Goal: Information Seeking & Learning: Check status

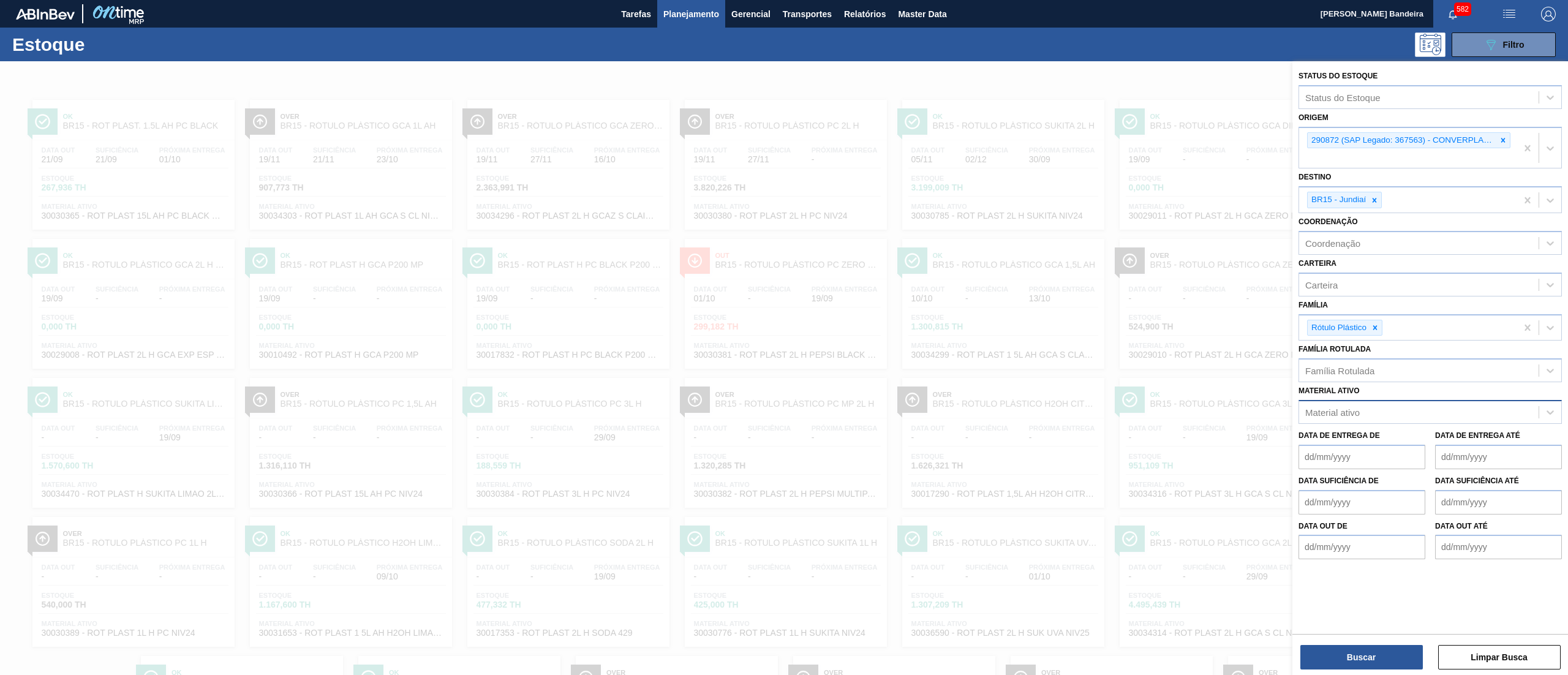
click at [1365, 404] on div "Material ativo" at bounding box center [1419, 412] width 240 height 18
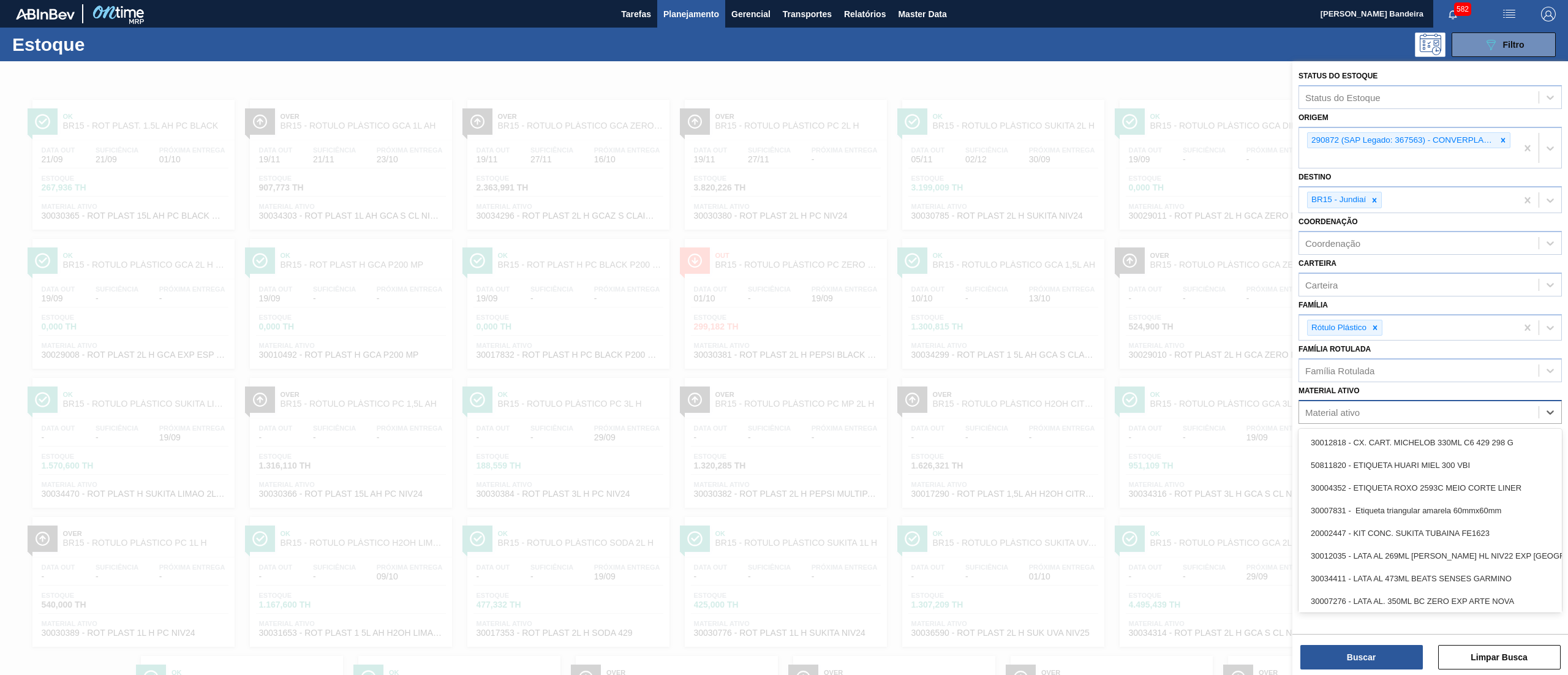
paste ativo "30031881"
type ativo "30031881"
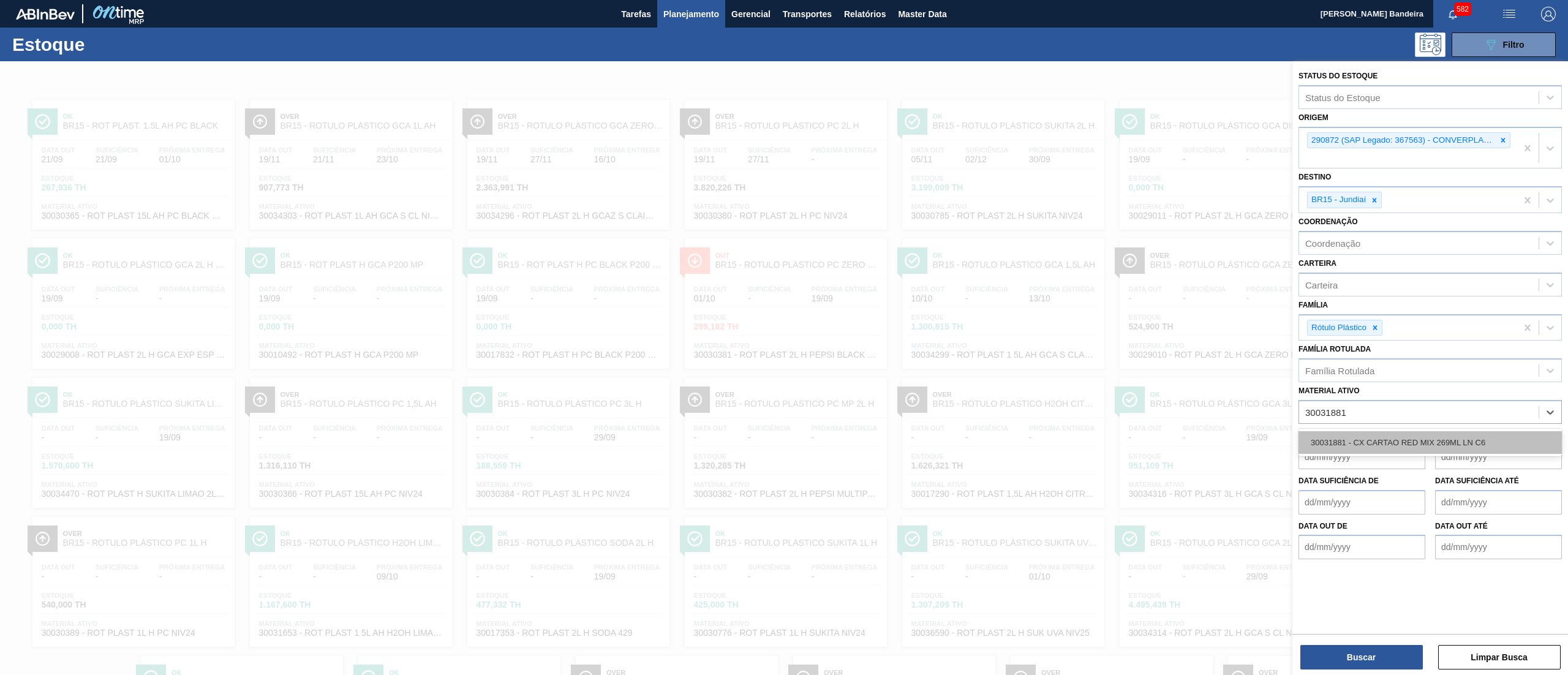
click at [1377, 436] on div "30031881 - CX CARTAO RED MIX 269ML LN C6" at bounding box center [1430, 442] width 263 height 22
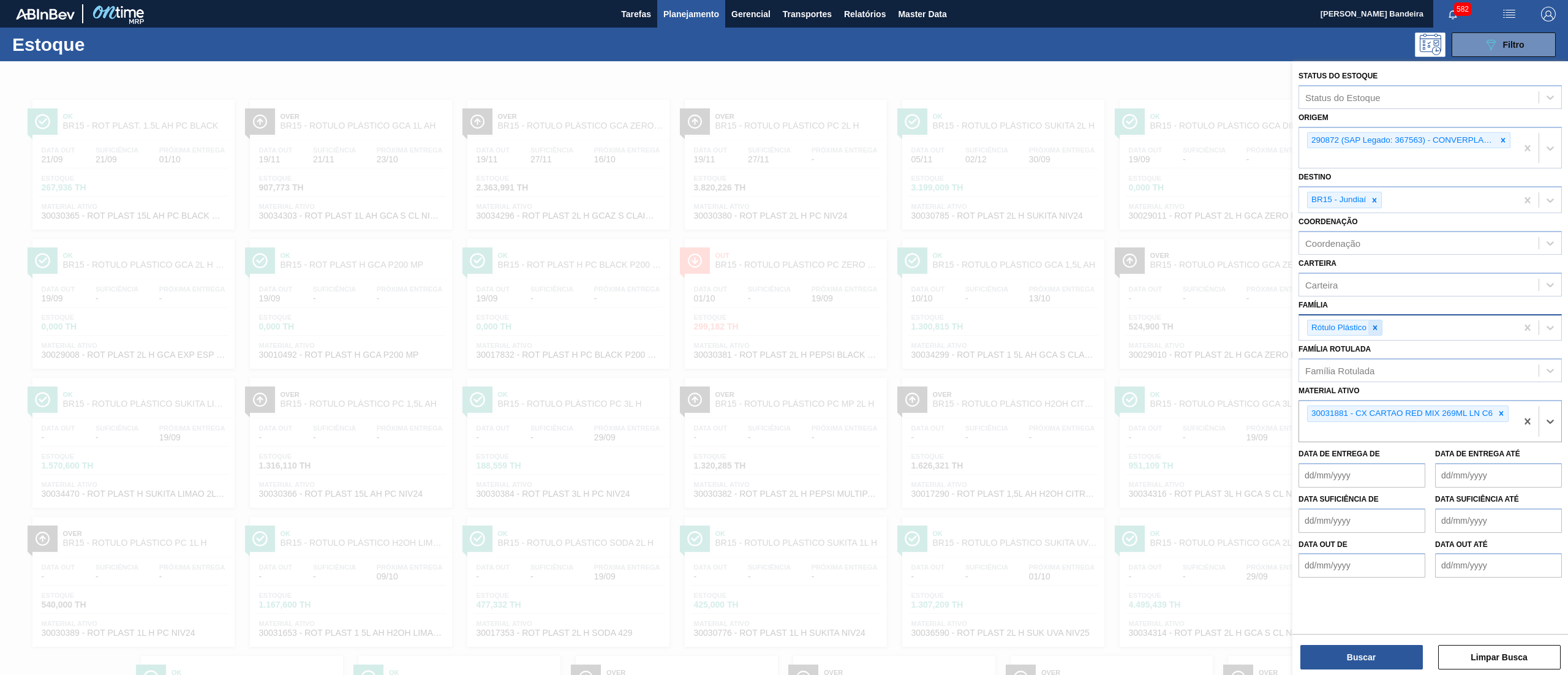
click at [1374, 327] on icon at bounding box center [1375, 327] width 4 height 4
click at [1375, 202] on icon at bounding box center [1374, 201] width 9 height 9
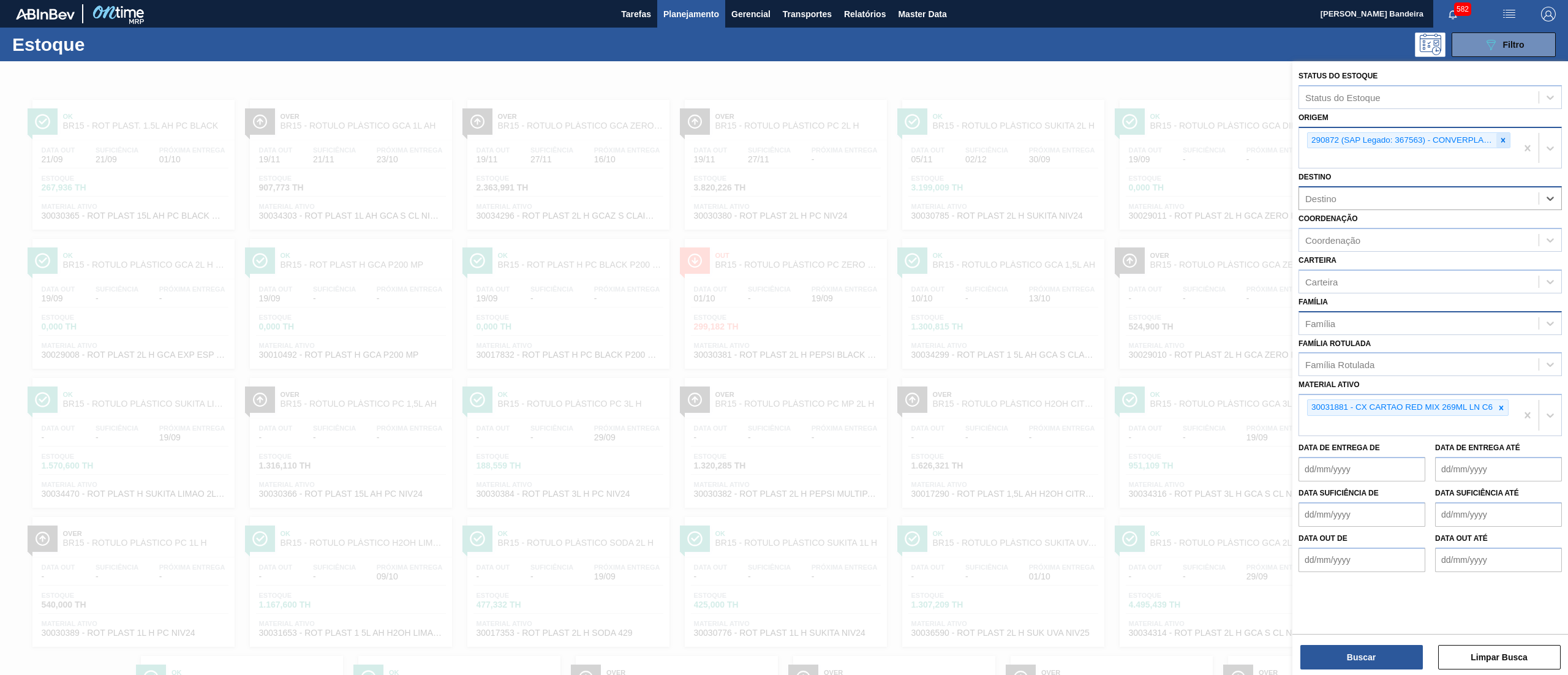
click at [1504, 141] on icon at bounding box center [1503, 140] width 9 height 9
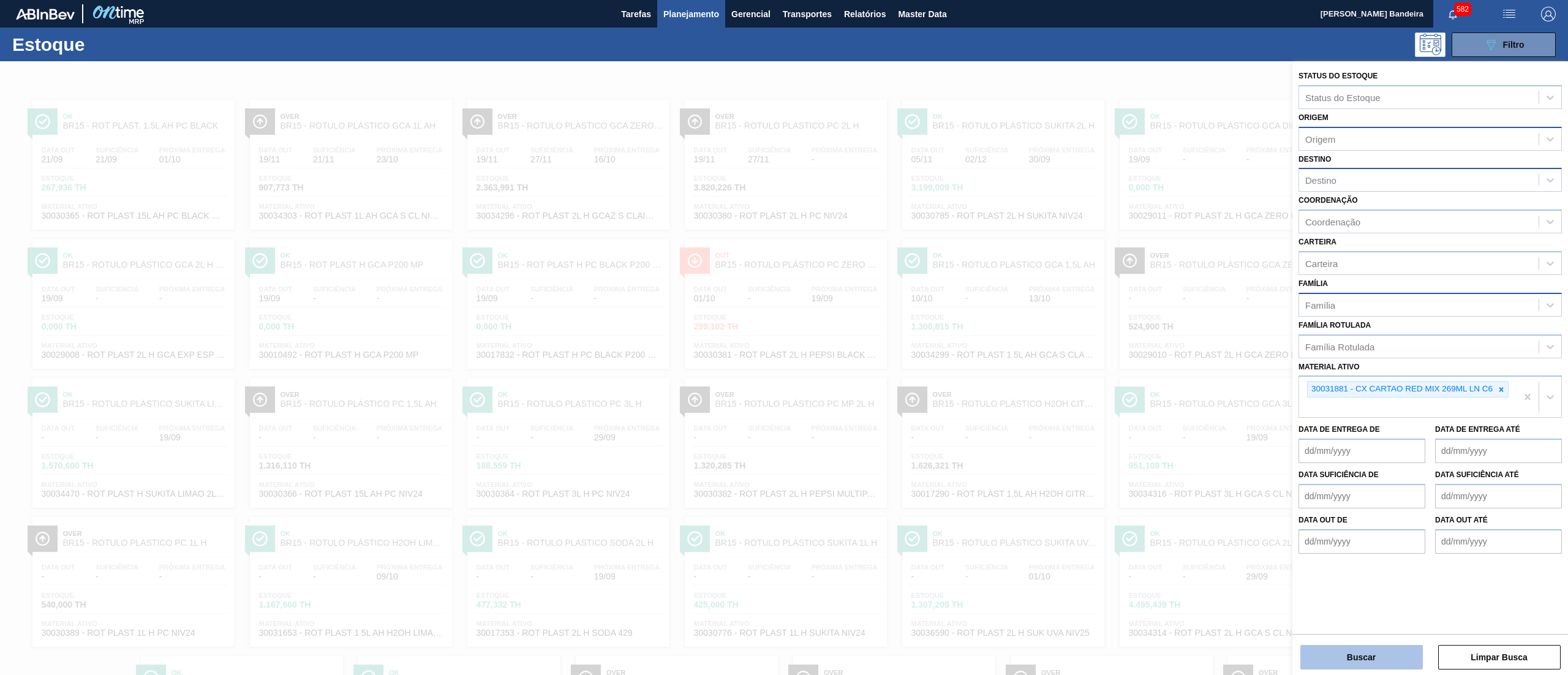
click at [1349, 646] on button "Buscar" at bounding box center [1361, 657] width 122 height 24
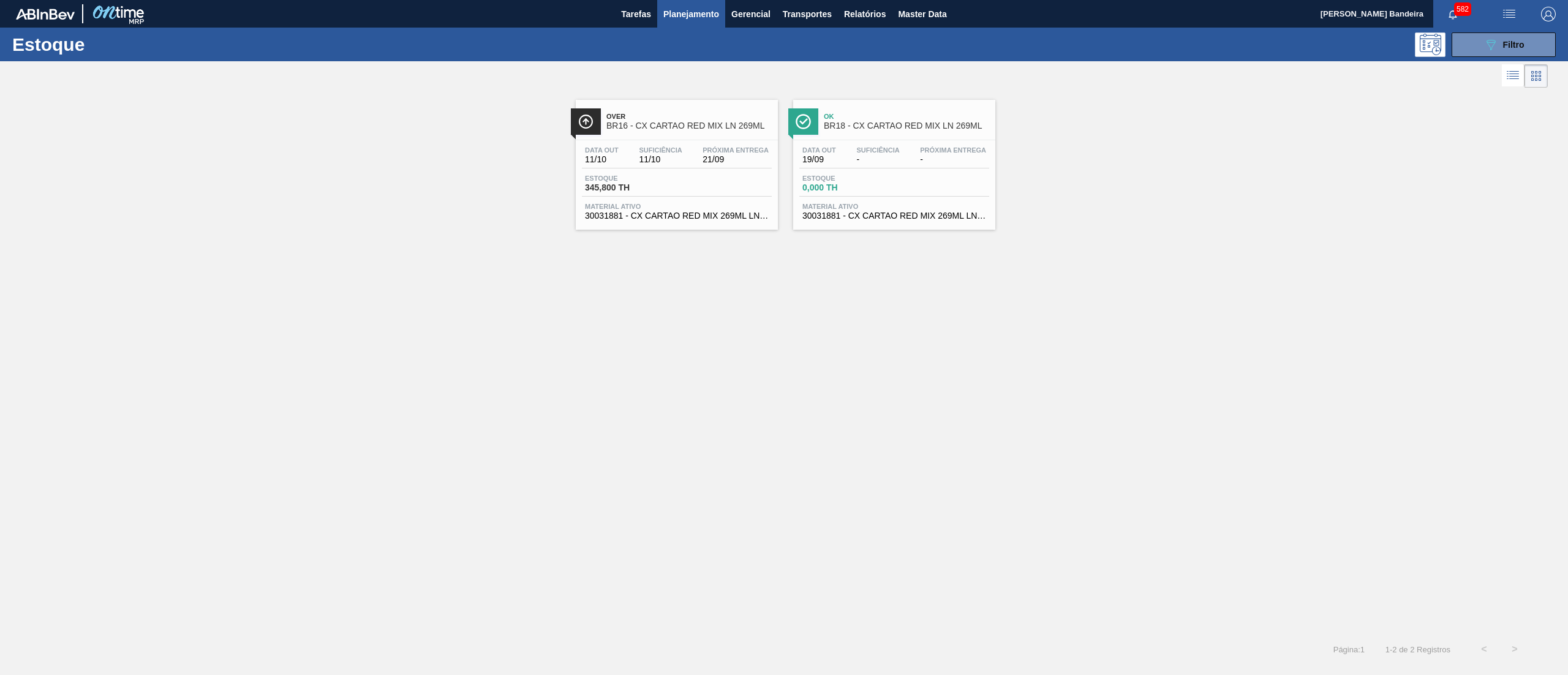
click at [696, 222] on div "Data [DATE] Suficiência 11/10 Próxima Entrega 21/09 Estoque 345,800 TH Material…" at bounding box center [676, 182] width 202 height 83
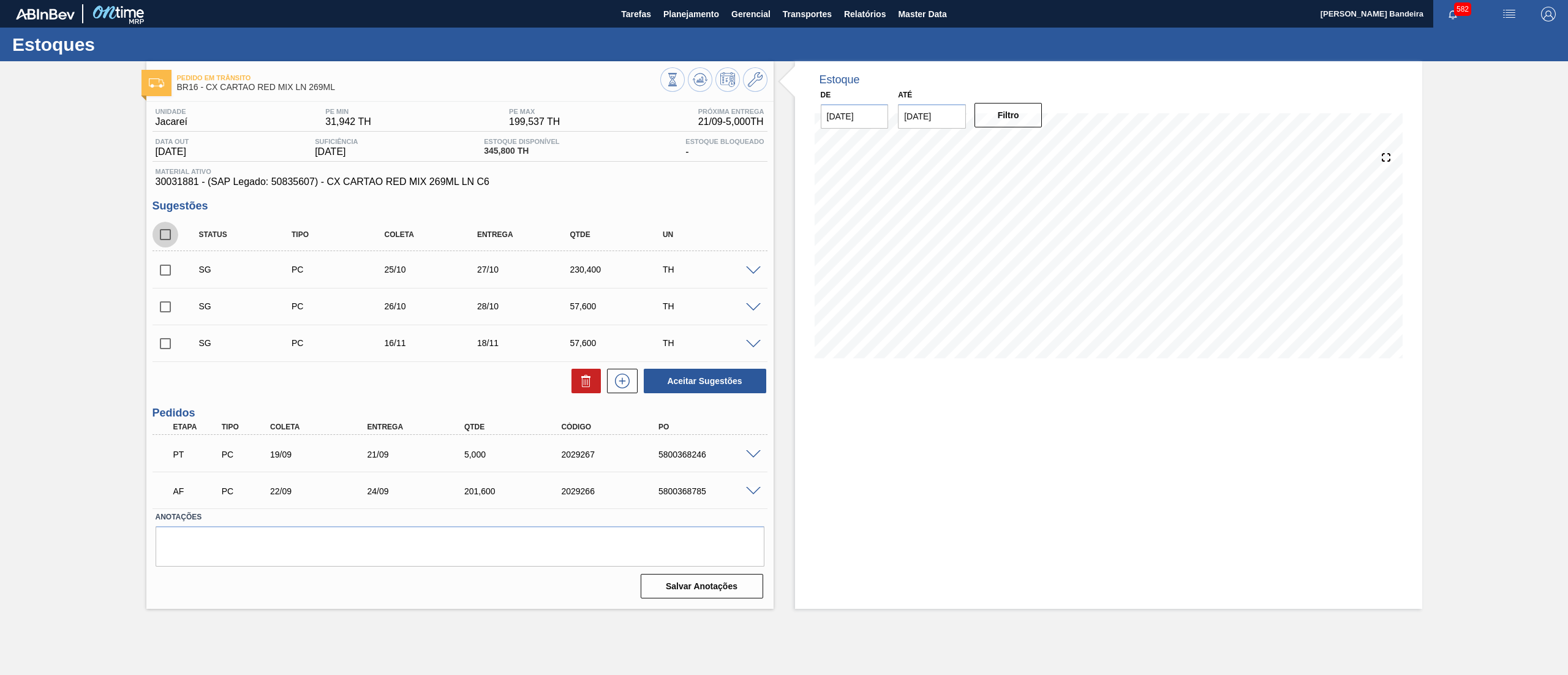
click at [165, 227] on input "checkbox" at bounding box center [165, 234] width 25 height 25
checkbox input "true"
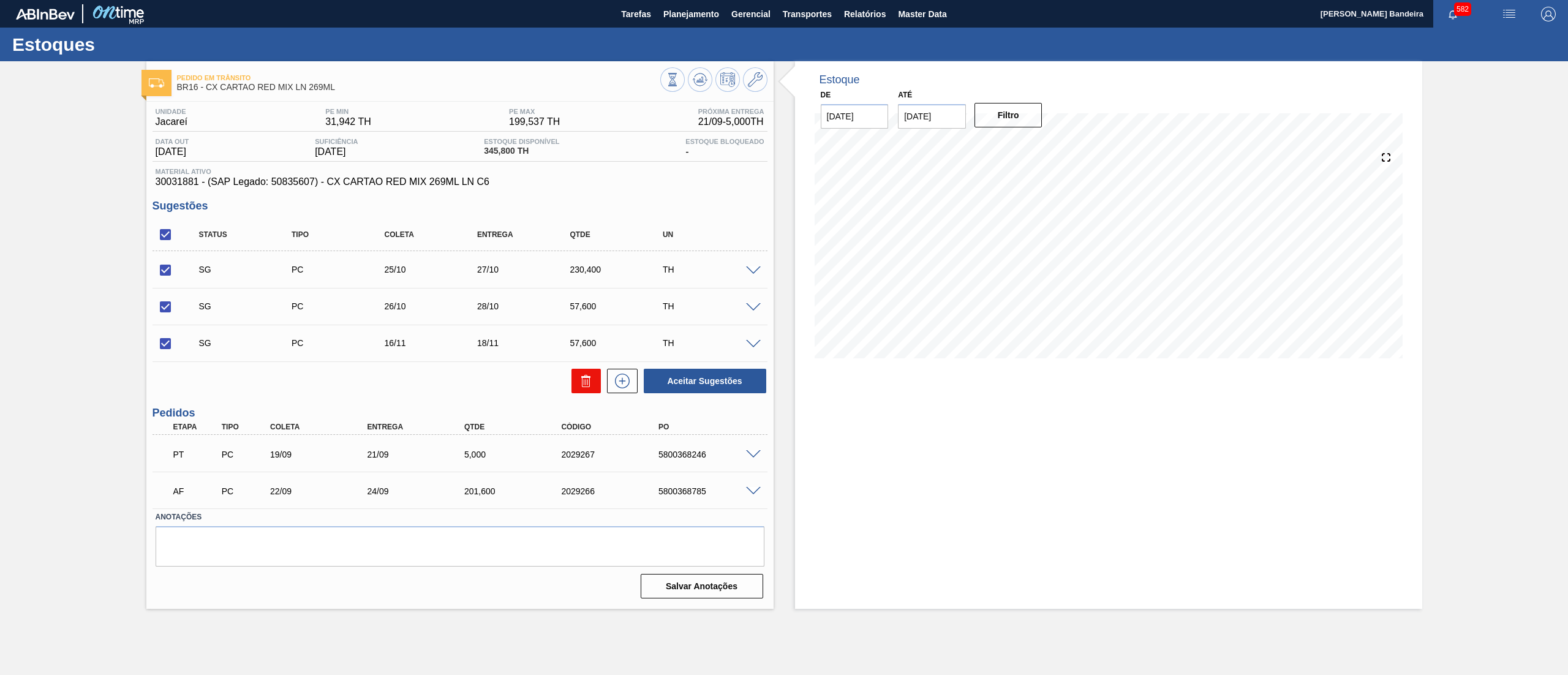
click at [584, 389] on button at bounding box center [586, 381] width 29 height 24
checkbox input "false"
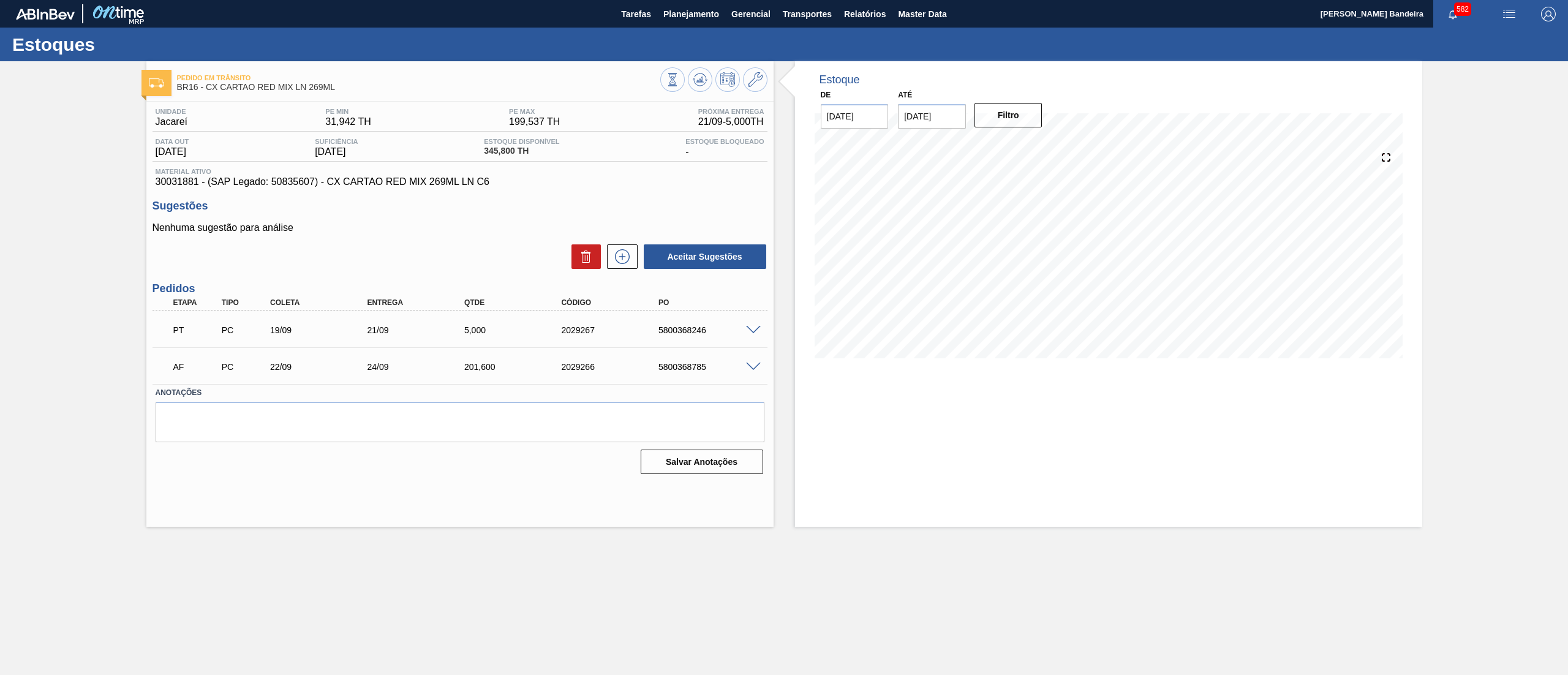
click at [755, 327] on span at bounding box center [753, 330] width 15 height 9
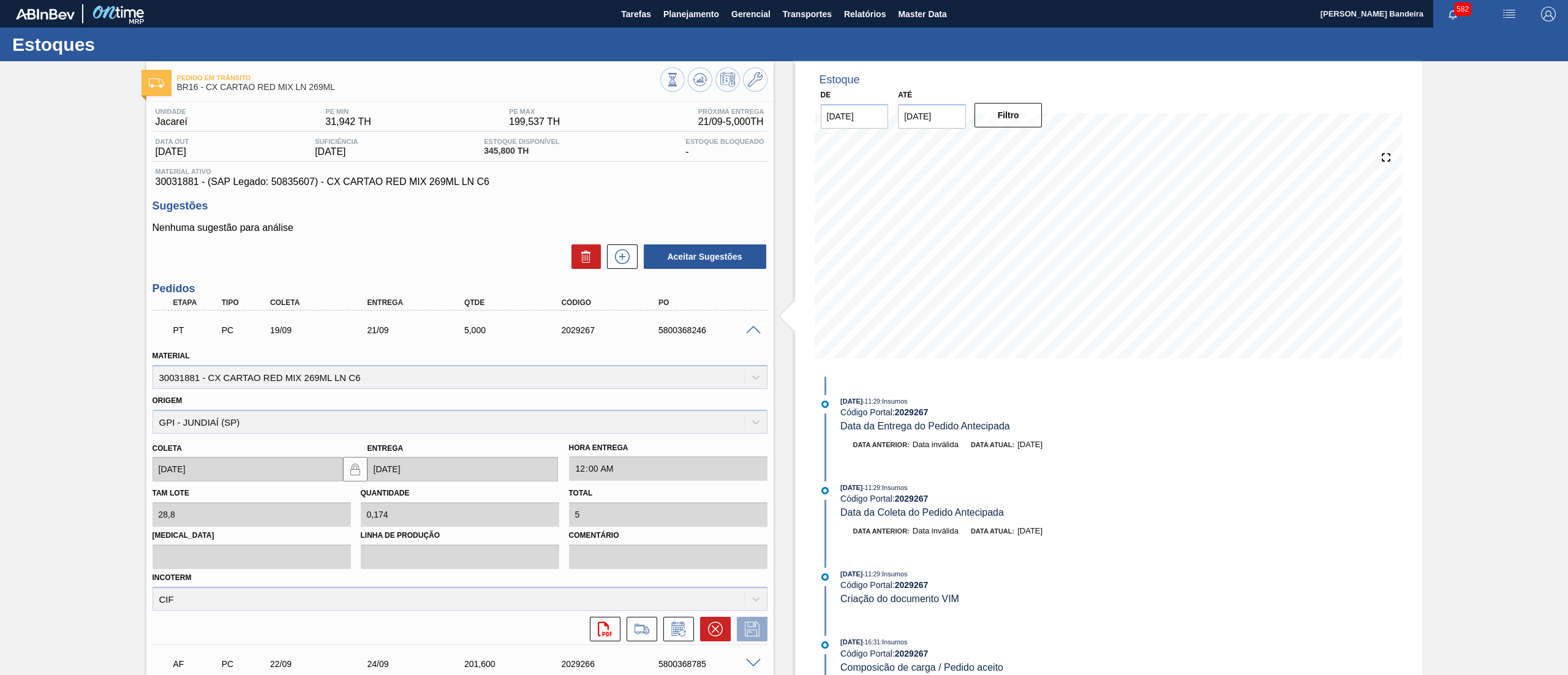
scroll to position [525, 0]
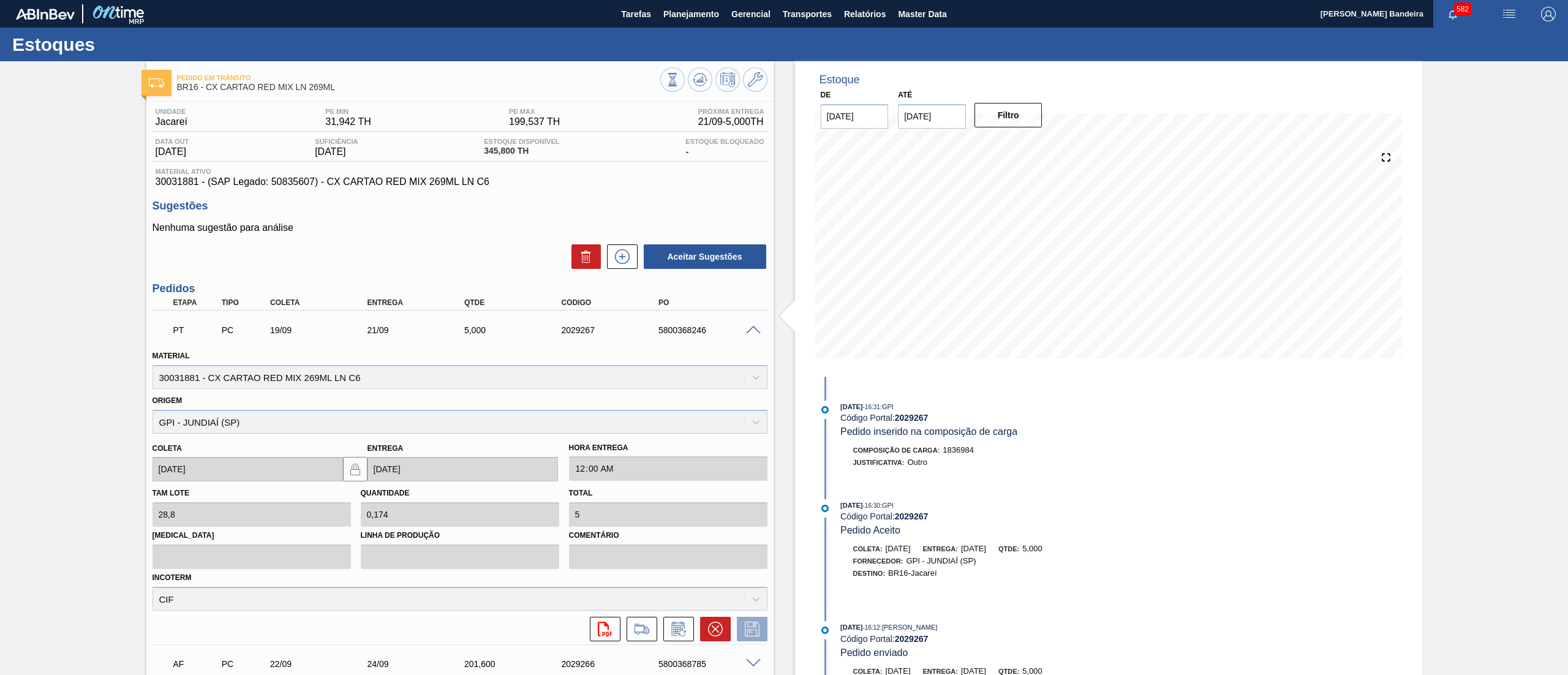
click at [752, 333] on span at bounding box center [753, 330] width 15 height 9
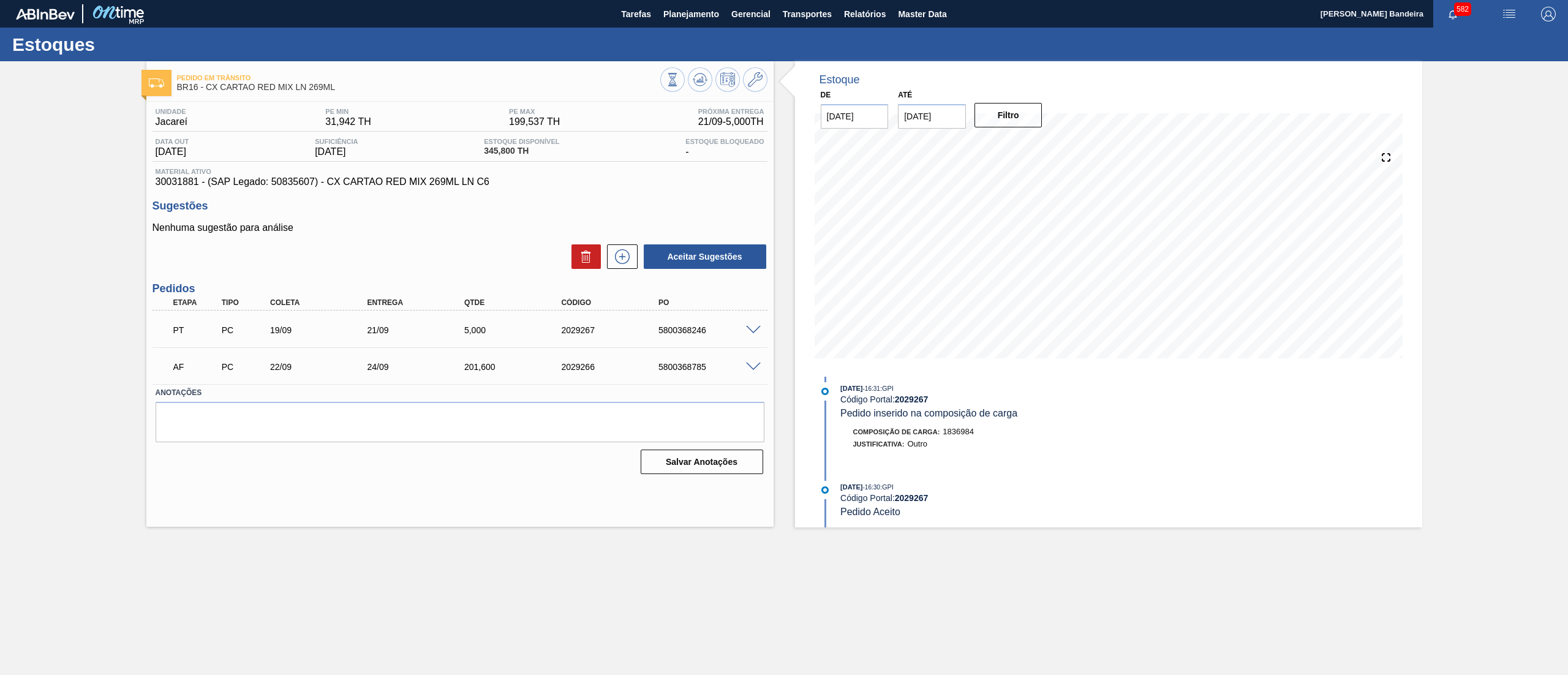
click at [752, 363] on span at bounding box center [753, 367] width 15 height 9
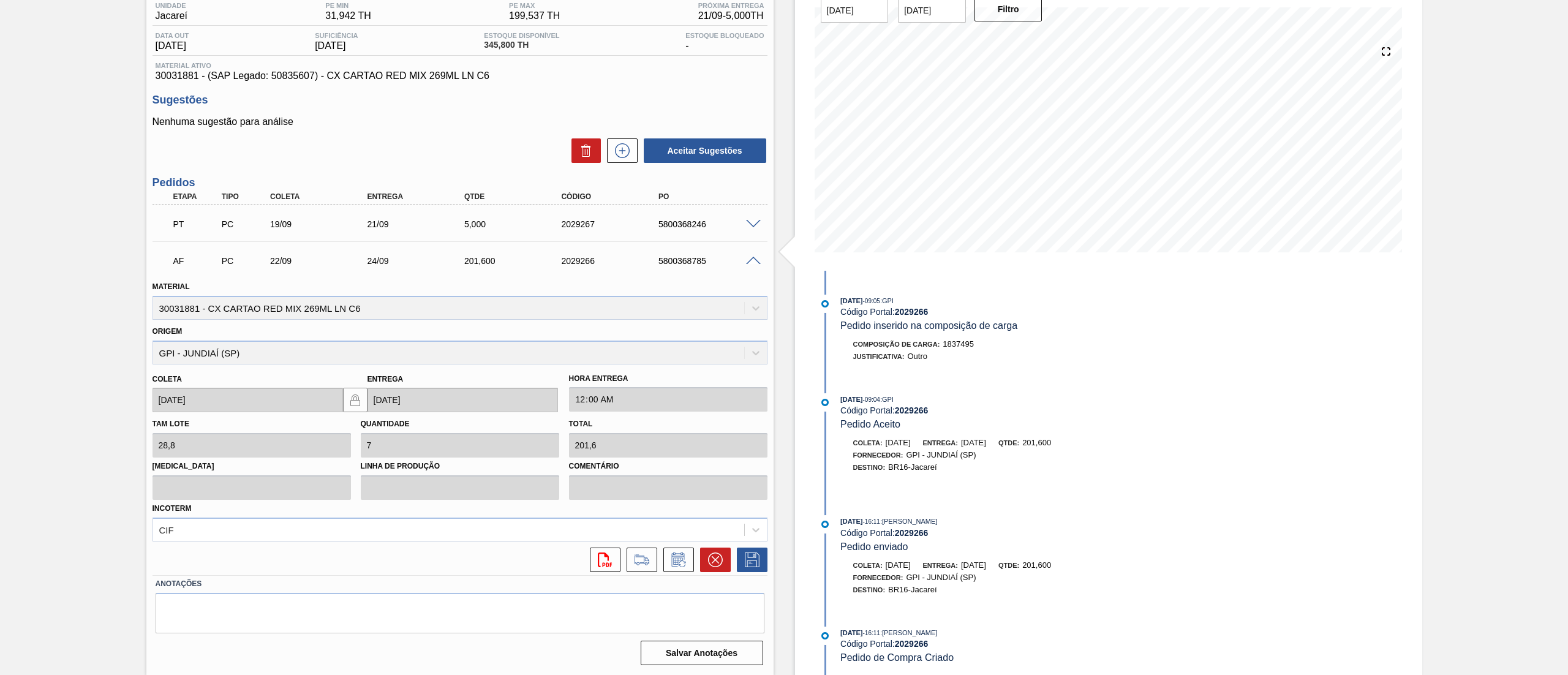
scroll to position [0, 0]
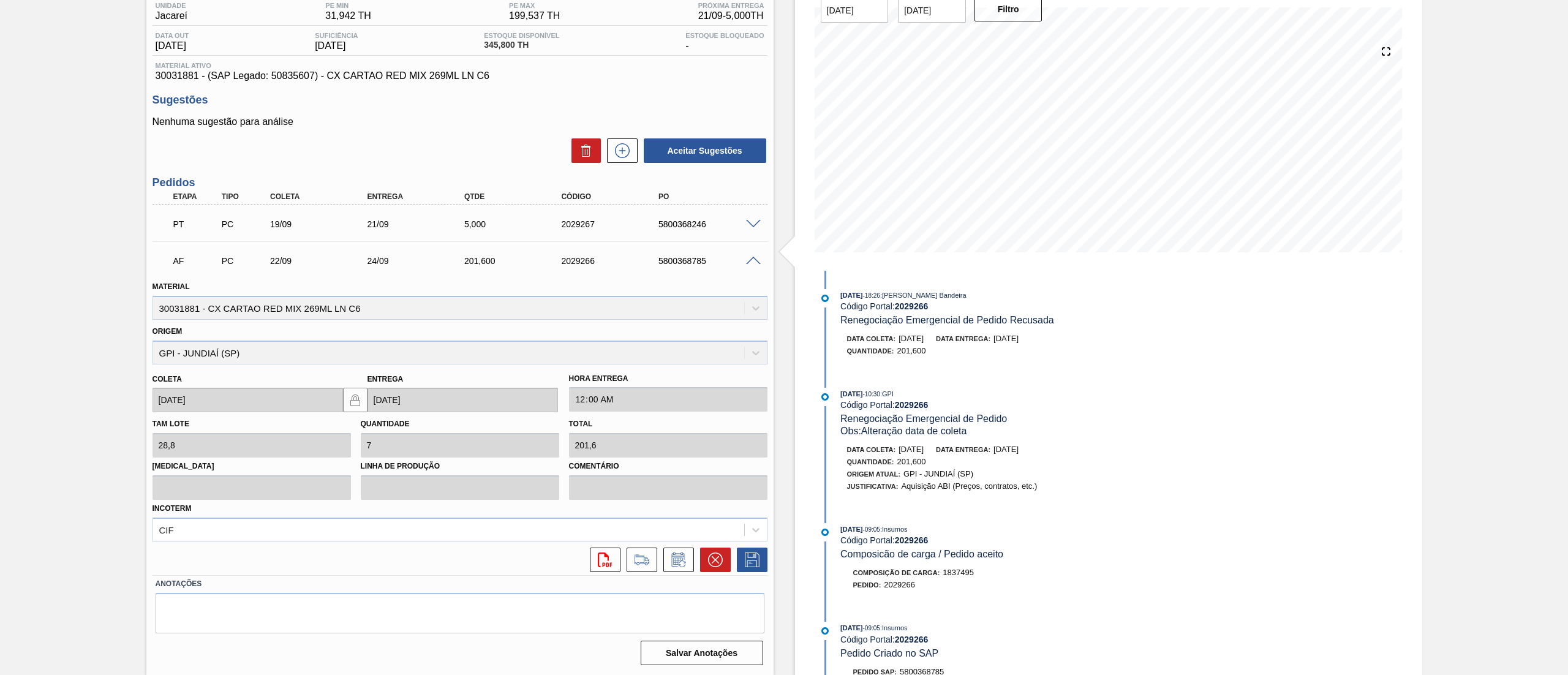
click at [755, 261] on span at bounding box center [753, 261] width 15 height 9
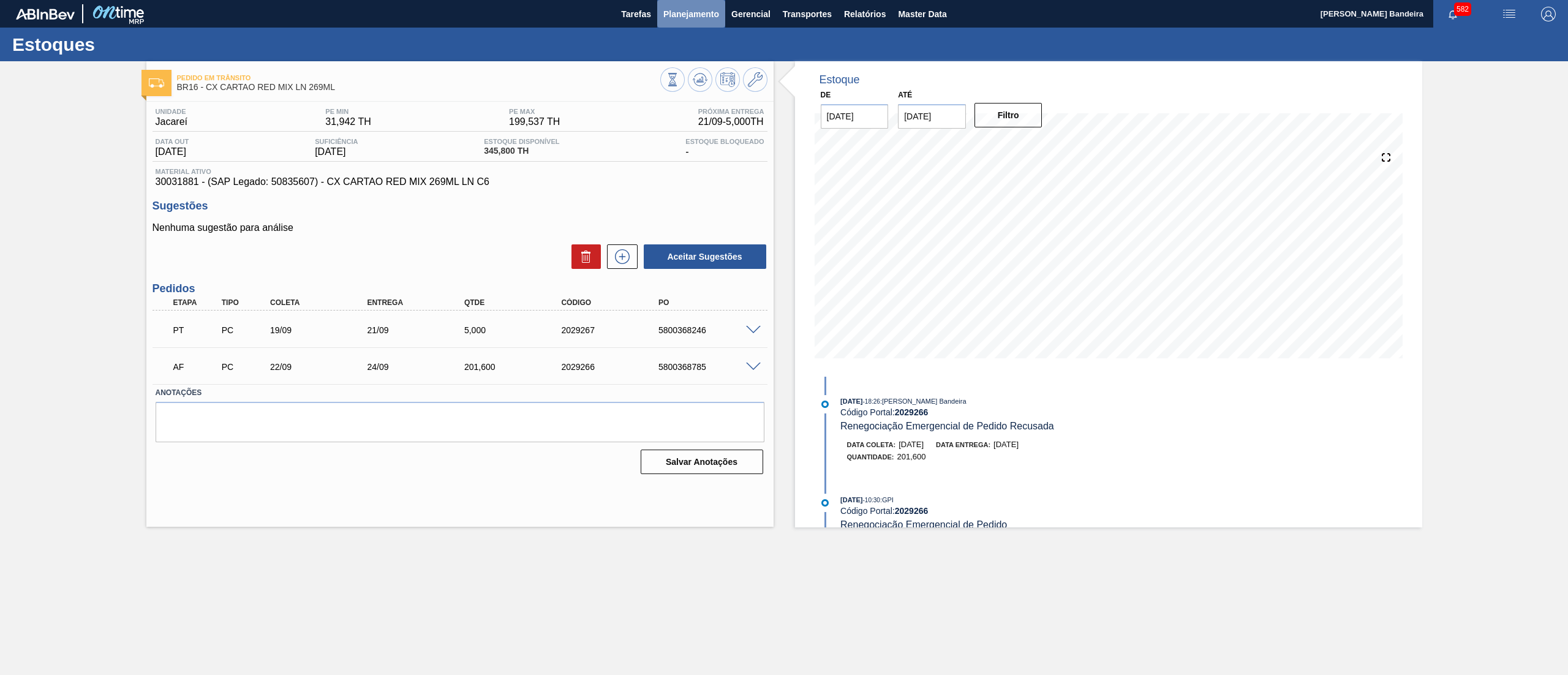
click at [694, 12] on span "Planejamento" at bounding box center [691, 14] width 56 height 15
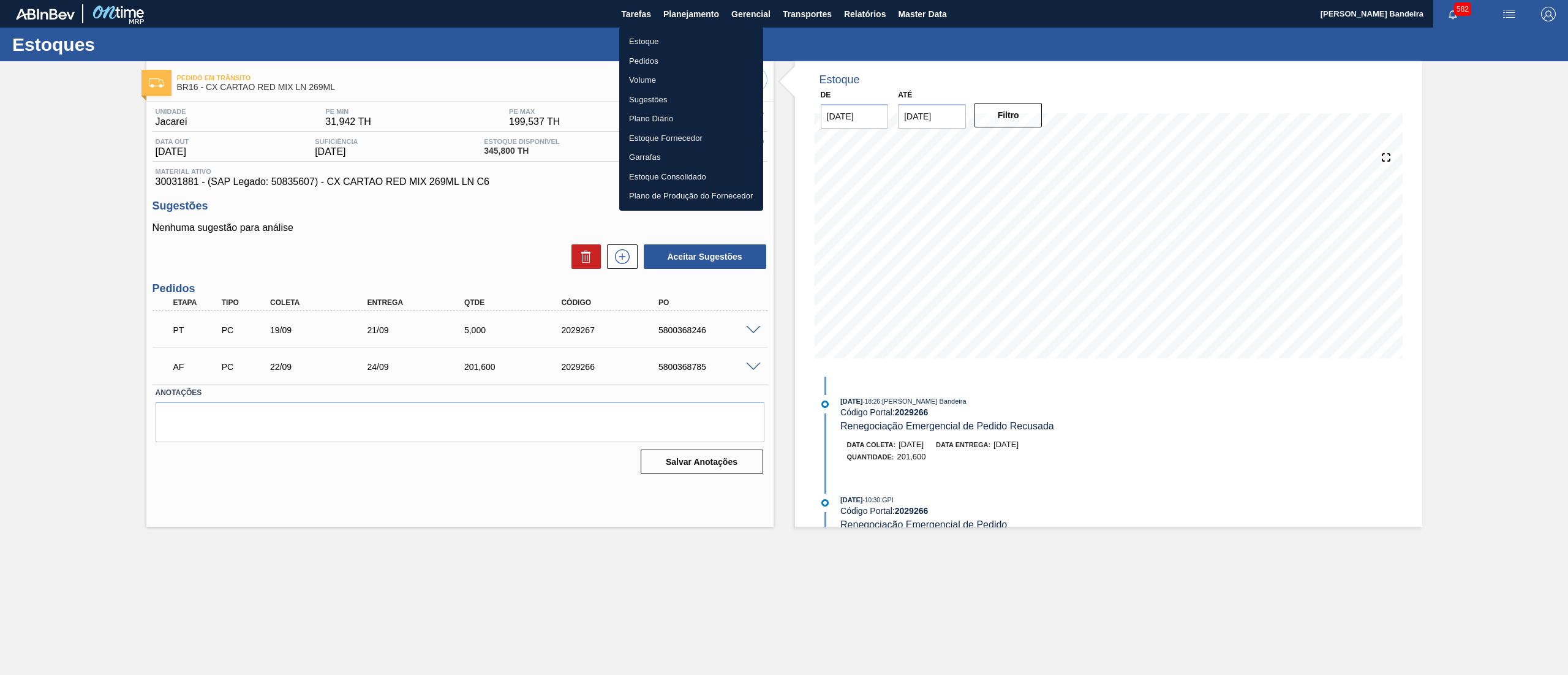
click at [675, 32] on li "Estoque" at bounding box center [691, 42] width 144 height 20
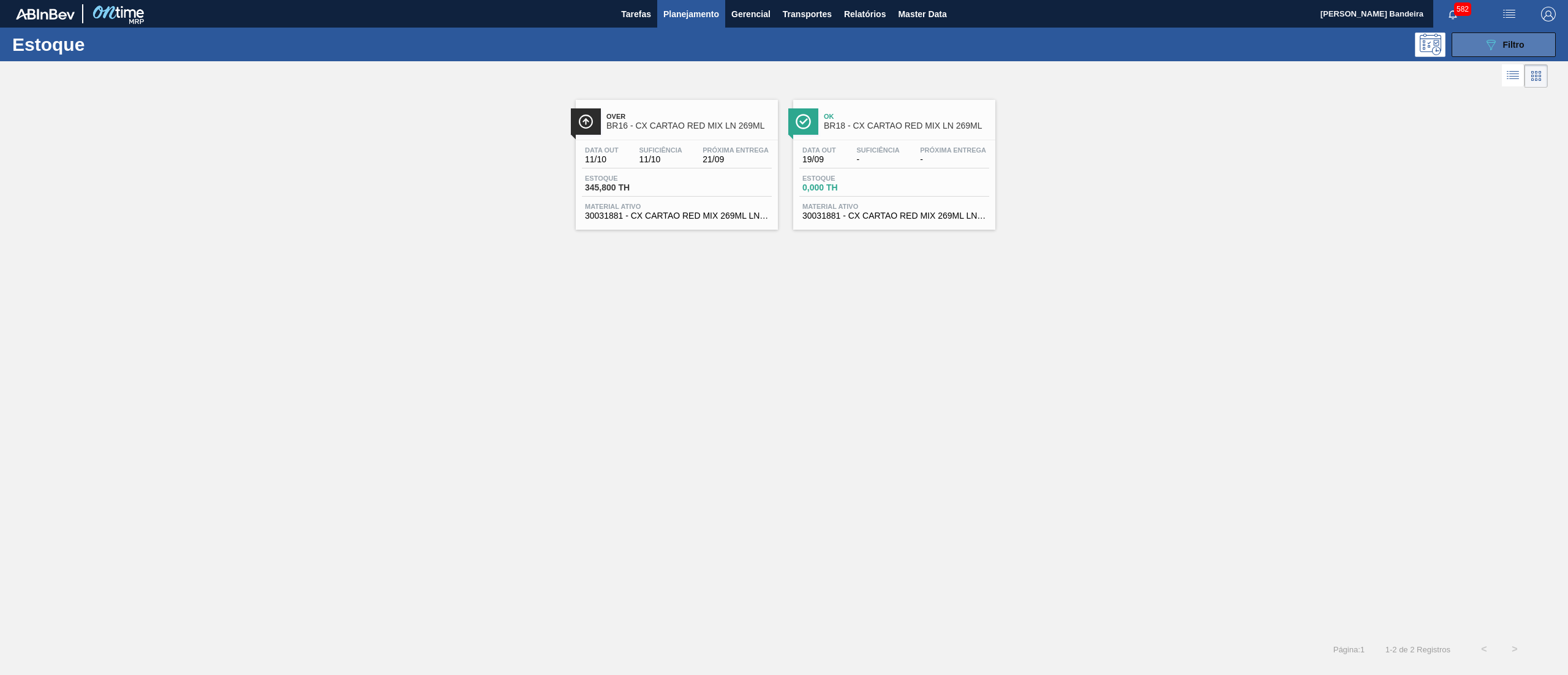
click at [1502, 42] on div "089F7B8B-B2A5-4AFE-B5C0-19BA573D28AC Filtro" at bounding box center [1504, 45] width 41 height 15
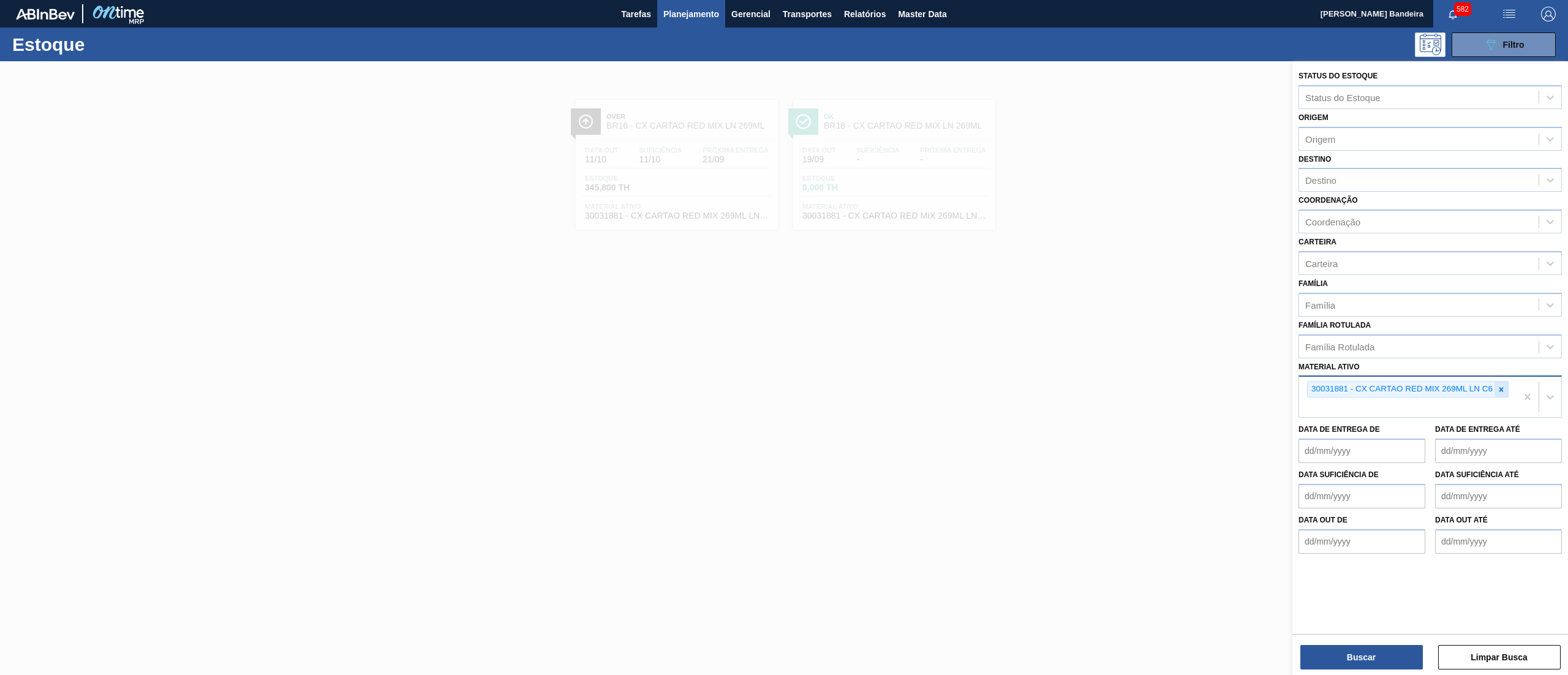
click at [1507, 389] on div at bounding box center [1501, 389] width 14 height 16
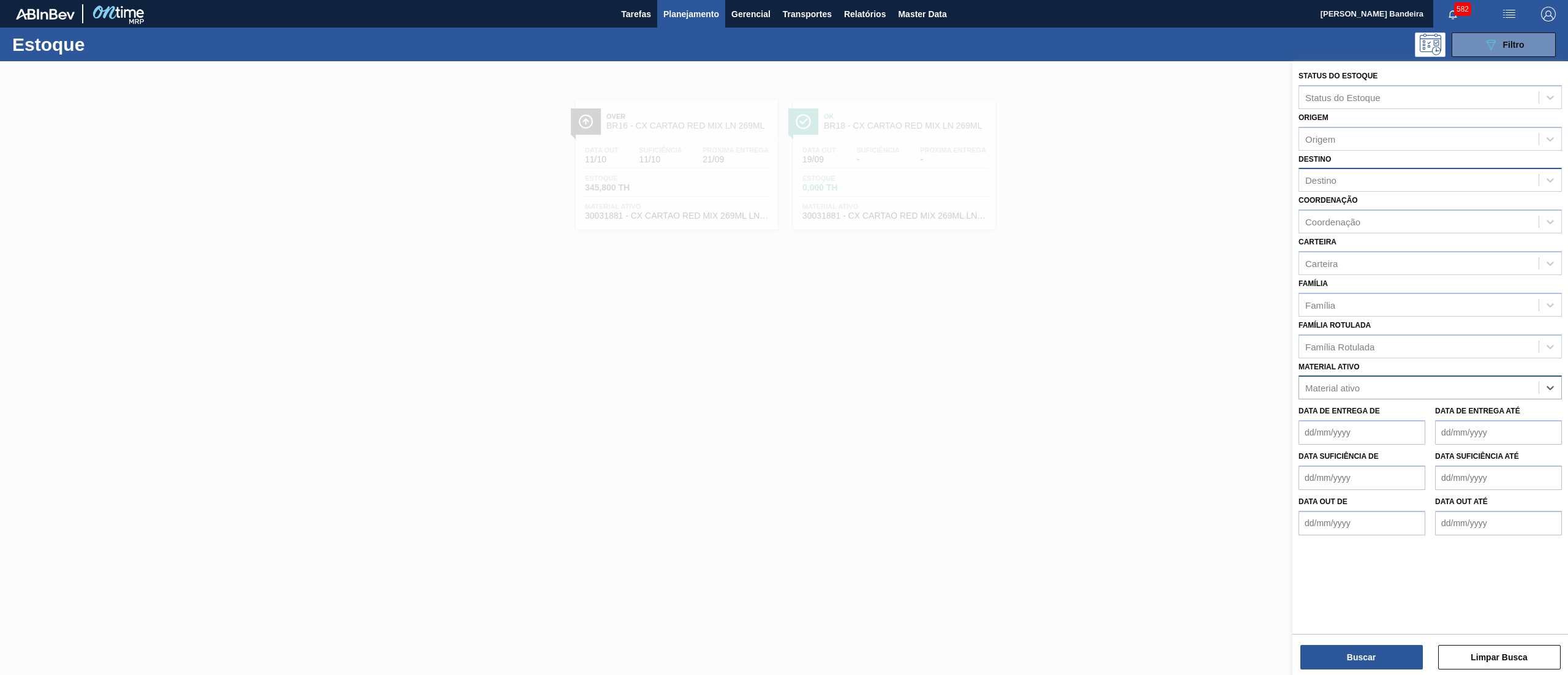
click at [1343, 178] on div "Destino" at bounding box center [1419, 180] width 240 height 18
type input "16"
click at [1343, 201] on div "BR16 - Jacareí" at bounding box center [1430, 211] width 263 height 22
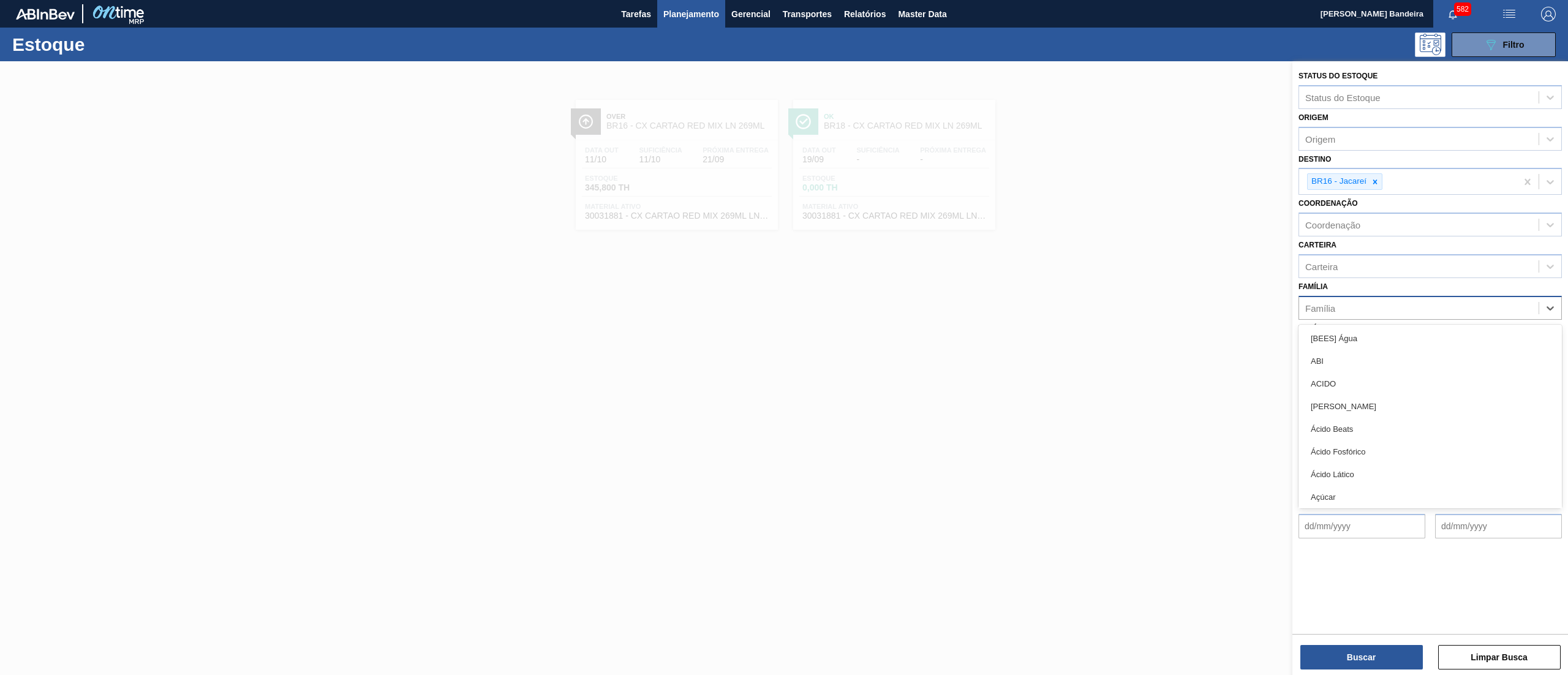
click at [1351, 305] on div "Família" at bounding box center [1419, 307] width 240 height 18
click at [1358, 279] on div "Família option [BEES] Água focused, 1 of 101. 101 results available. Use Up and…" at bounding box center [1430, 299] width 263 height 42
click at [1350, 310] on div "Família" at bounding box center [1419, 307] width 240 height 18
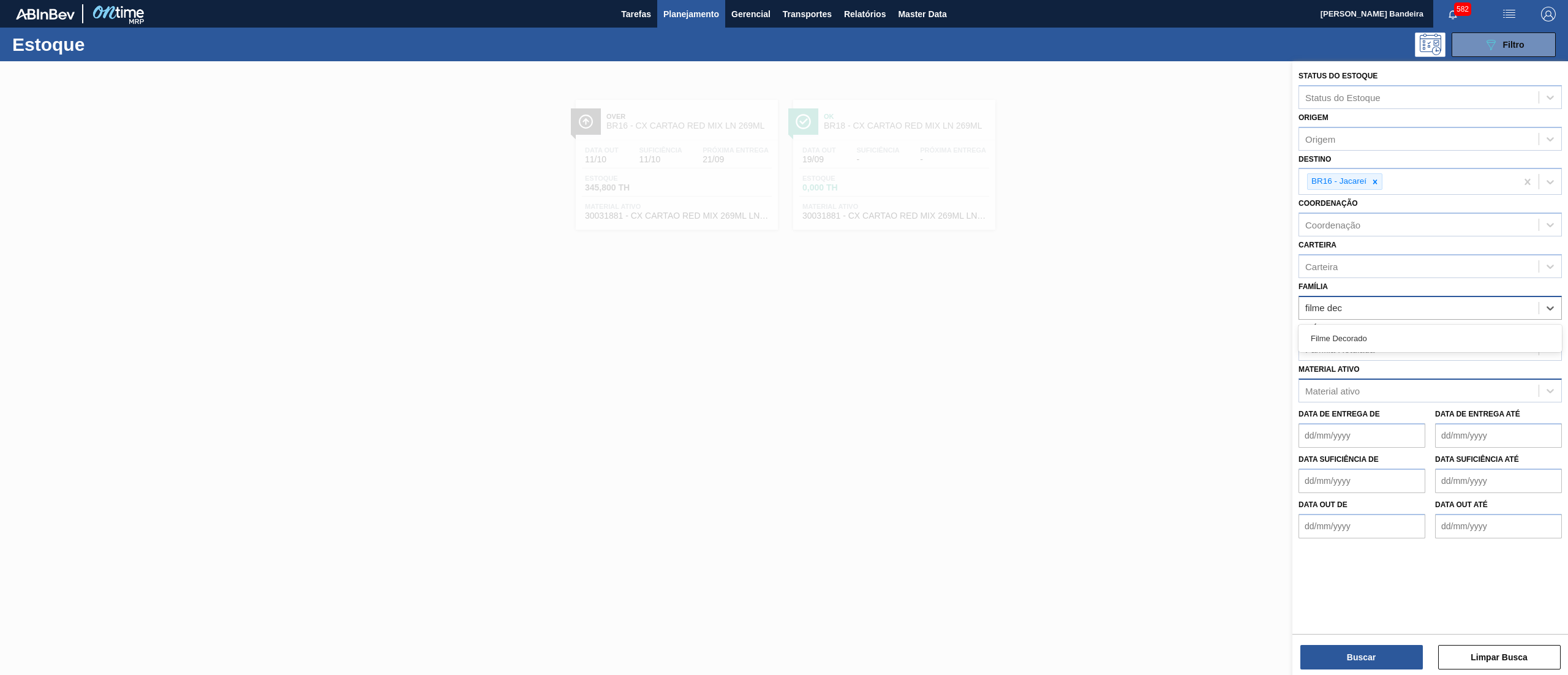
type input "filme deco"
click at [1358, 334] on div "Filme Decorado" at bounding box center [1430, 338] width 263 height 22
click at [1360, 656] on button "Buscar" at bounding box center [1361, 657] width 122 height 24
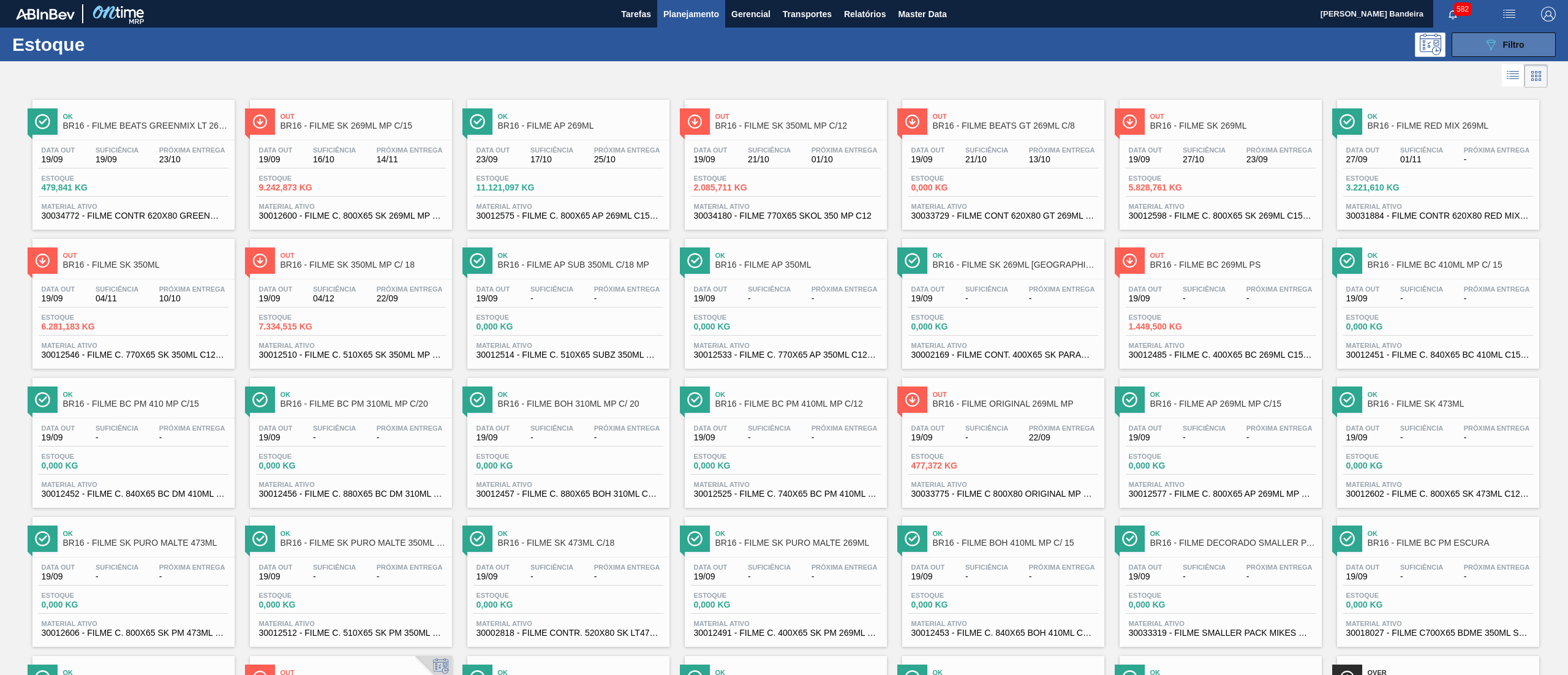
click at [1487, 53] on button "089F7B8B-B2A5-4AFE-B5C0-19BA573D28AC Filtro" at bounding box center [1503, 44] width 104 height 24
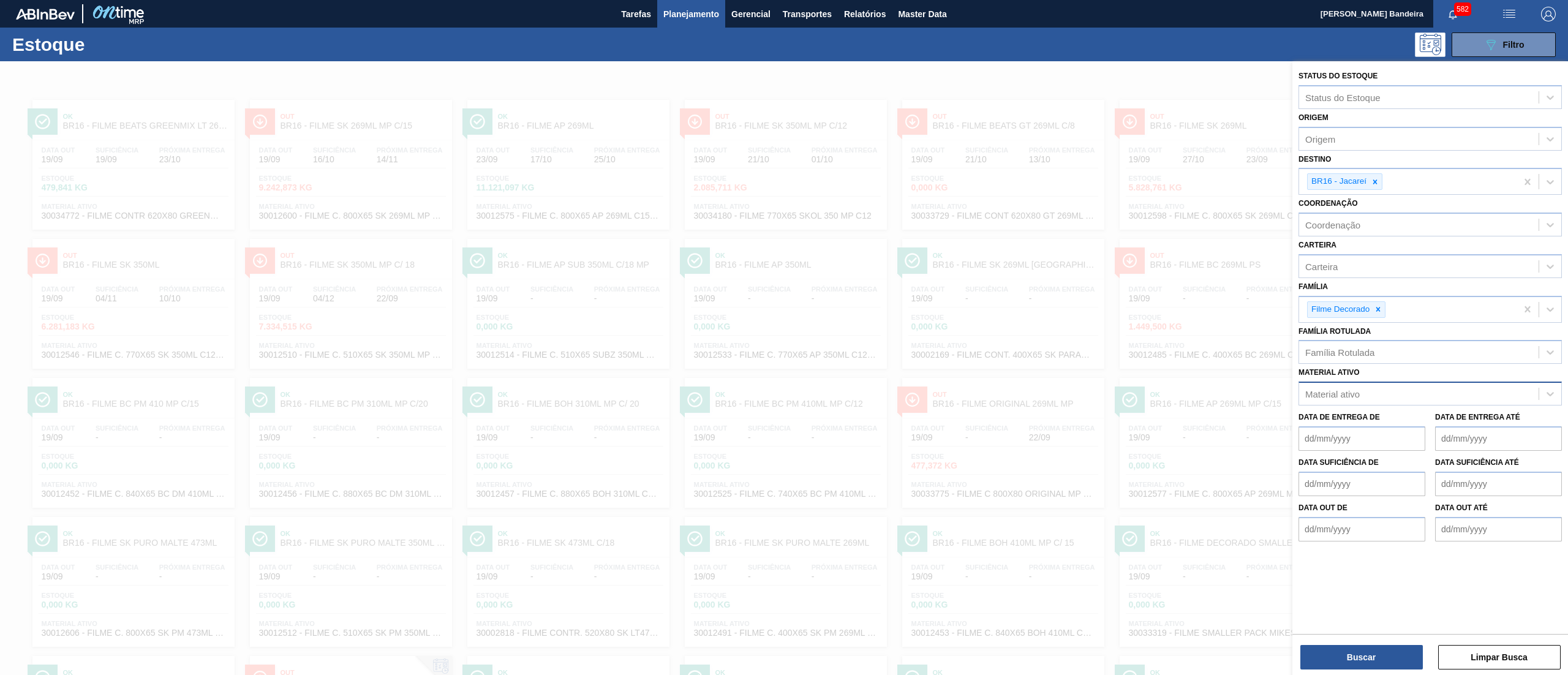
click at [1353, 385] on div "Material ativo" at bounding box center [1419, 394] width 240 height 18
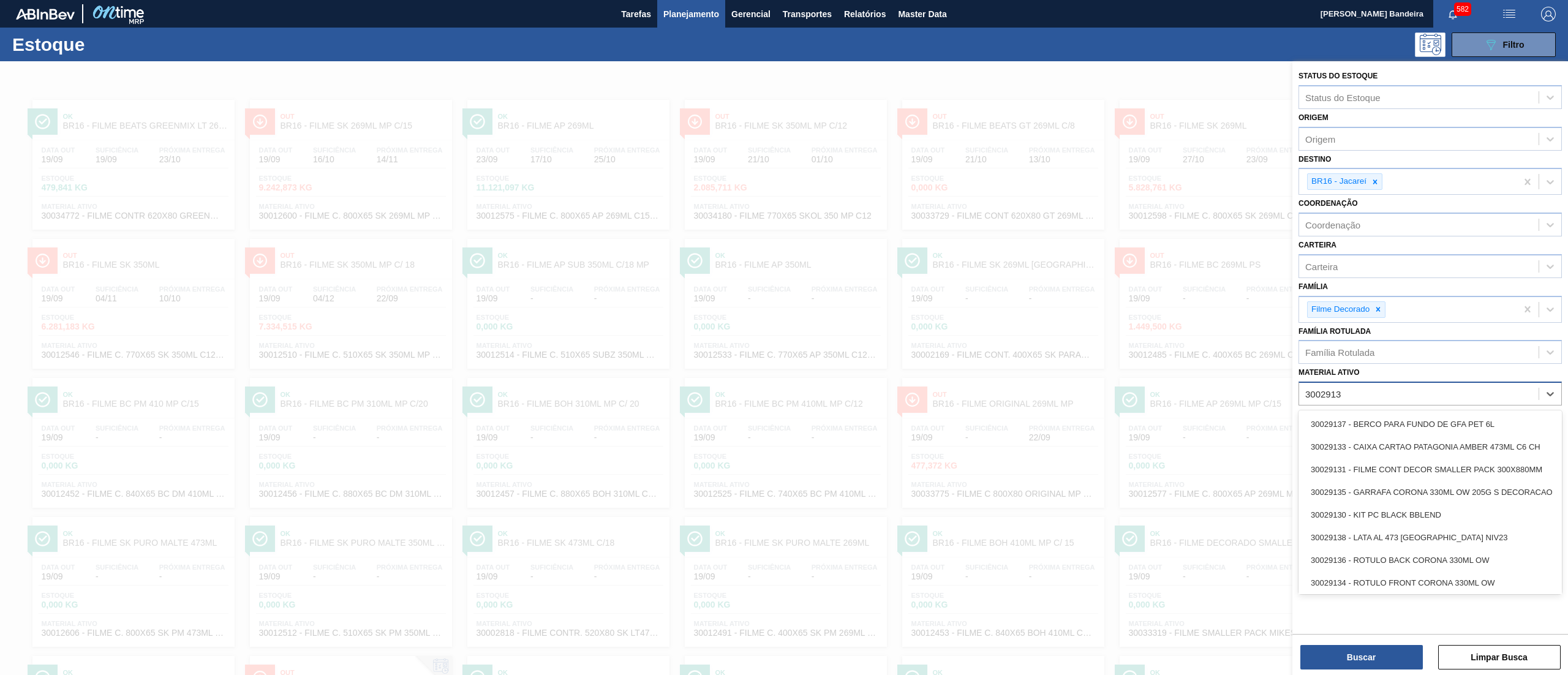
type ativo "30029131"
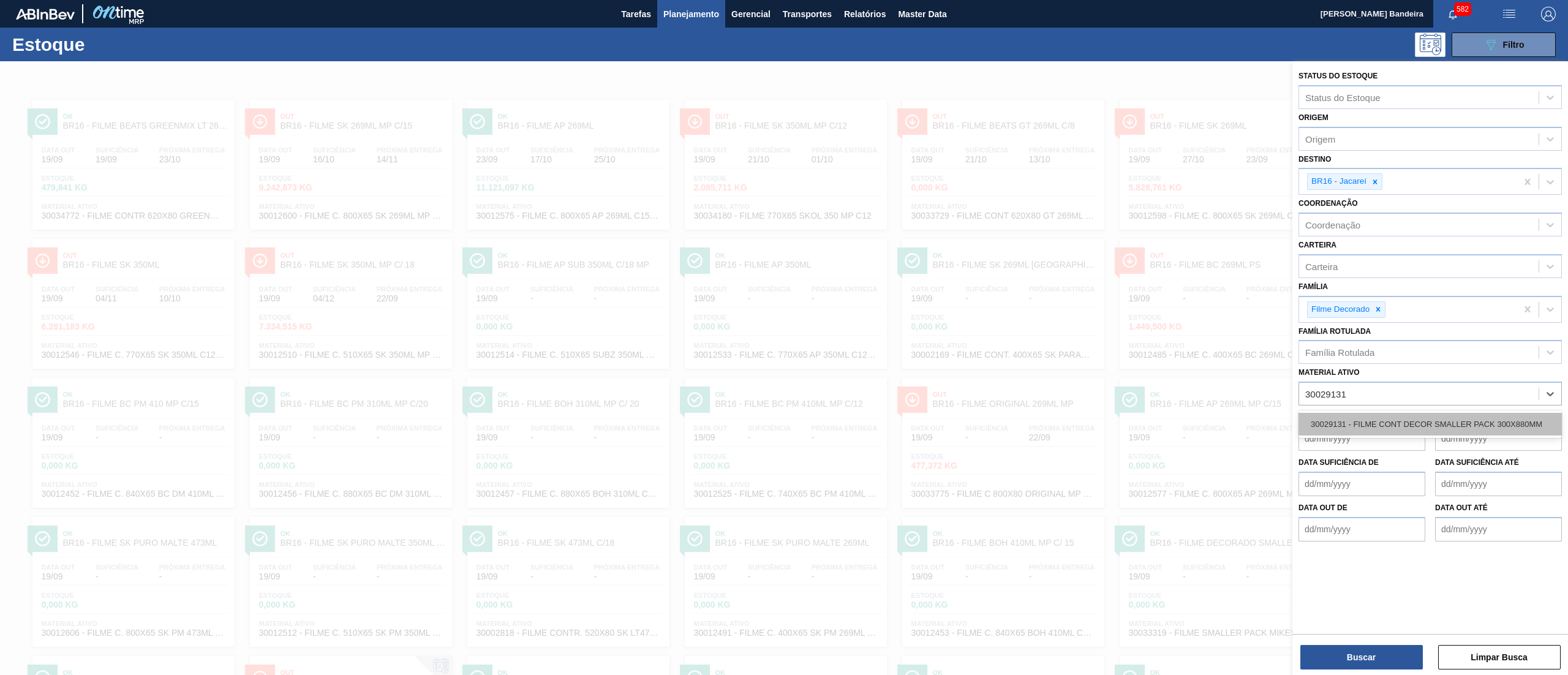
click at [1370, 420] on div "30029131 - FILME CONT DECOR SMALLER PACK 300X880MM" at bounding box center [1430, 424] width 263 height 22
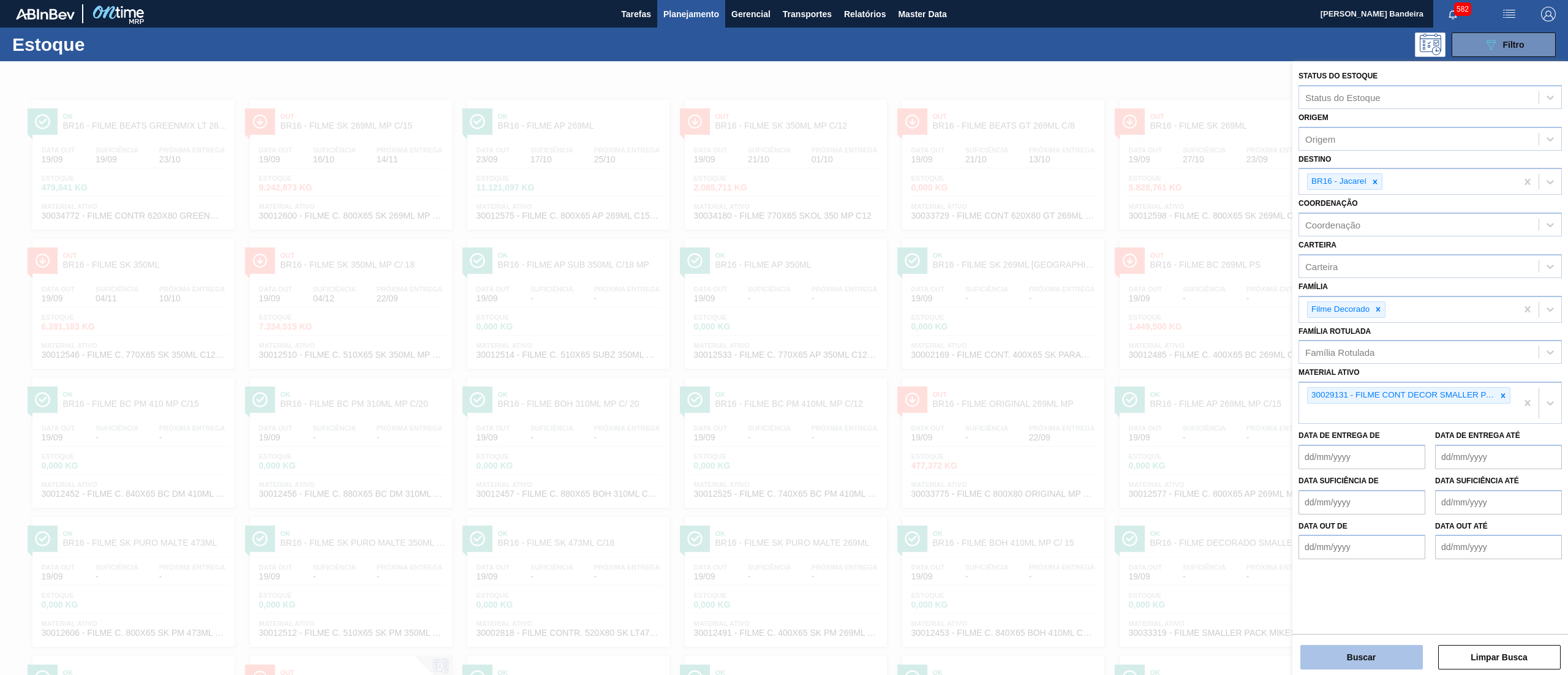
click at [1354, 648] on button "Buscar" at bounding box center [1361, 657] width 122 height 24
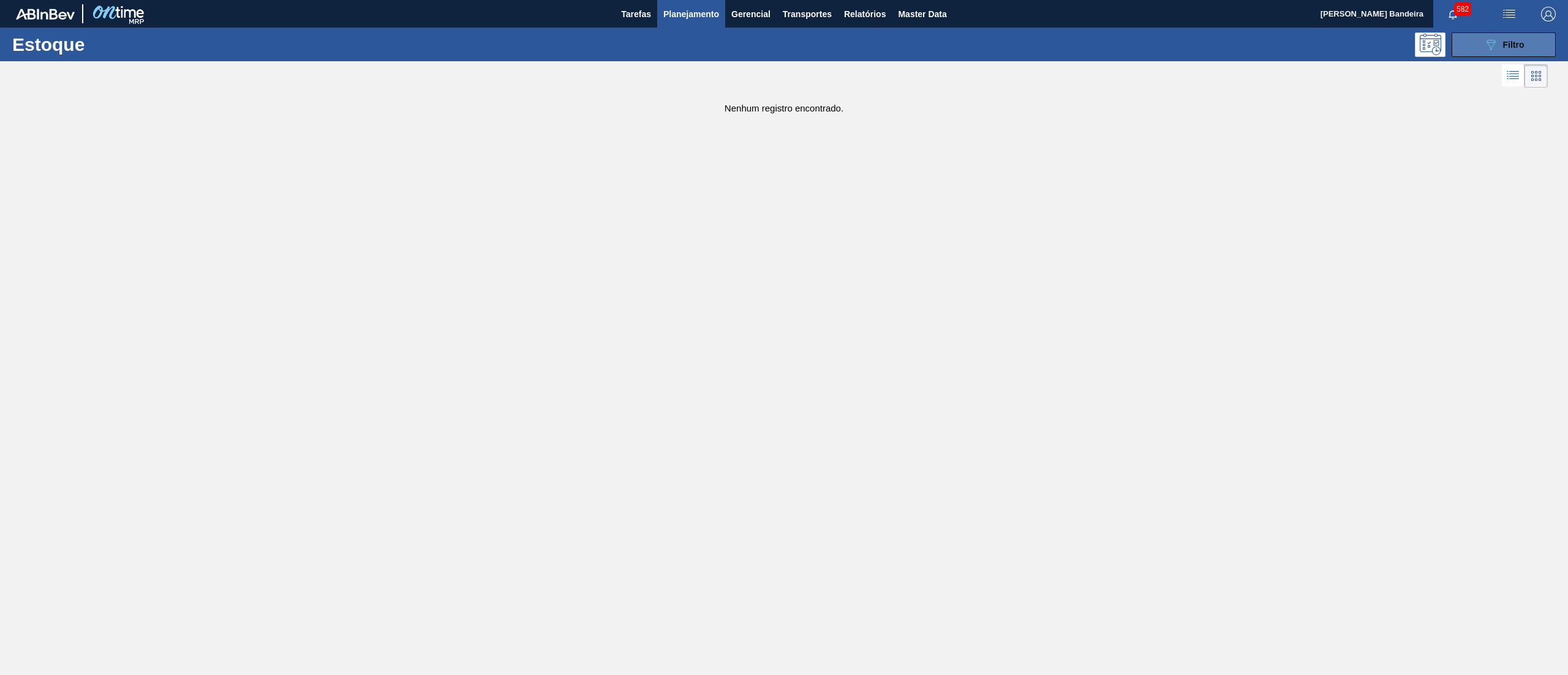
click at [1490, 54] on button "089F7B8B-B2A5-4AFE-B5C0-19BA573D28AC Filtro" at bounding box center [1503, 44] width 104 height 24
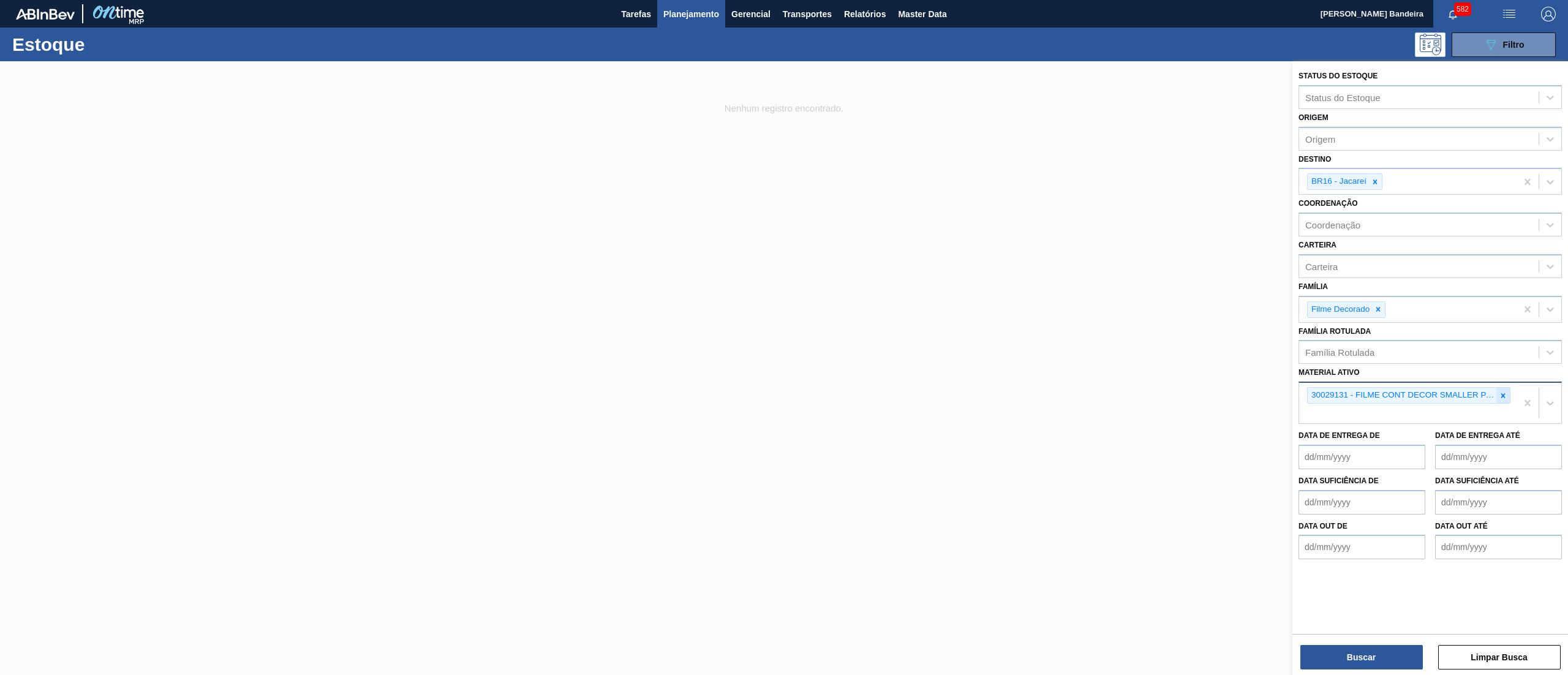
click at [1503, 391] on icon at bounding box center [1503, 396] width 9 height 9
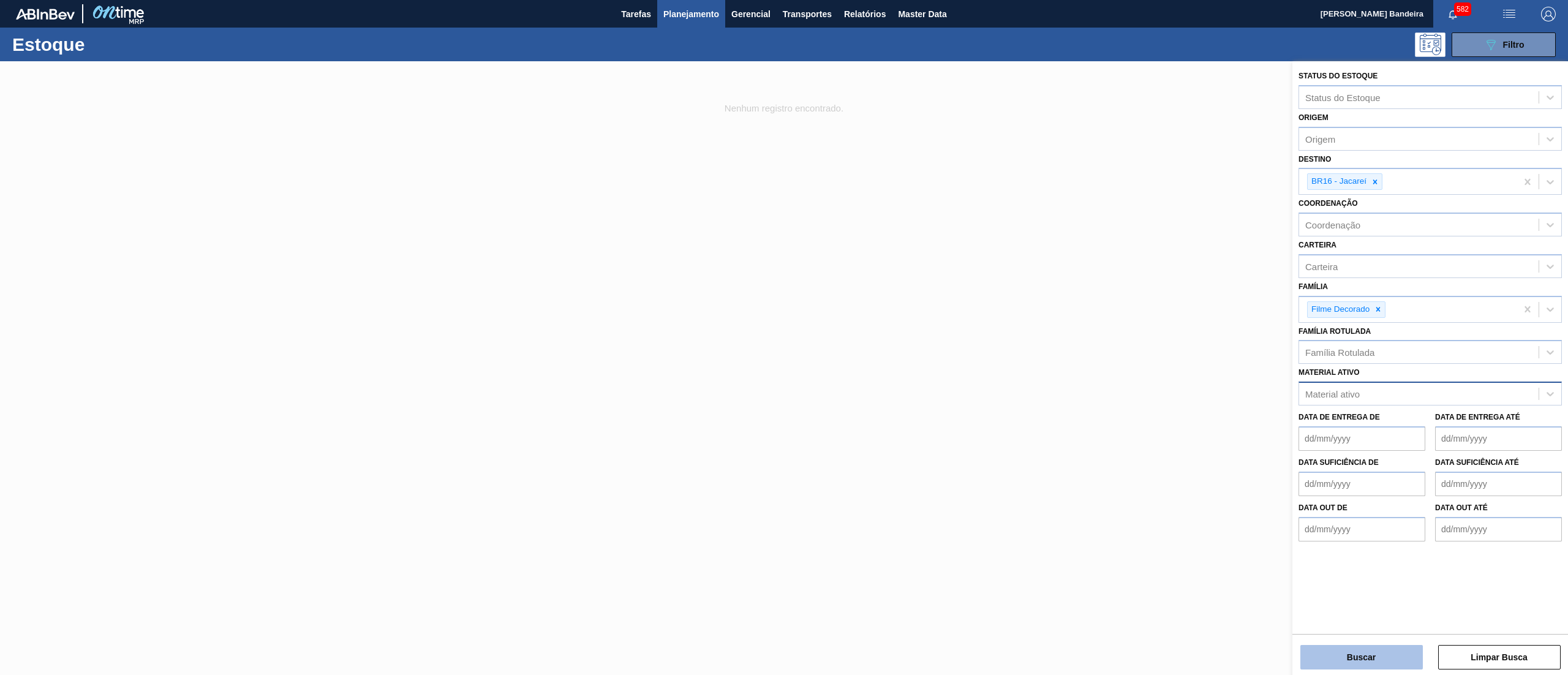
click at [1390, 653] on button "Buscar" at bounding box center [1361, 657] width 122 height 24
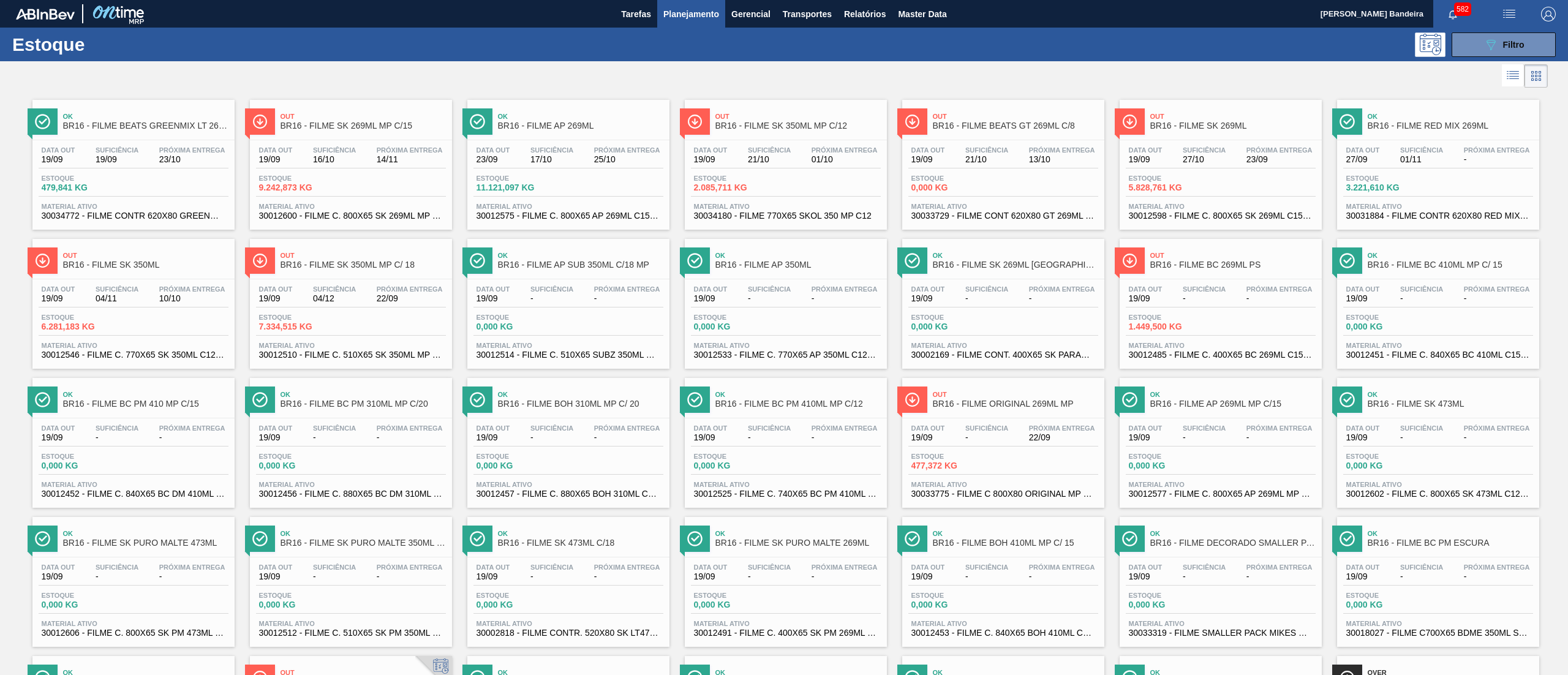
scroll to position [561, 0]
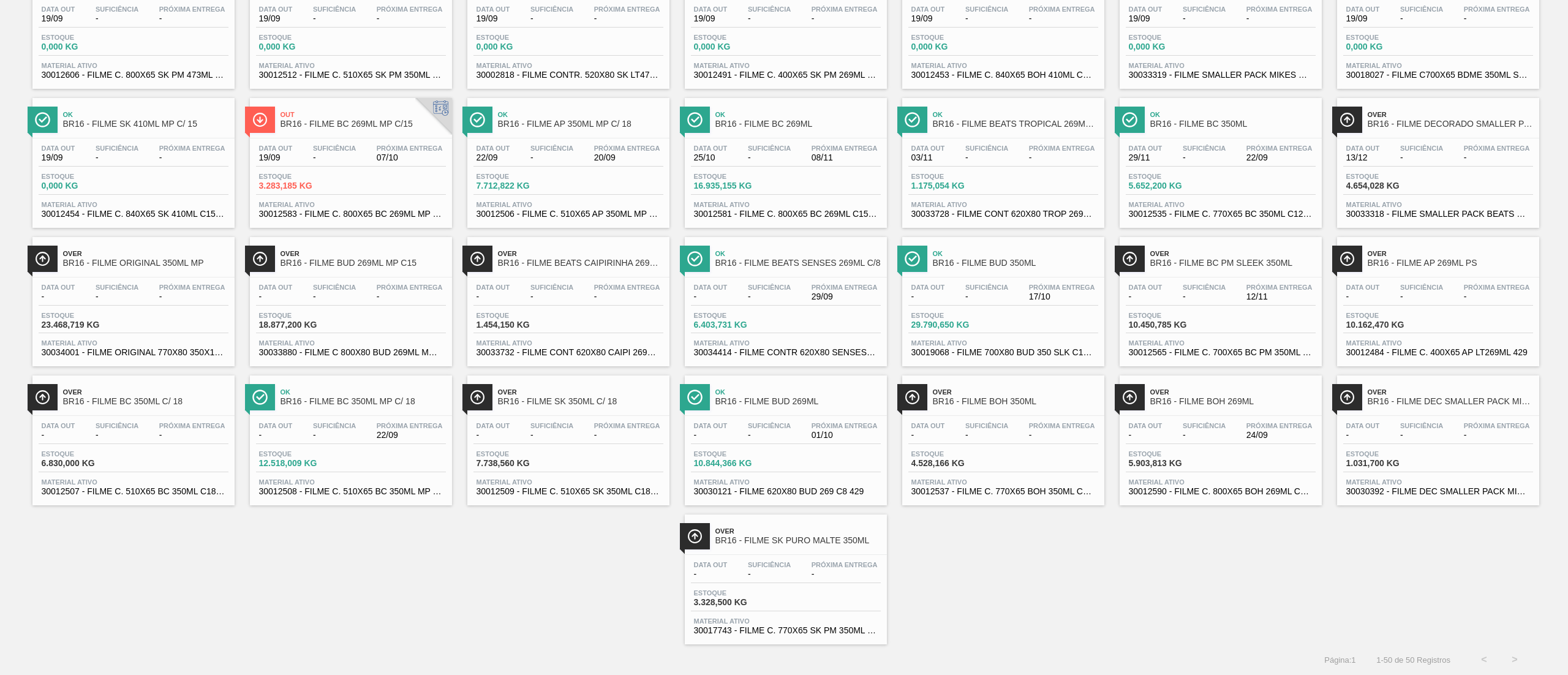
click at [1416, 209] on span "30033318 - FILME SMALLER PACK BEATS X12 600X60MM PD" at bounding box center [1438, 214] width 184 height 9
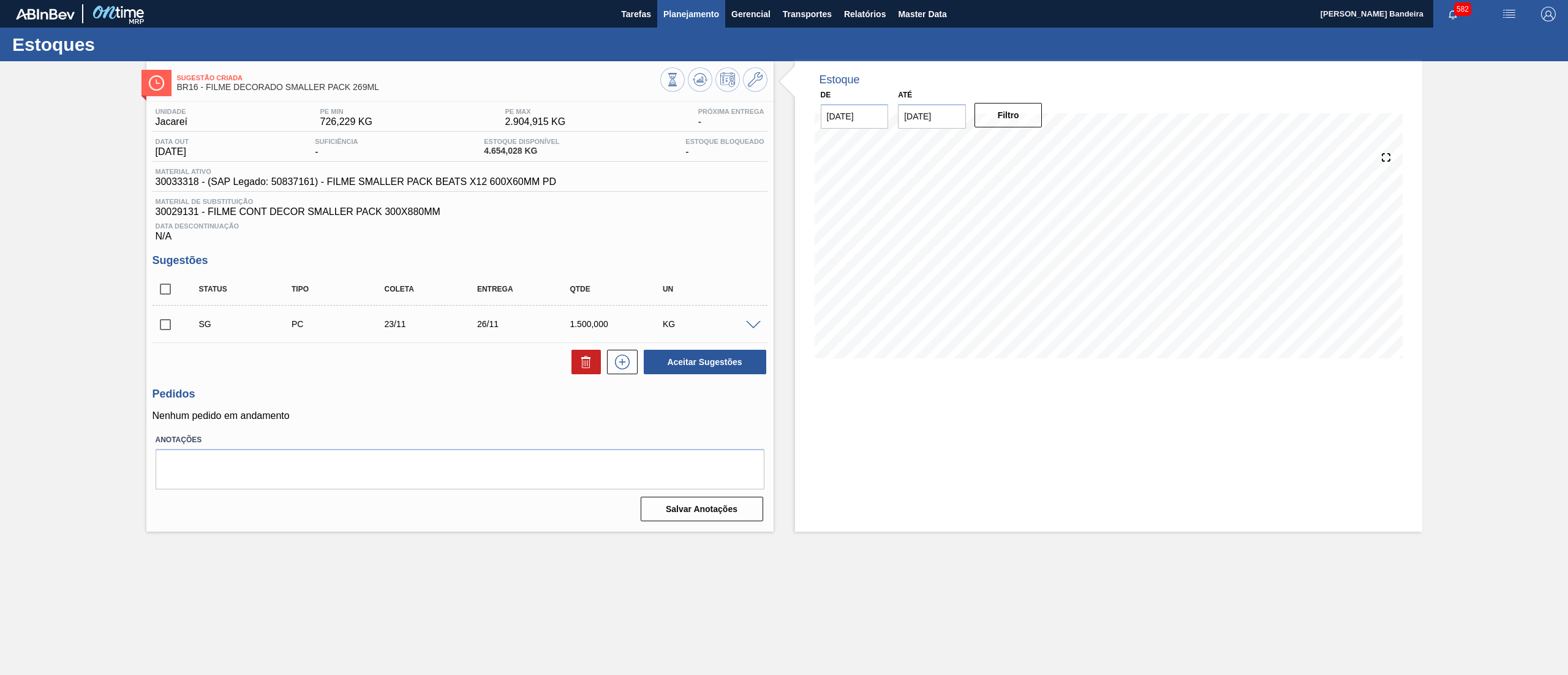
click at [679, 4] on button "Planejamento" at bounding box center [691, 14] width 68 height 27
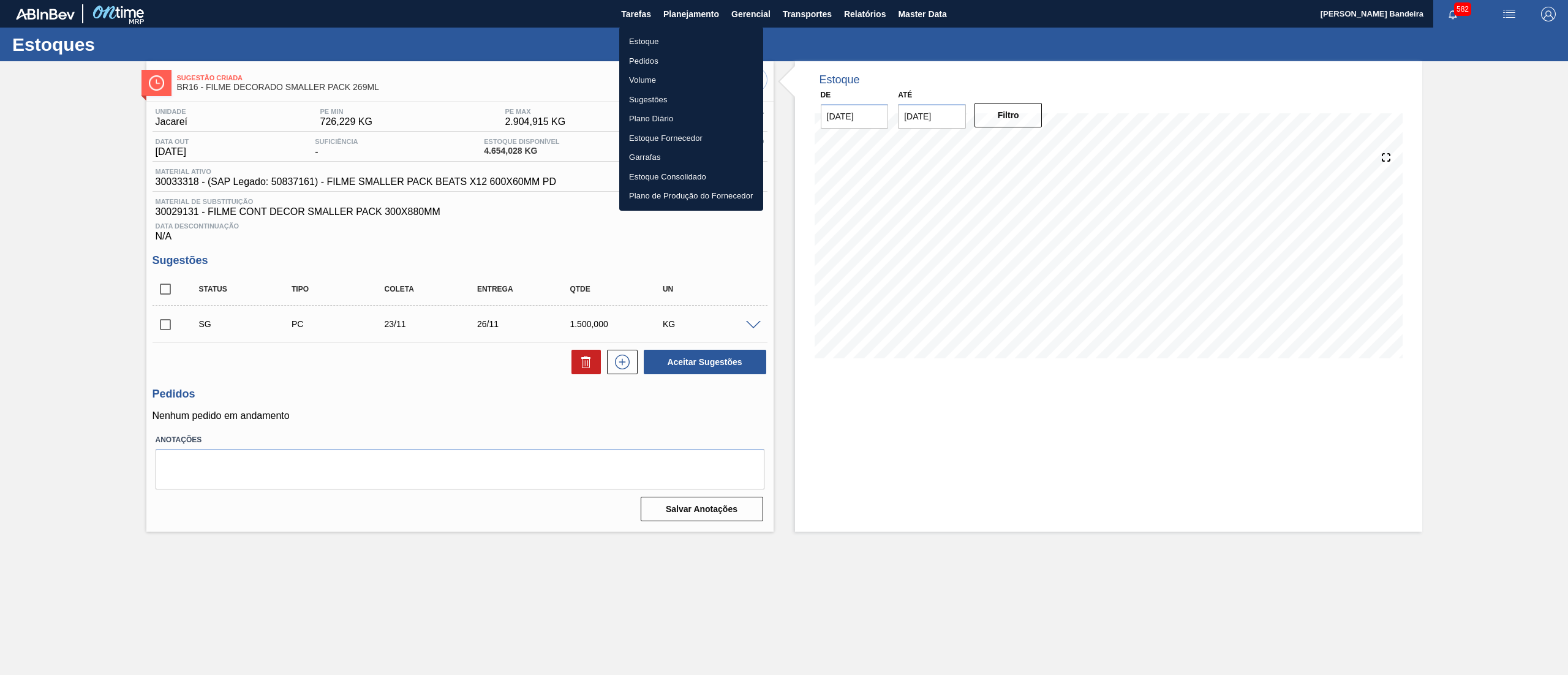
click at [678, 39] on li "Estoque" at bounding box center [691, 42] width 144 height 20
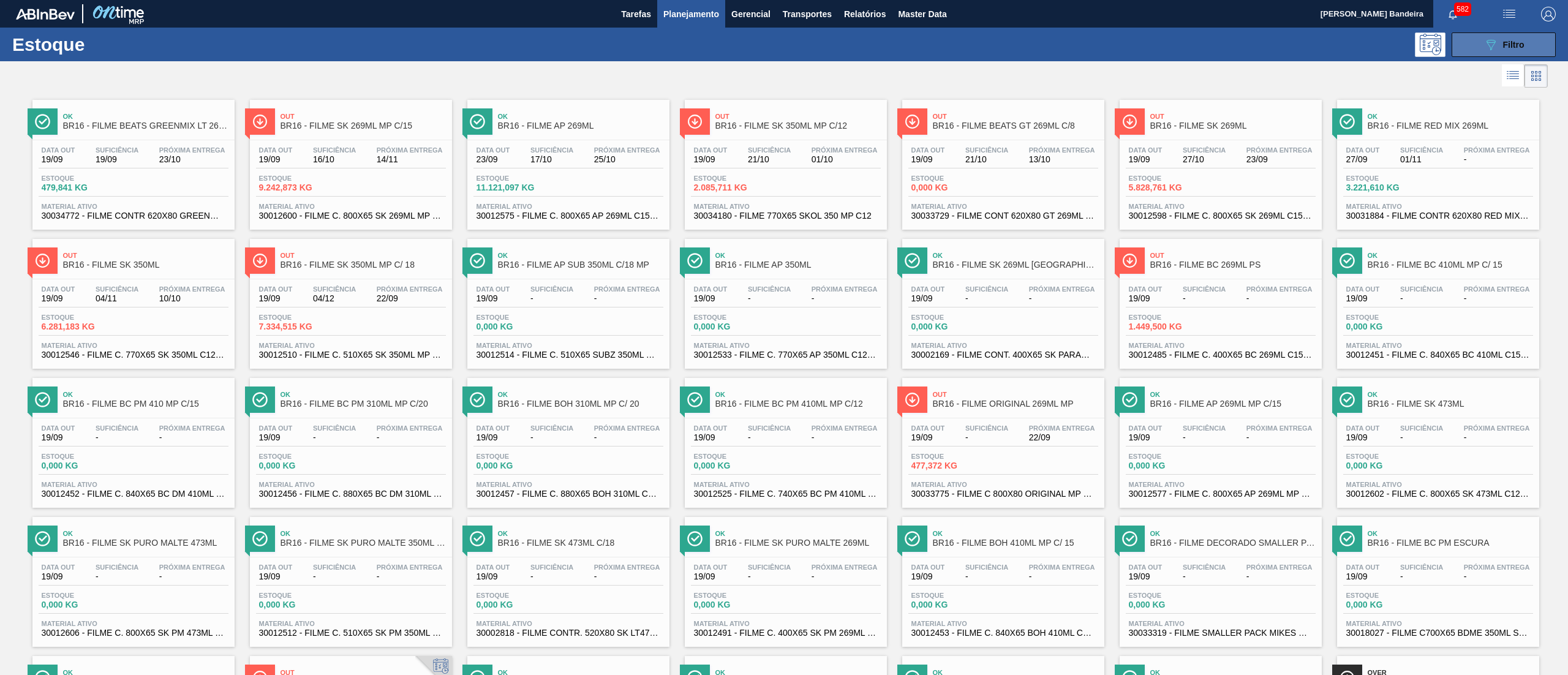
click at [1520, 40] on span "Filtro" at bounding box center [1513, 45] width 22 height 10
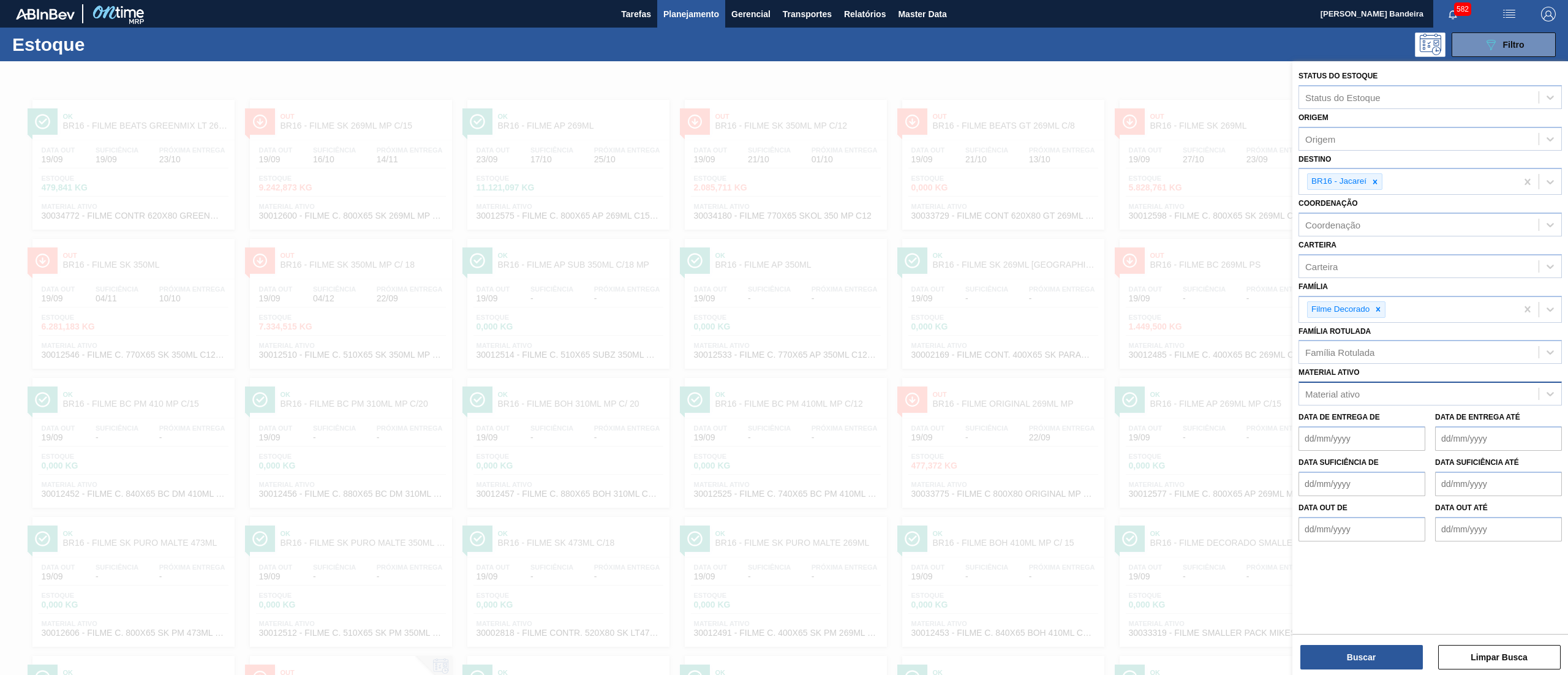
click at [1378, 389] on div "Material ativo" at bounding box center [1419, 394] width 240 height 18
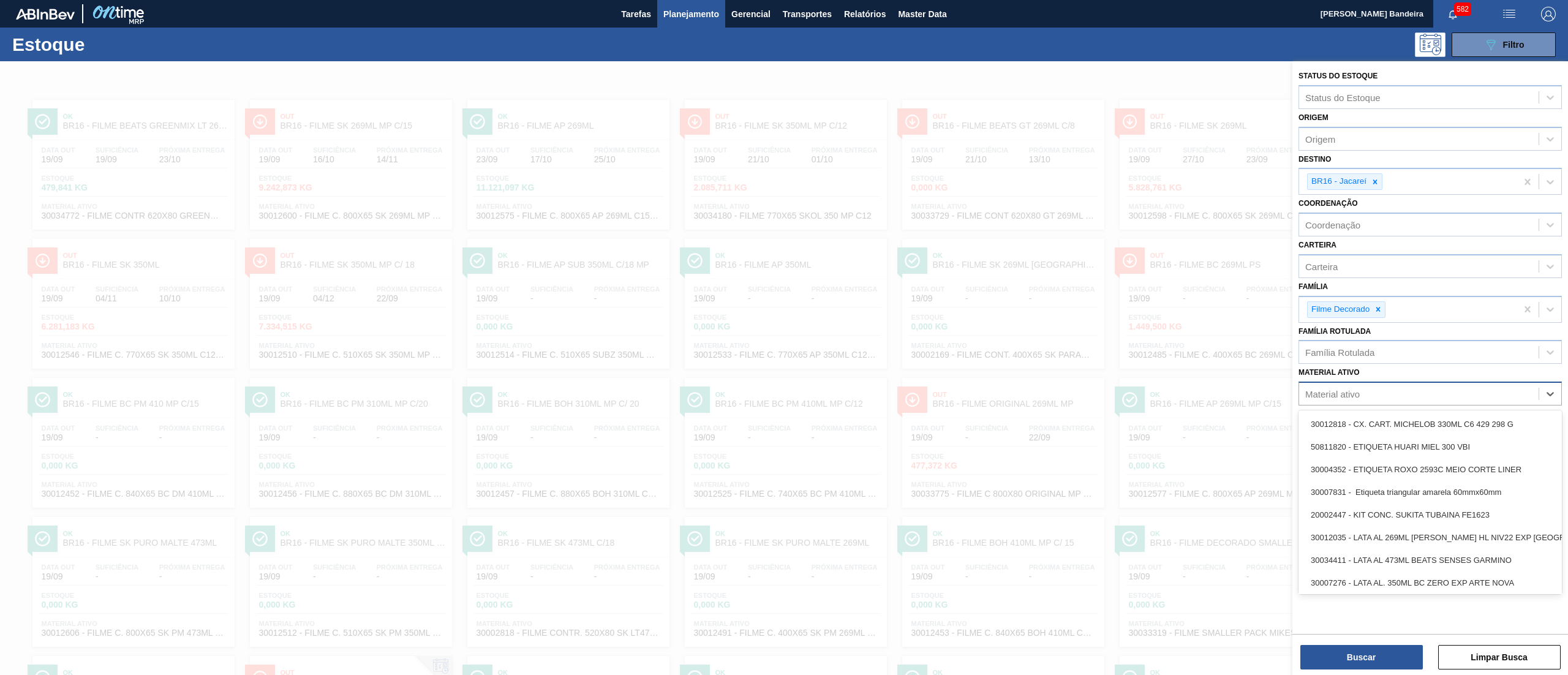
paste ativo "30003102"
type ativo "30003102"
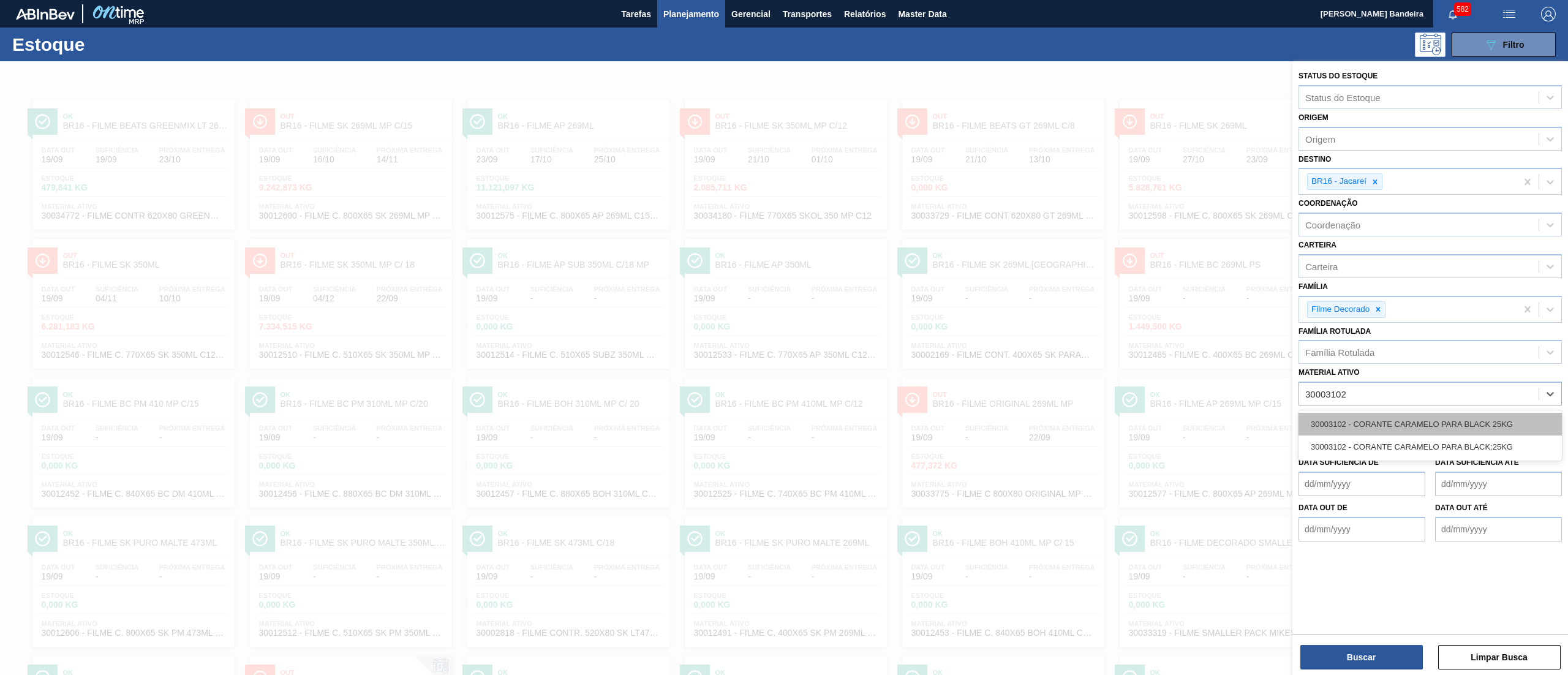
click at [1379, 426] on div "30003102 - CORANTE CARAMELO PARA BLACK 25KG" at bounding box center [1430, 424] width 263 height 22
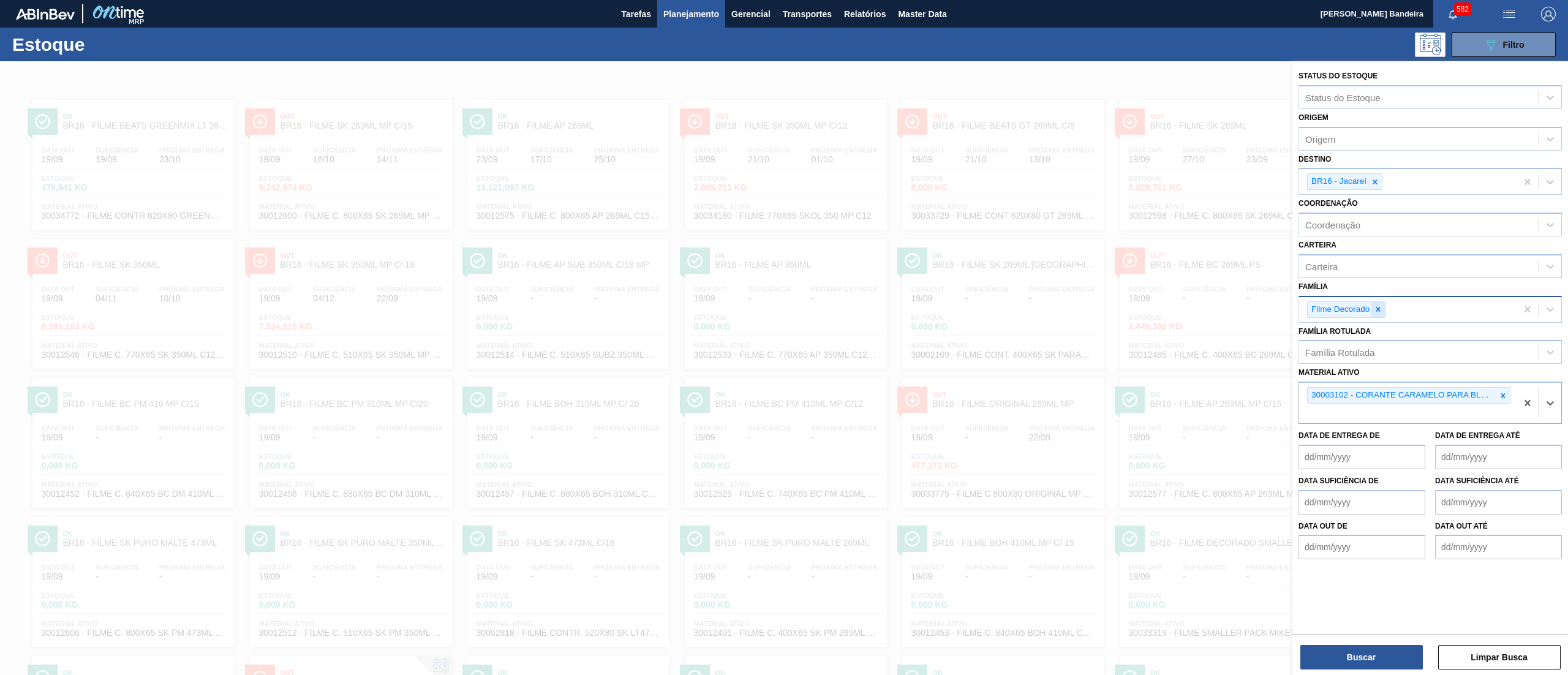
click at [1380, 313] on div at bounding box center [1378, 309] width 14 height 16
click at [1378, 183] on icon at bounding box center [1375, 182] width 9 height 9
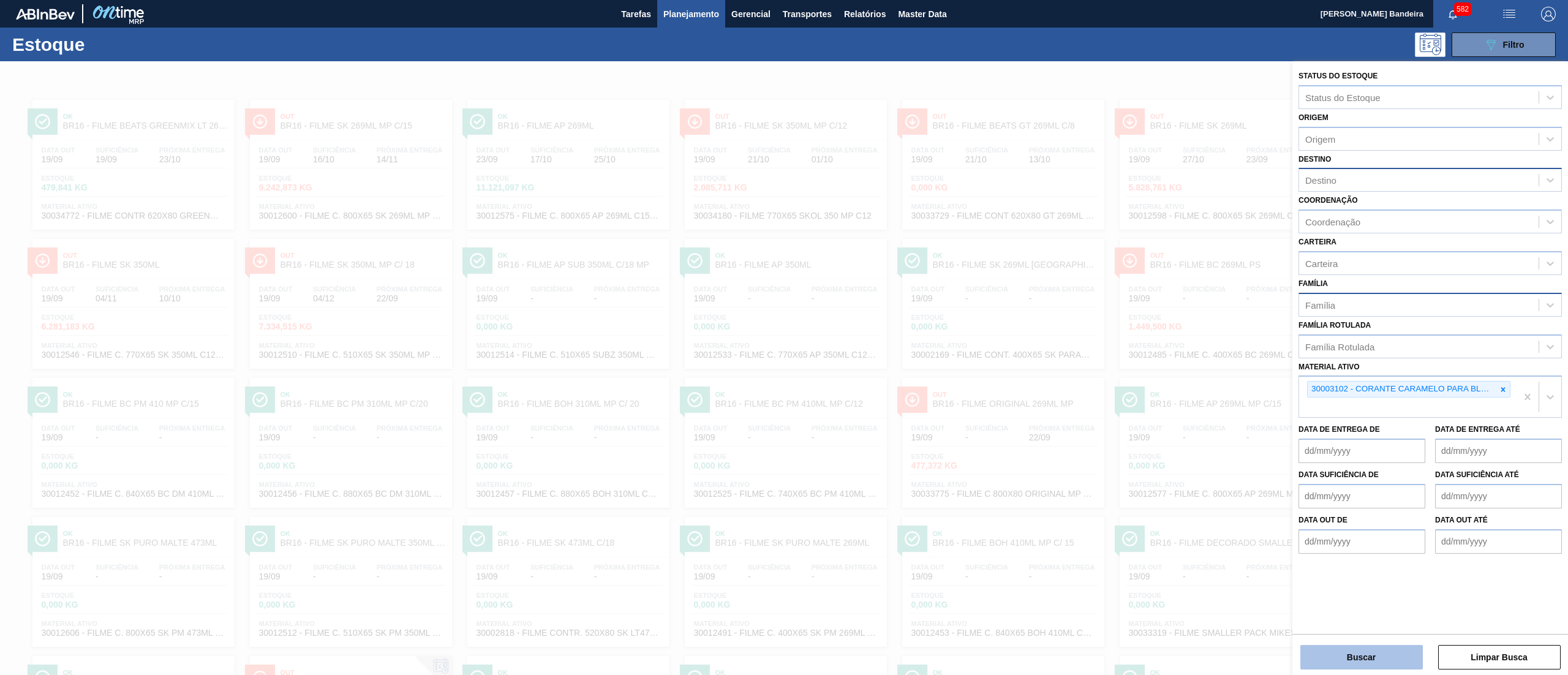
click at [1377, 654] on button "Buscar" at bounding box center [1361, 657] width 122 height 24
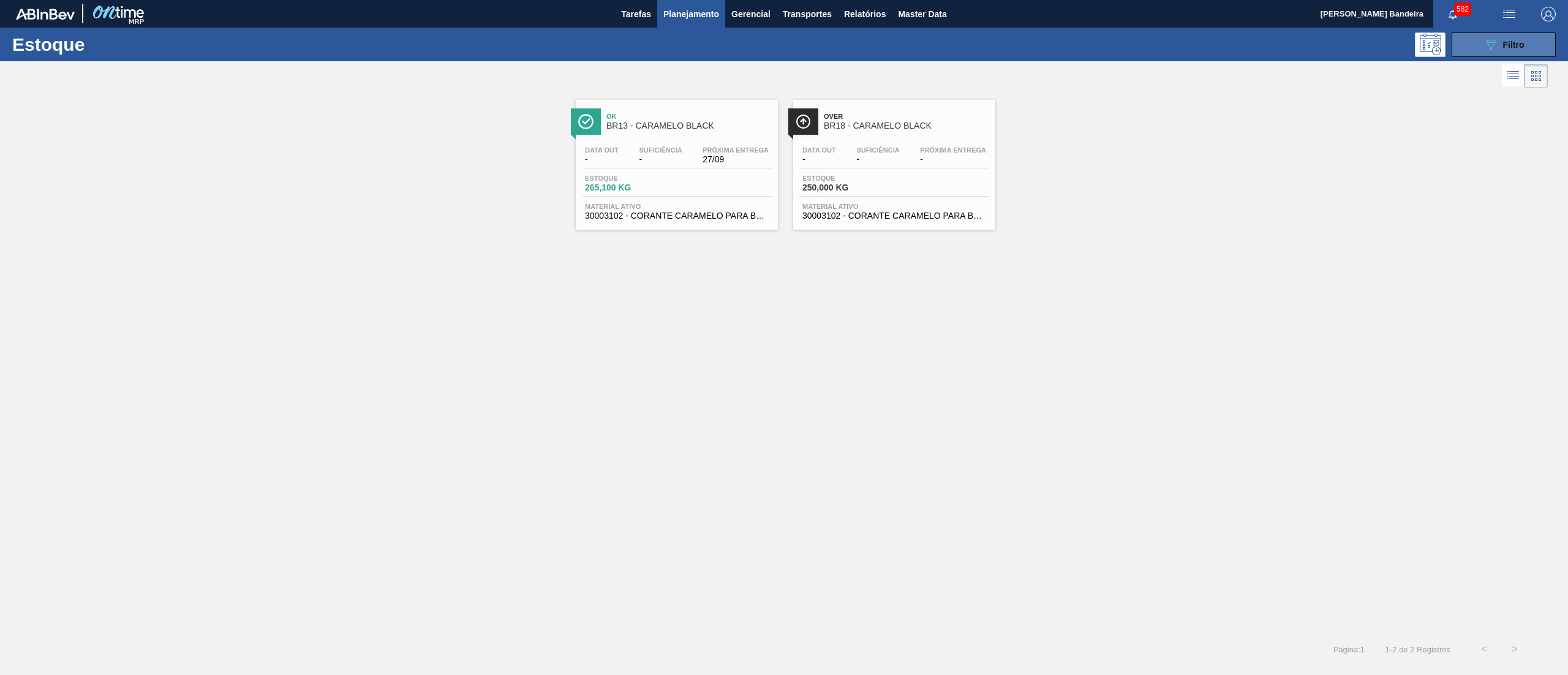
click at [1471, 40] on button "089F7B8B-B2A5-4AFE-B5C0-19BA573D28AC Filtro" at bounding box center [1503, 44] width 104 height 24
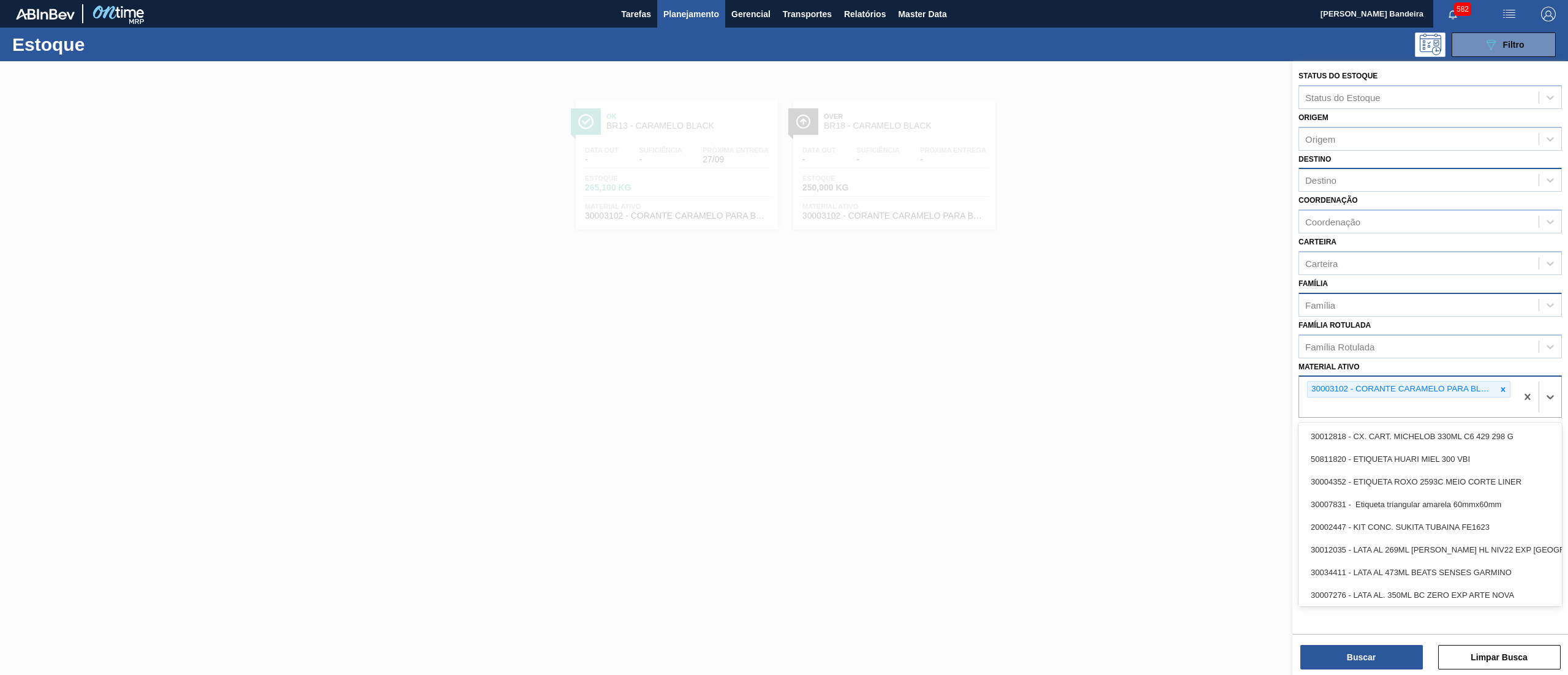
click at [1368, 415] on div "30003102 - CORANTE CARAMELO PARA BLACK 25KG" at bounding box center [1430, 397] width 263 height 42
paste ativo "30034752"
type ativo "30034752"
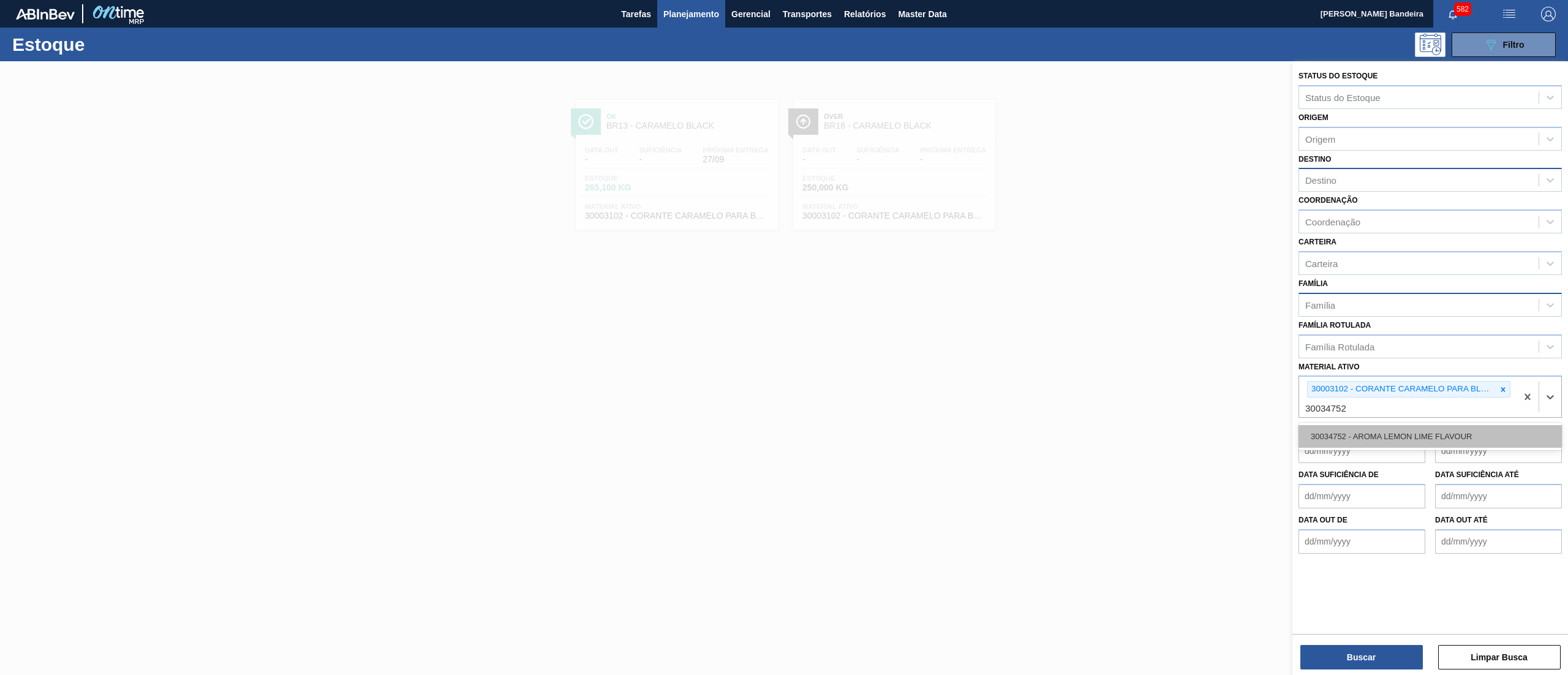
click at [1374, 438] on div "30034752 - AROMA LEMON LIME FLAVOUR" at bounding box center [1430, 436] width 263 height 22
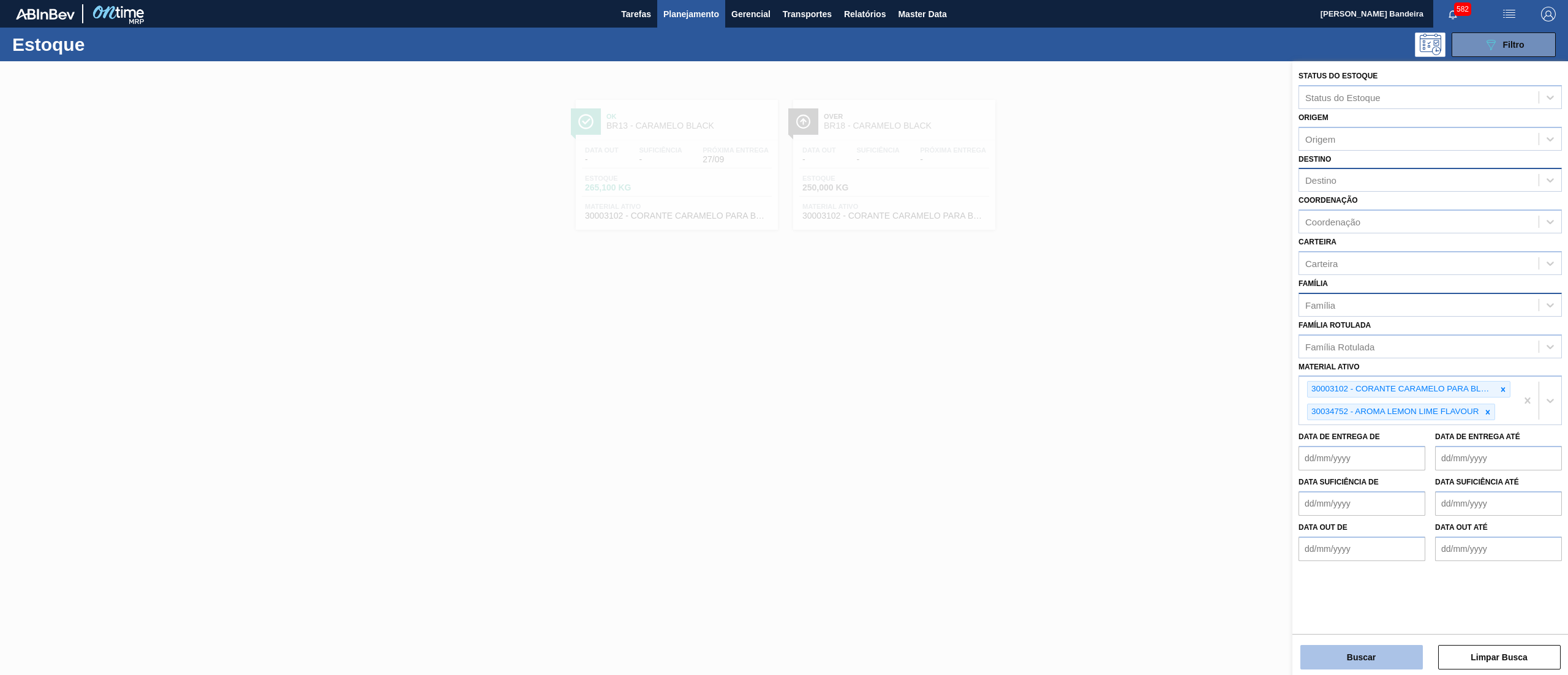
click at [1343, 660] on button "Buscar" at bounding box center [1361, 657] width 122 height 24
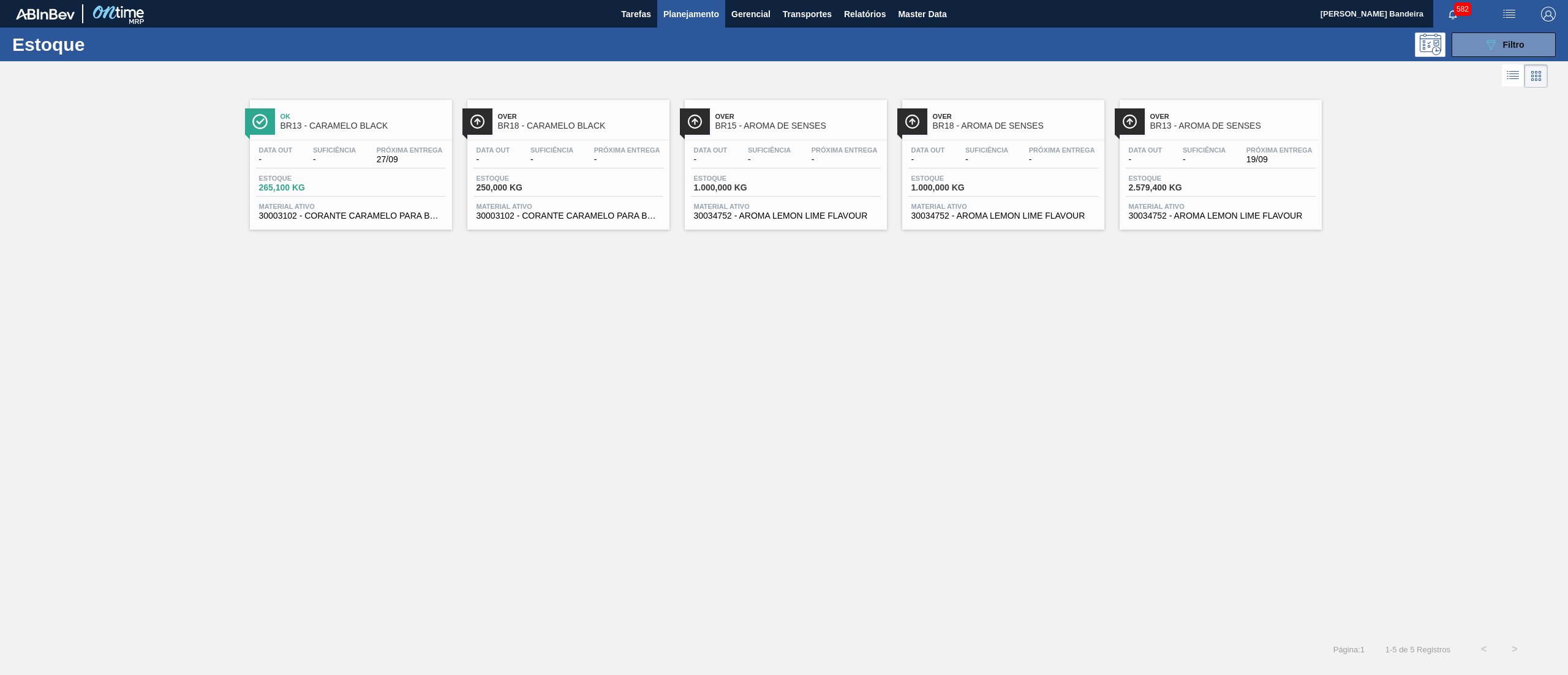
click at [350, 213] on span "30003102 - CORANTE CARAMELO PARA BLACK;25KG" at bounding box center [351, 215] width 184 height 9
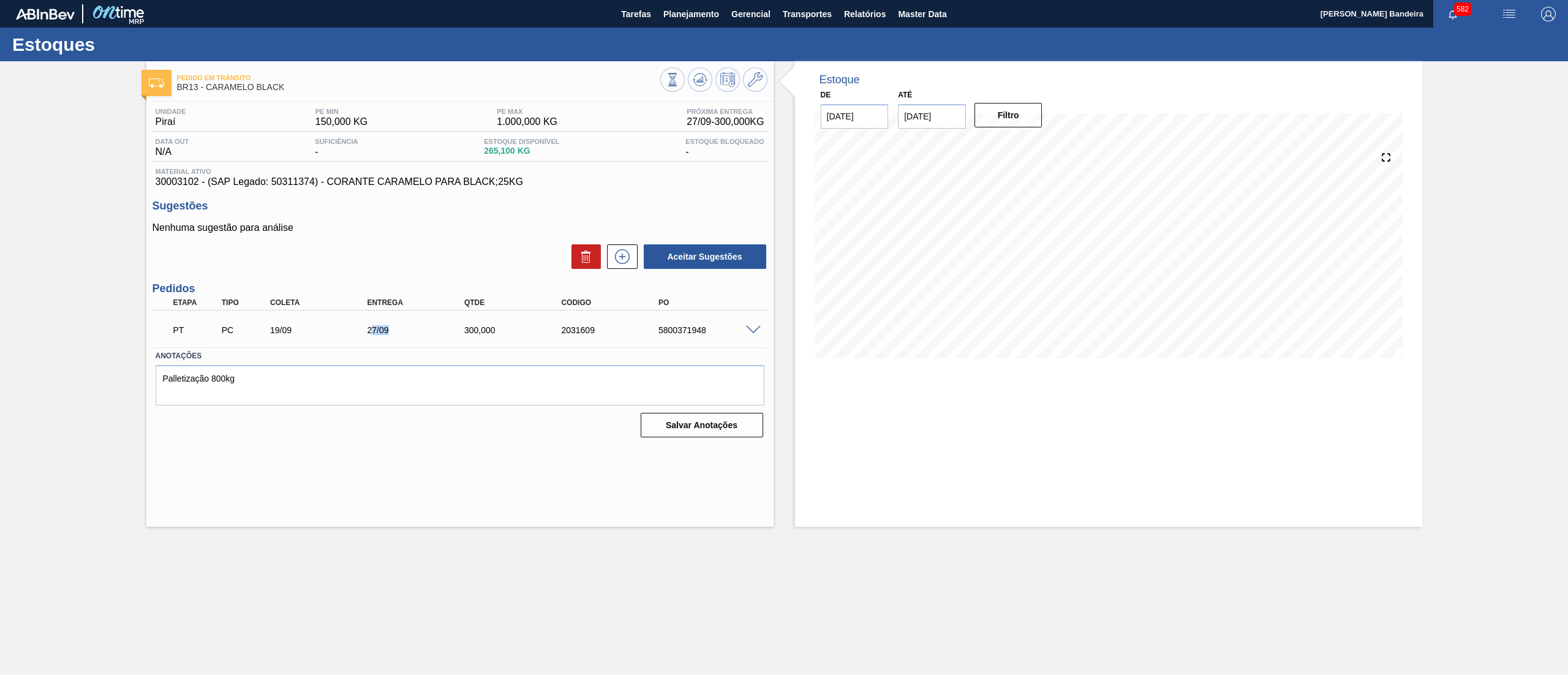
drag, startPoint x: 370, startPoint y: 333, endPoint x: 399, endPoint y: 333, distance: 29.0
click at [399, 333] on div "27/09" at bounding box center [419, 330] width 111 height 10
click at [753, 330] on span at bounding box center [753, 330] width 15 height 9
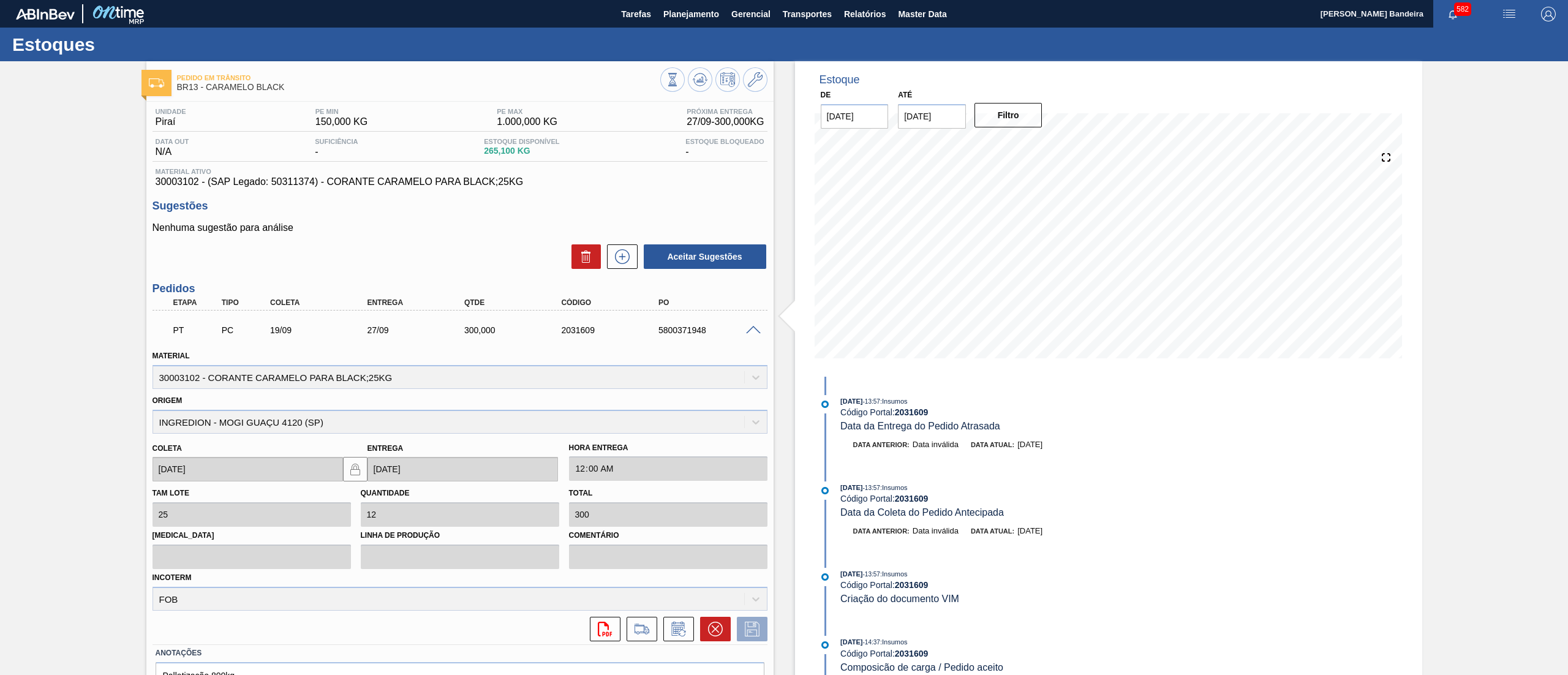
click at [784, 230] on div "Estoque De [DATE] Até [DATE] Filtro [DATE] 13:57 : Insumos Código Portal: 20316…" at bounding box center [1098, 404] width 648 height 684
click at [748, 331] on span at bounding box center [753, 330] width 15 height 9
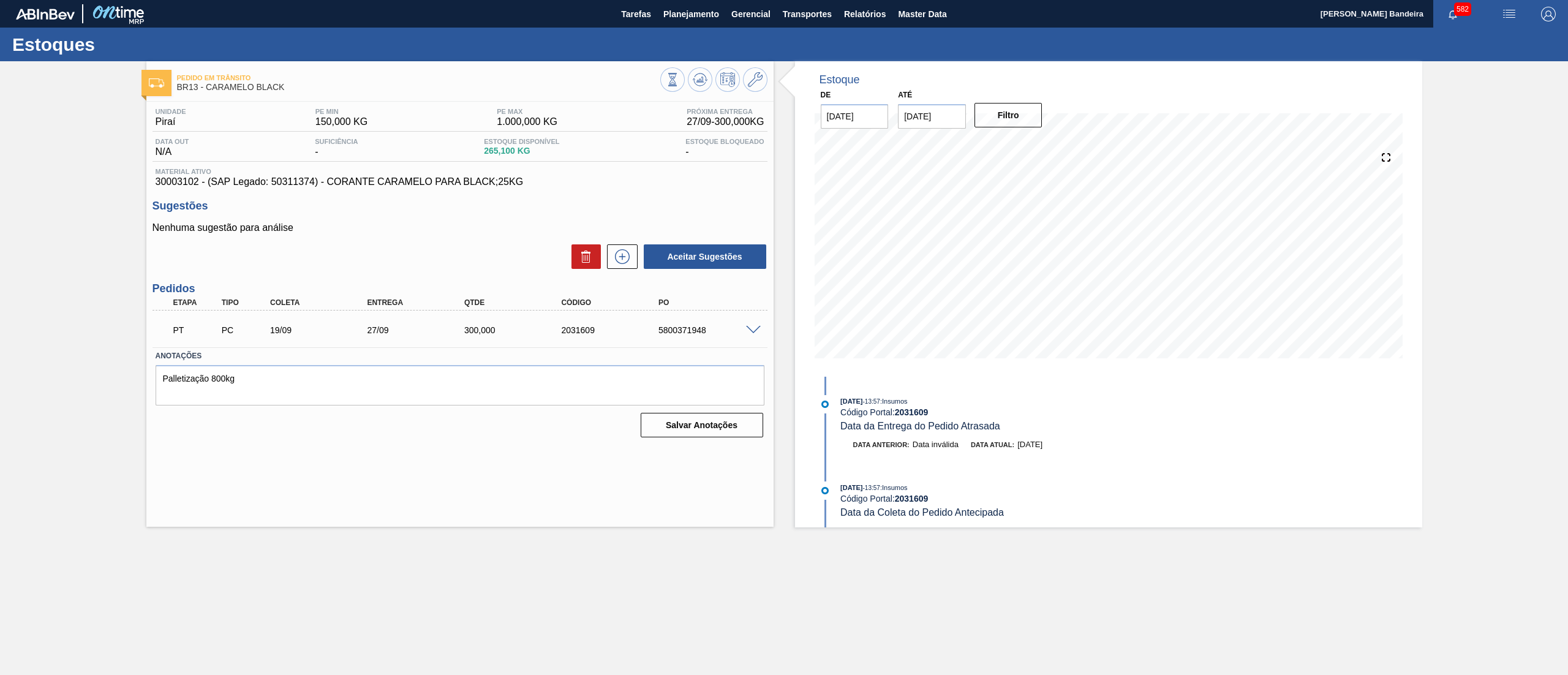
click at [748, 328] on span at bounding box center [753, 330] width 15 height 9
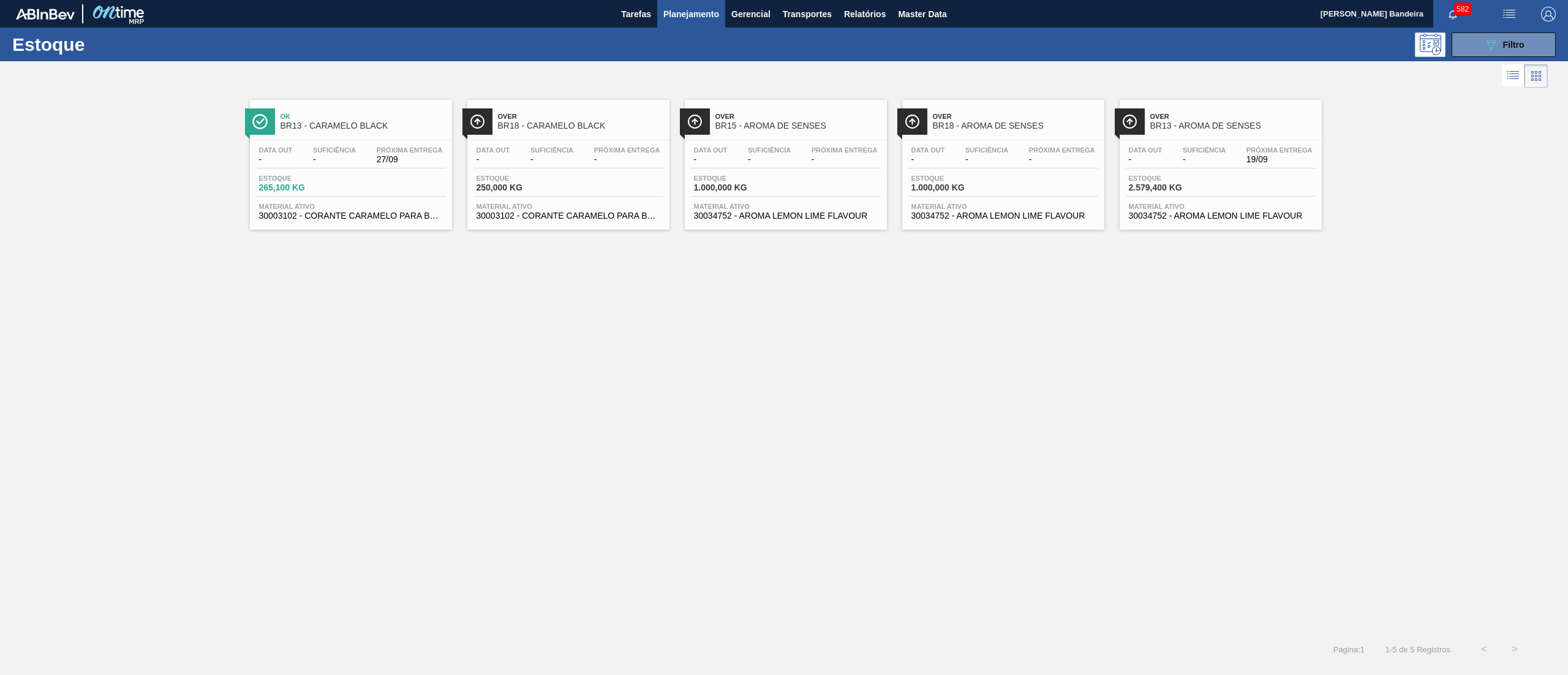
click at [1198, 217] on span "30034752 - AROMA LEMON LIME FLAVOUR" at bounding box center [1221, 215] width 184 height 9
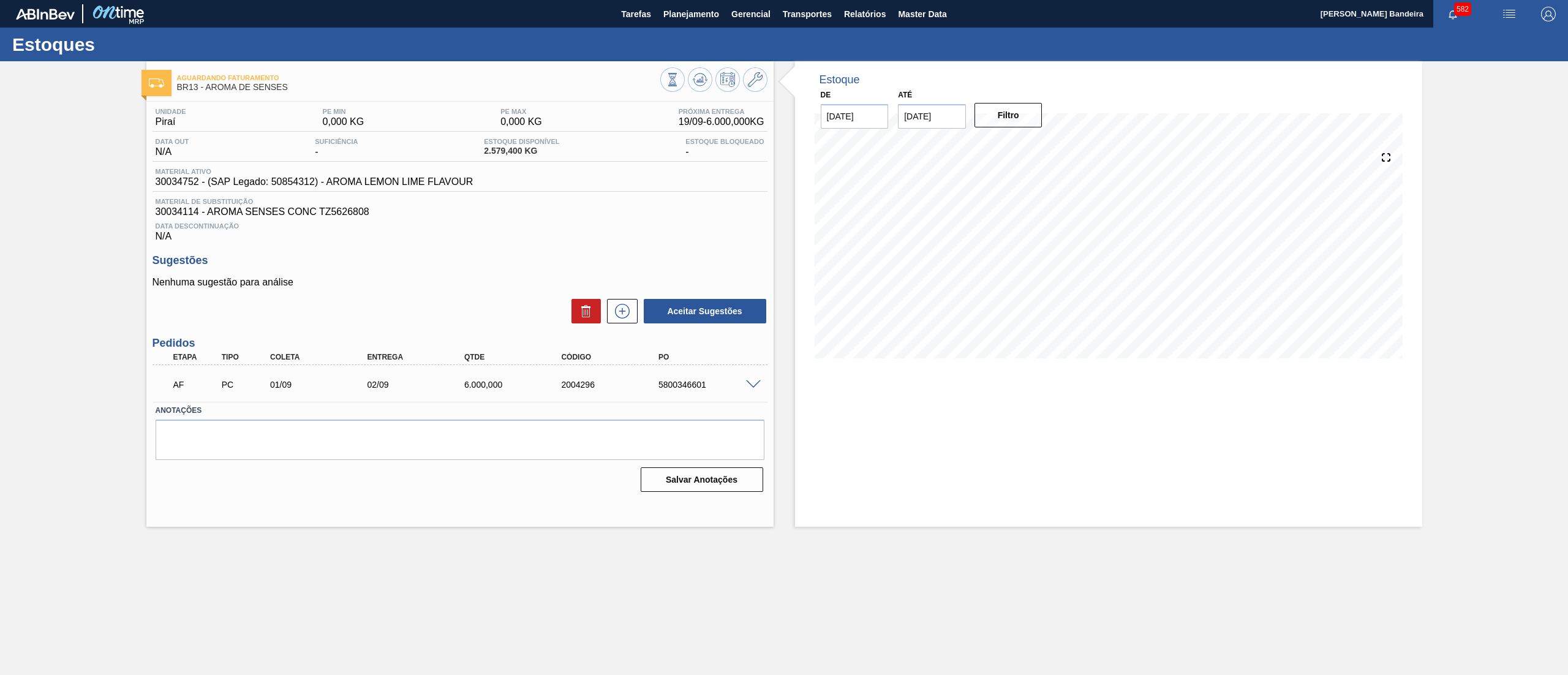
click at [752, 382] on span at bounding box center [753, 384] width 15 height 9
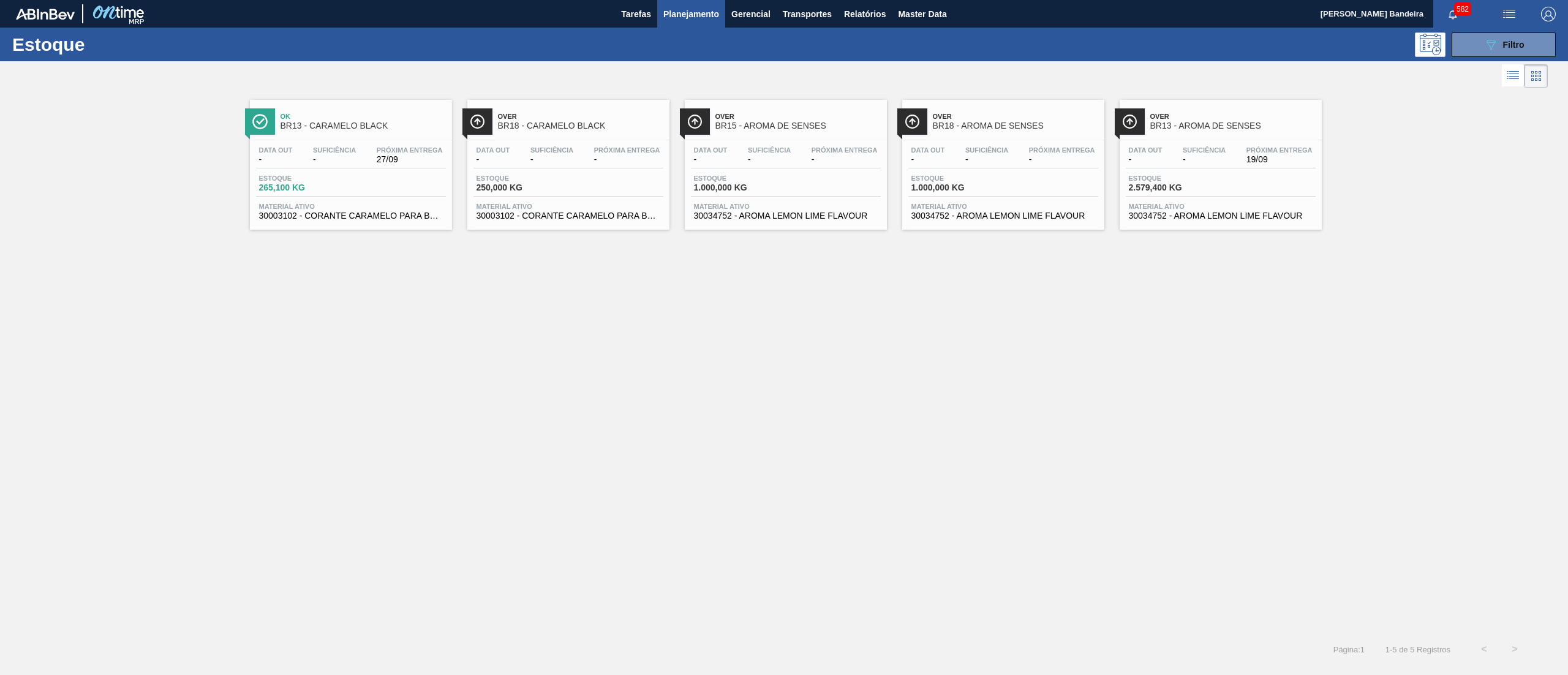
click at [361, 215] on span "30003102 - CORANTE CARAMELO PARA BLACK;25KG" at bounding box center [351, 215] width 184 height 9
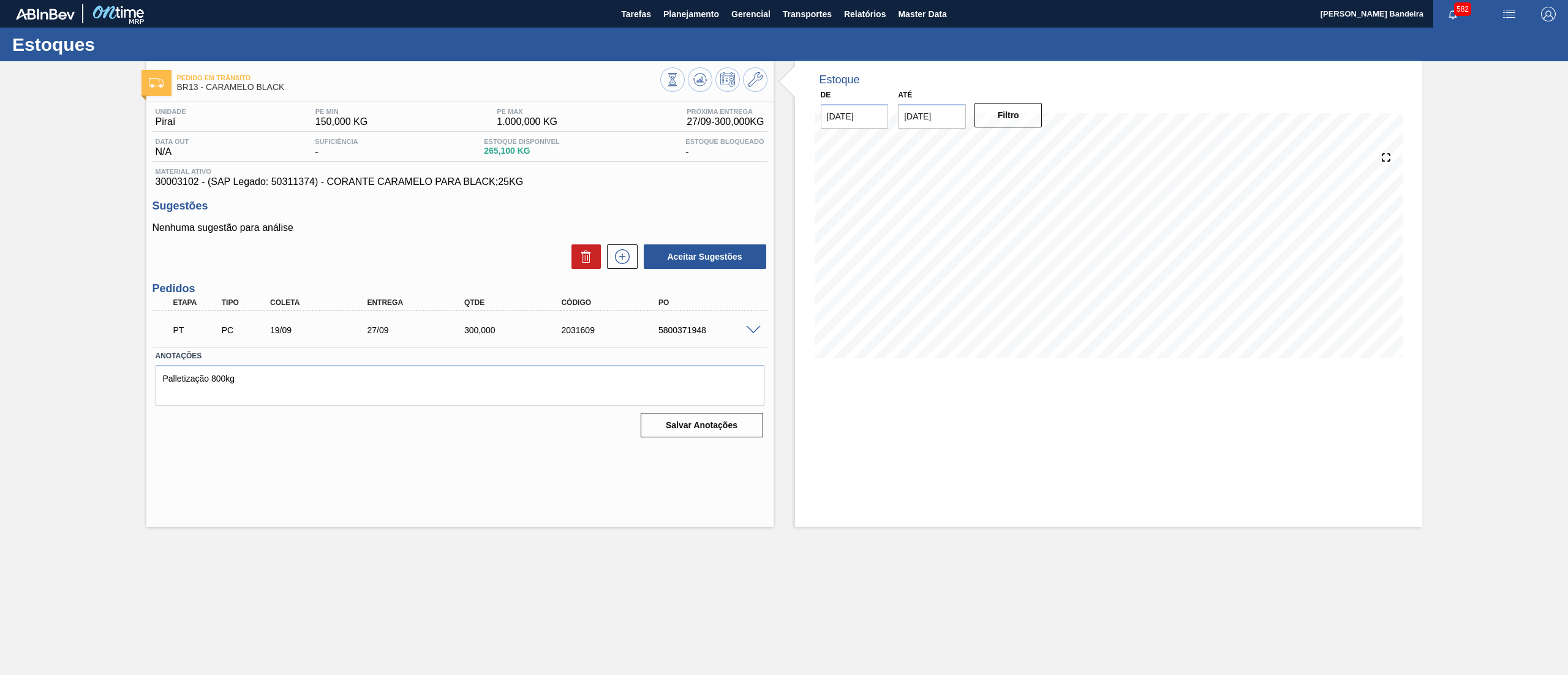
click at [750, 327] on span at bounding box center [753, 330] width 15 height 9
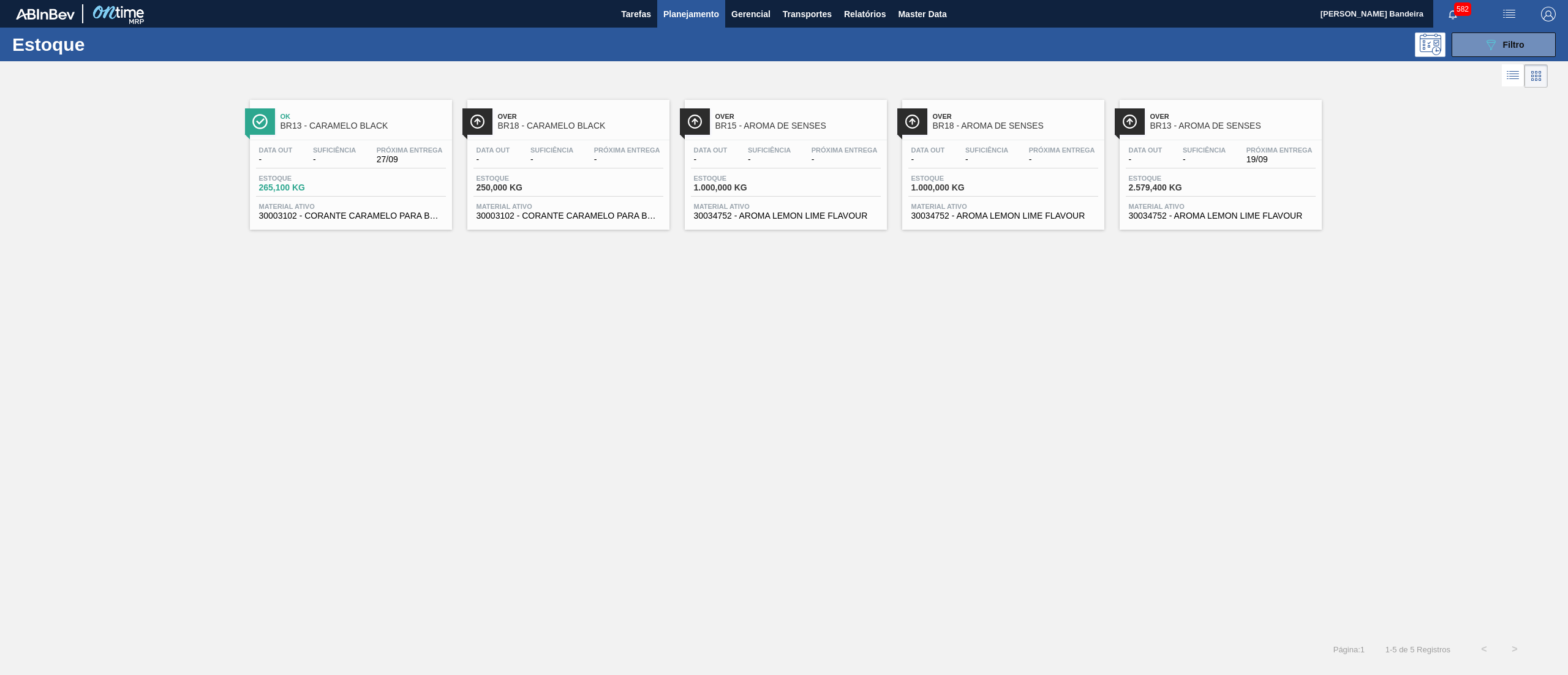
click at [577, 220] on span "30003102 - CORANTE CARAMELO PARA BLACK;25KG" at bounding box center [568, 215] width 184 height 9
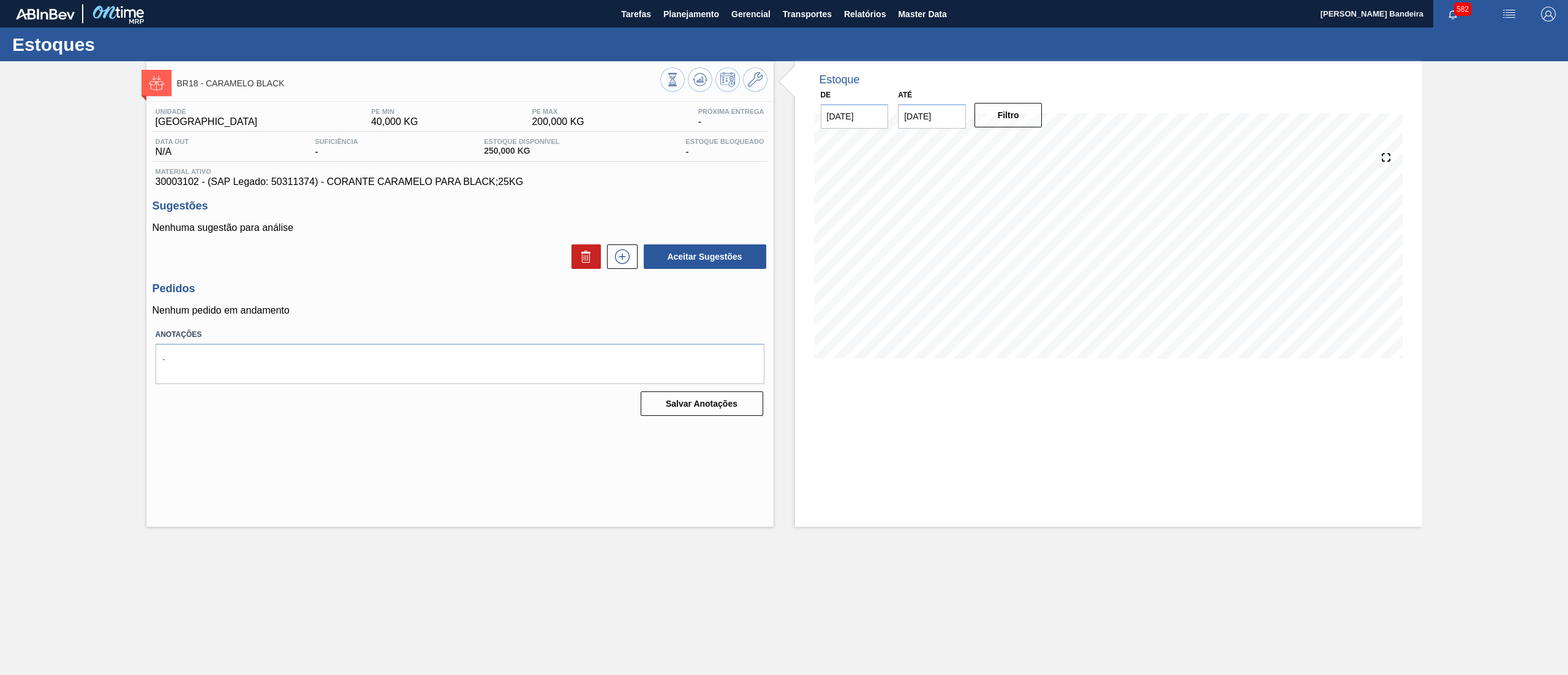
click at [599, 143] on div "Data out N/A Suficiência - Estoque Disponível 250,000 KG Estoque Bloqueado -" at bounding box center [460, 150] width 615 height 24
click at [931, 116] on input "[DATE]" at bounding box center [931, 116] width 68 height 24
click at [784, 262] on div "Estoque De [DATE] Até [DATE] Previous Month Next Month [DATE] dom seg ter qua q…" at bounding box center [1098, 294] width 648 height 466
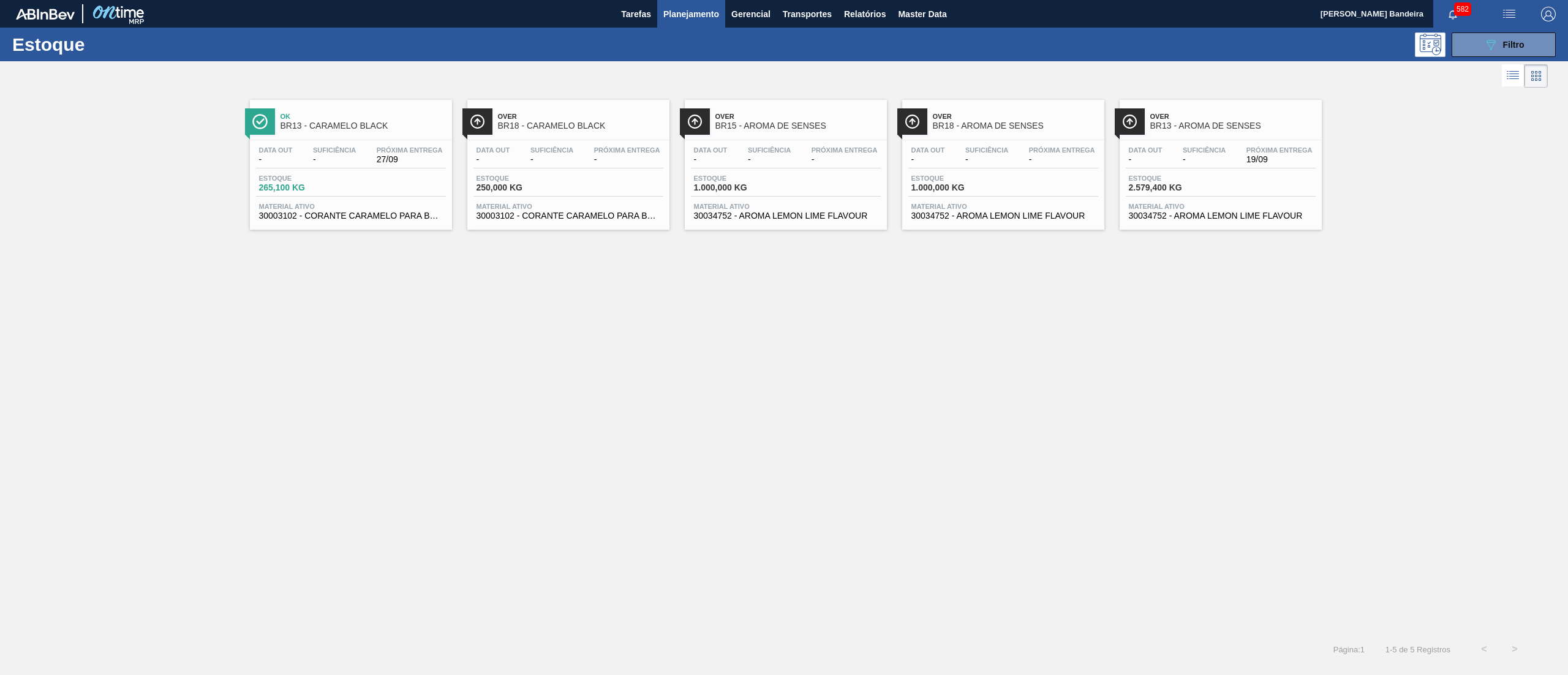
click at [376, 211] on div "Material ativo 30003102 - CORANTE CARAMELO PARA BLACK;25KG" at bounding box center [351, 211] width 190 height 18
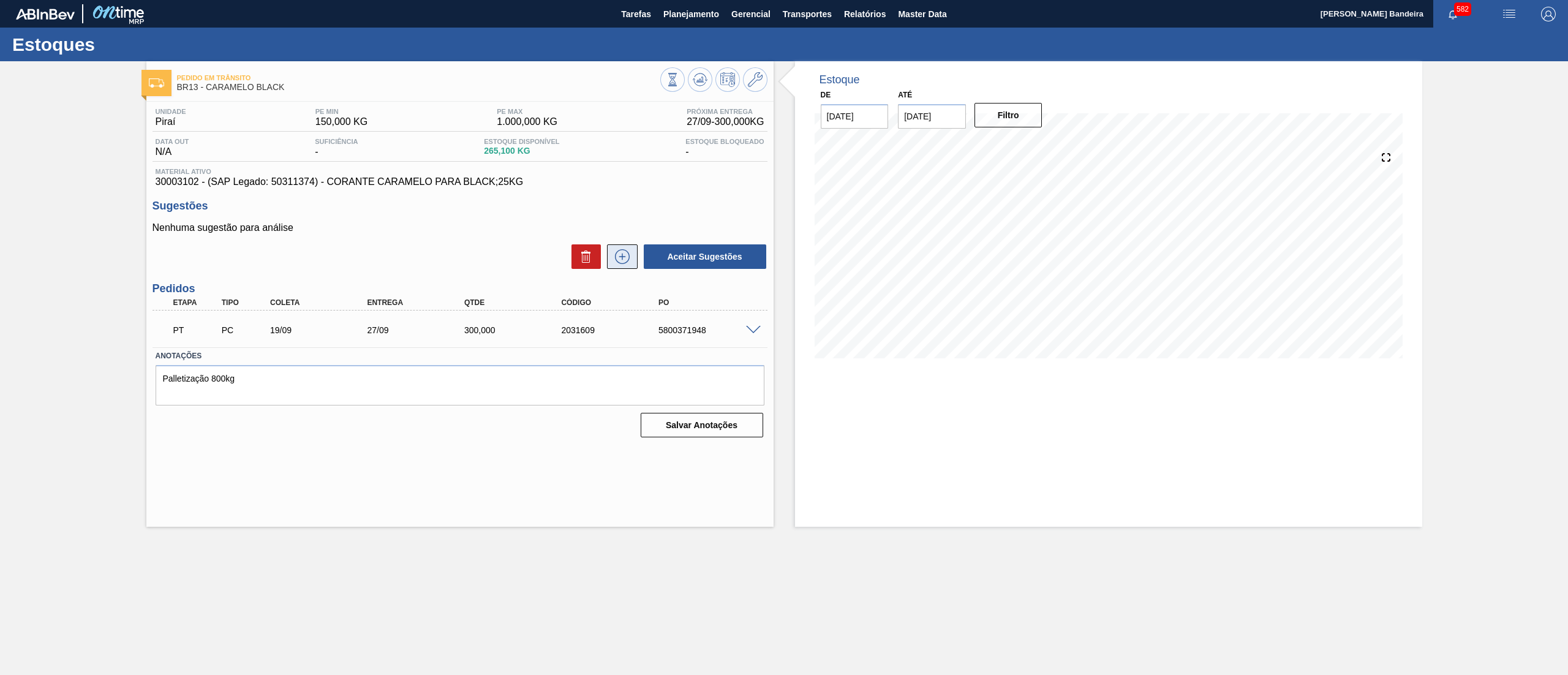
click at [625, 254] on icon at bounding box center [622, 256] width 20 height 15
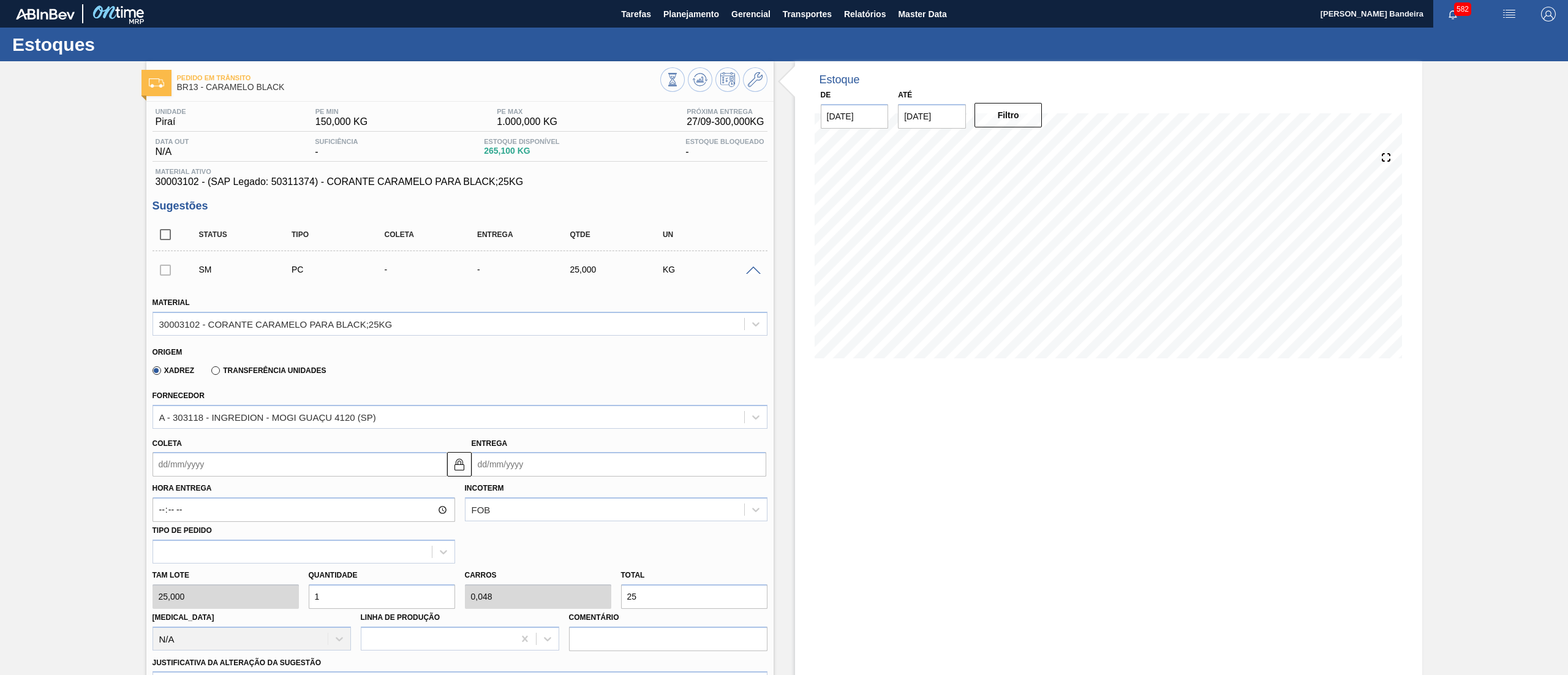
scroll to position [325, 0]
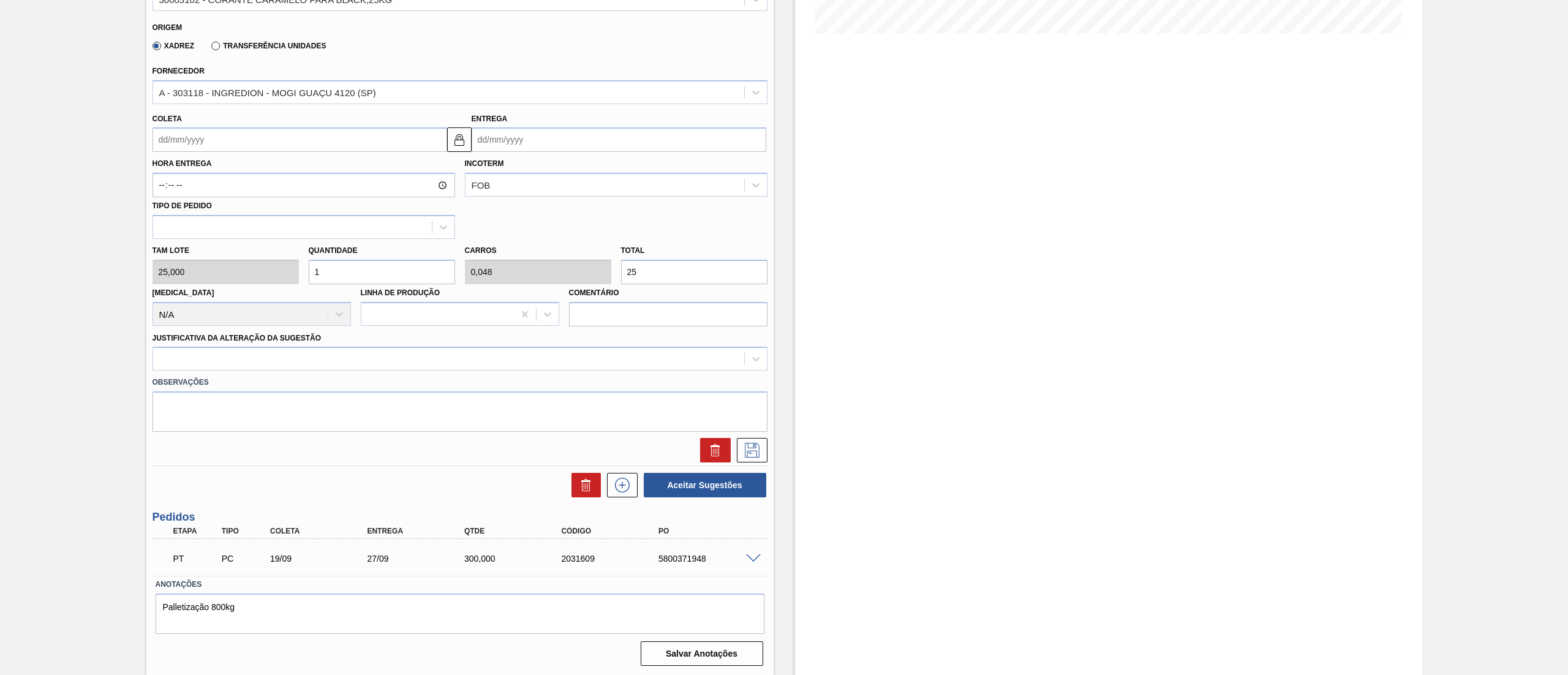
drag, startPoint x: 353, startPoint y: 274, endPoint x: 204, endPoint y: 292, distance: 150.1
click at [204, 292] on div "Tam lote 25,000 Quantidade 1 Carros 0,048 Total 25 [MEDICAL_DATA] N/A Linha de …" at bounding box center [460, 283] width 625 height 88
type input "2"
type input "0,095"
type input "50"
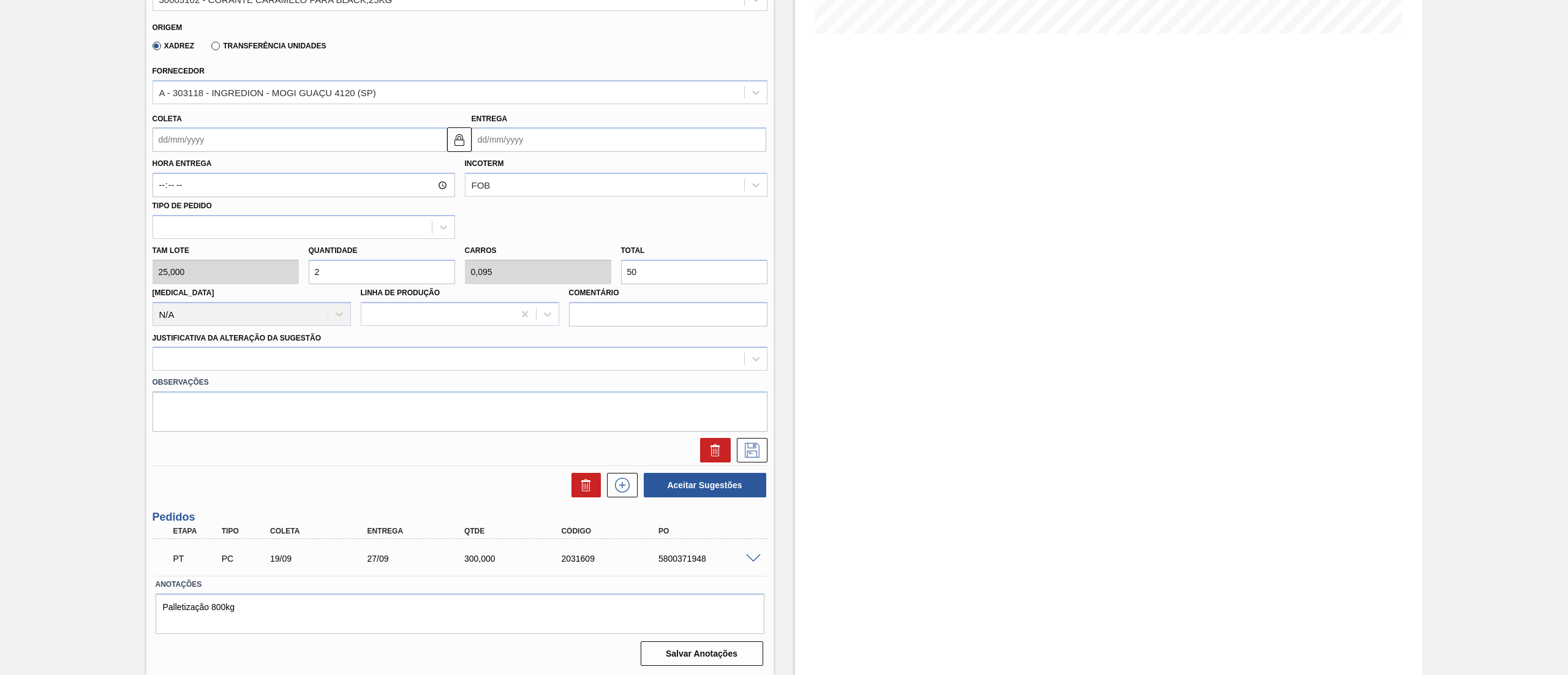
type input "25"
type input "1,19"
type input "625"
type input "250"
type input "11,905"
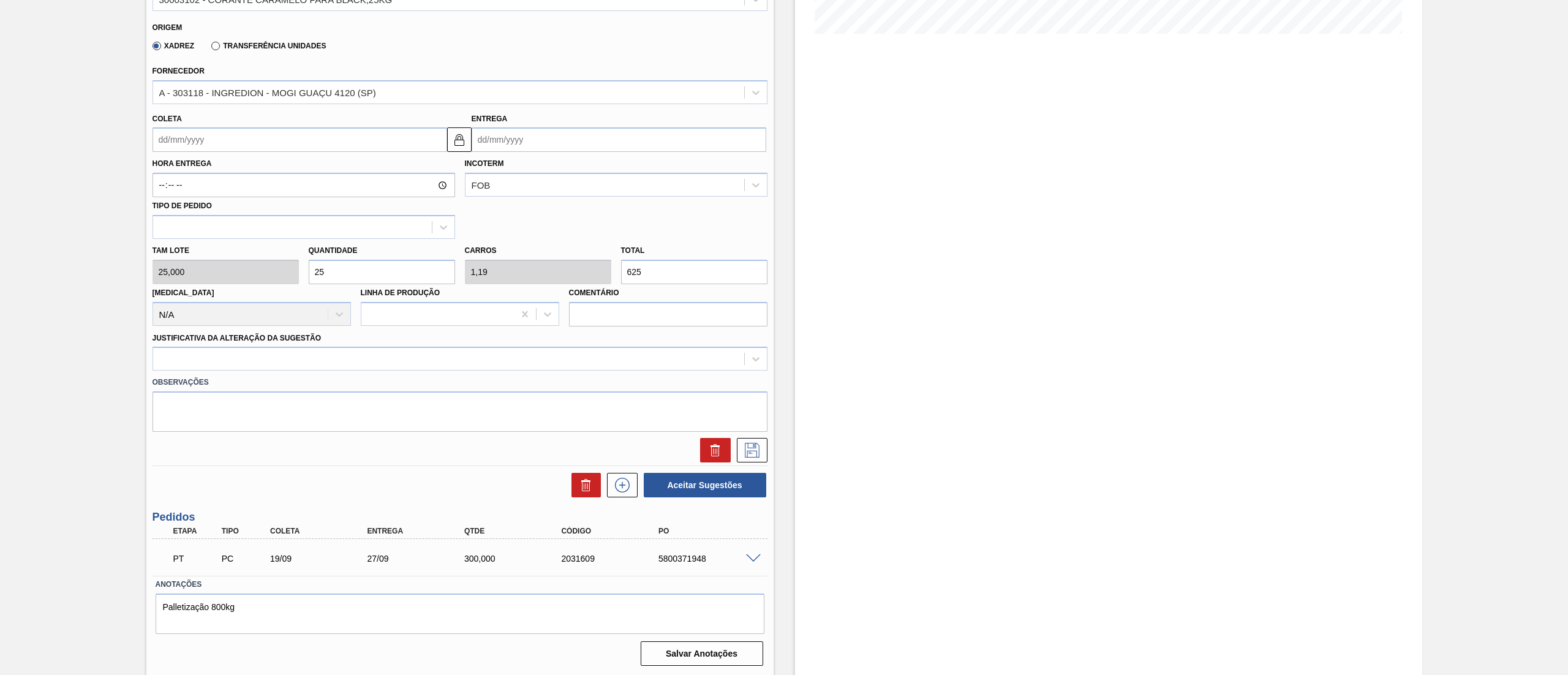
type input "6.250"
click at [231, 283] on div "Tam lote 25,000 Quantidade 250 Carros 11,905 Total 6.250 [MEDICAL_DATA] N/A Lin…" at bounding box center [460, 283] width 625 height 88
type input "2"
type input "0,095"
type input "50"
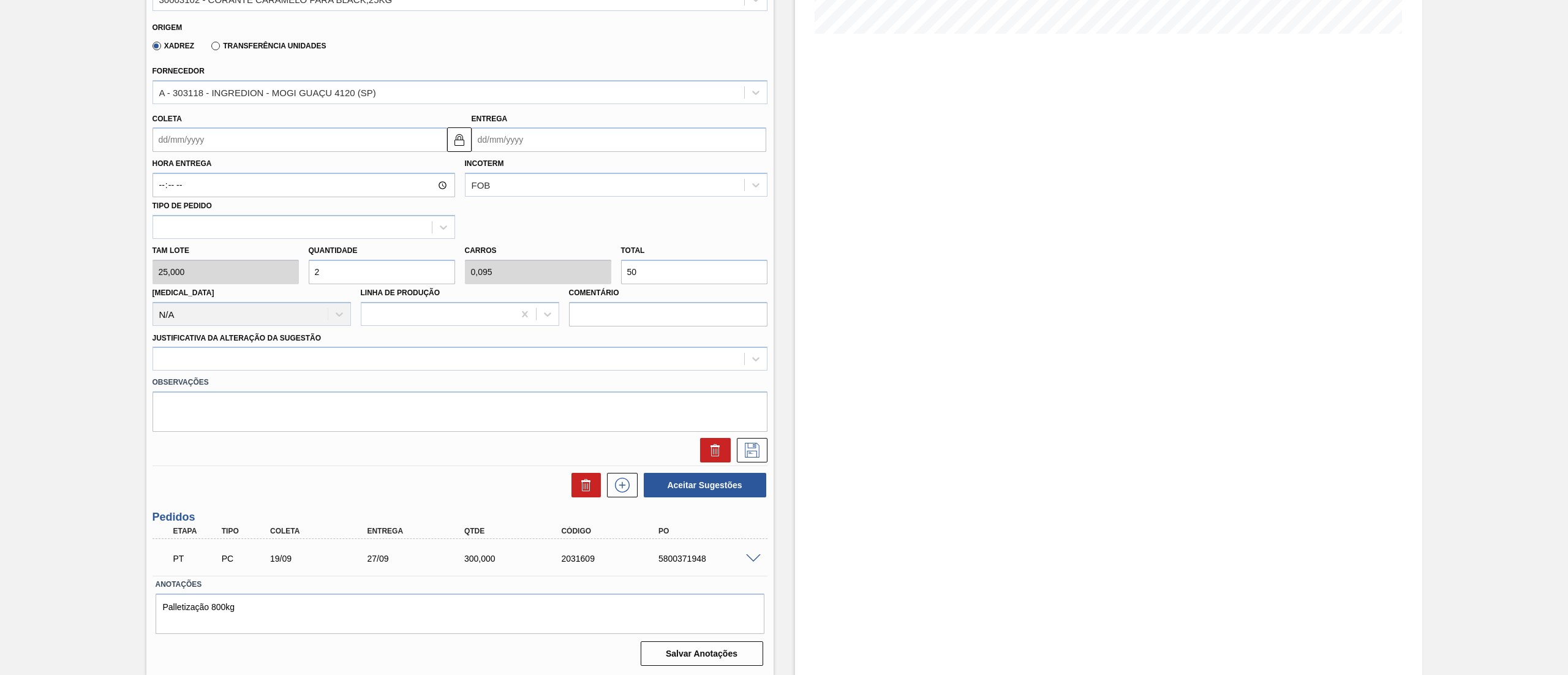
click at [202, 276] on div "Tam lote 25,000 Quantidade 2 Carros 0,095 Total 50 [MEDICAL_DATA] N/A Linha de …" at bounding box center [460, 283] width 625 height 88
type input "1"
type input "0,048"
type input "25"
type input "12"
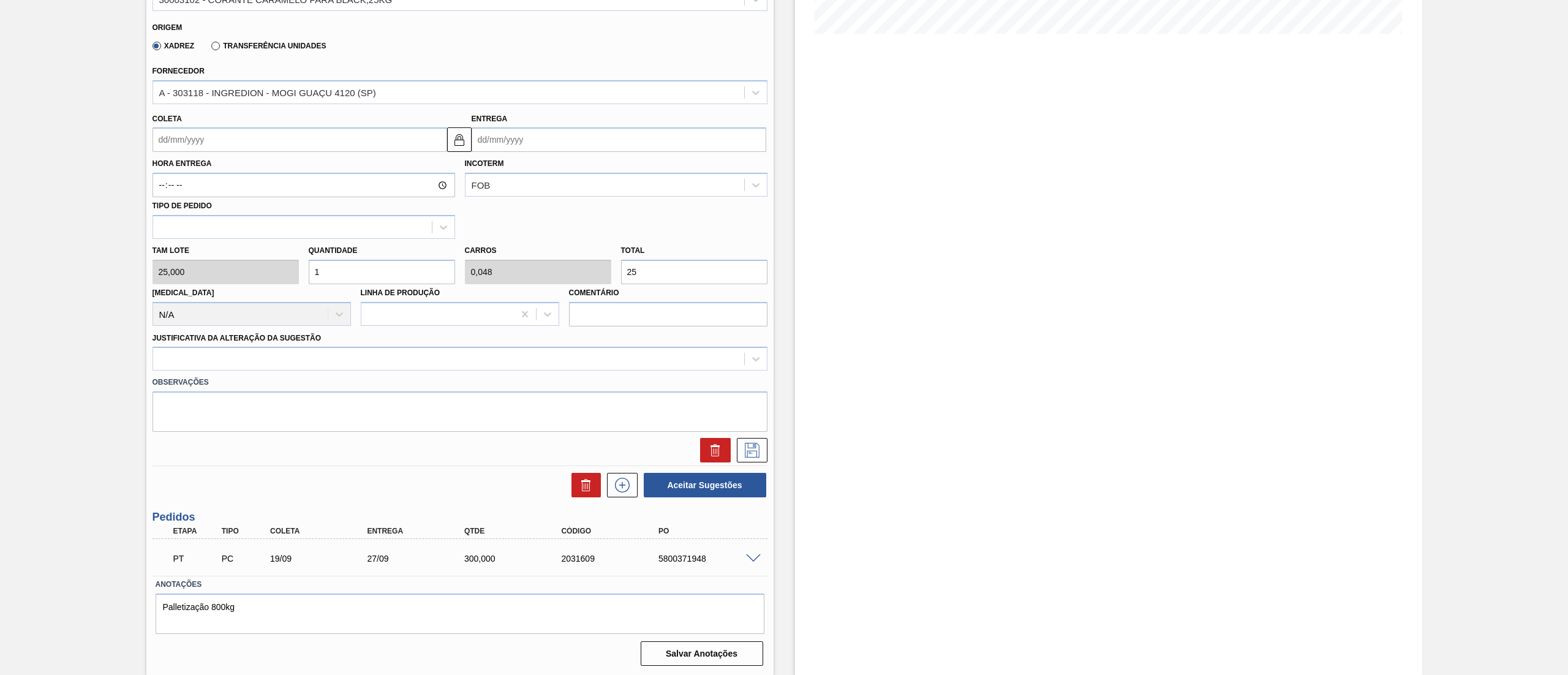
type input "0,571"
type input "300"
type input "12"
click at [317, 354] on div at bounding box center [449, 359] width 591 height 18
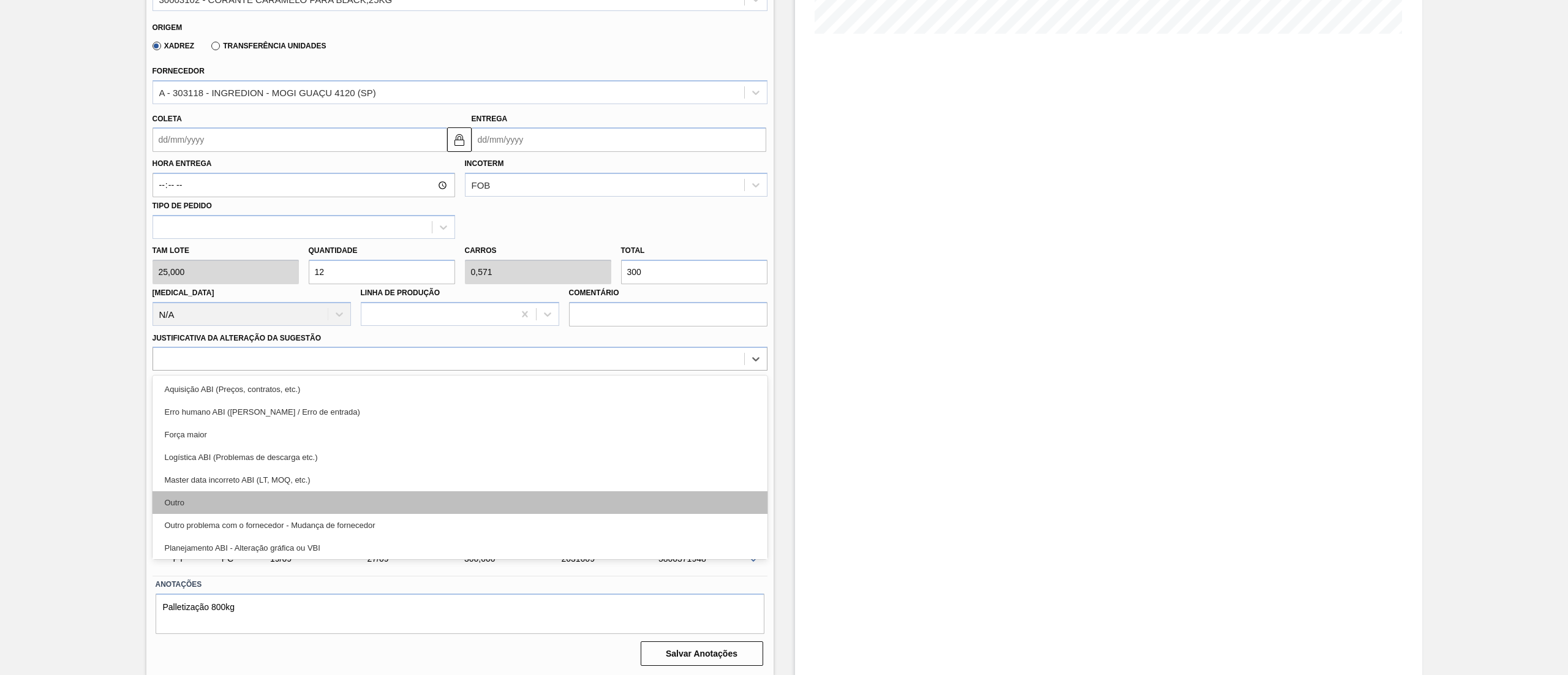
click at [279, 497] on div "Outro" at bounding box center [460, 502] width 615 height 22
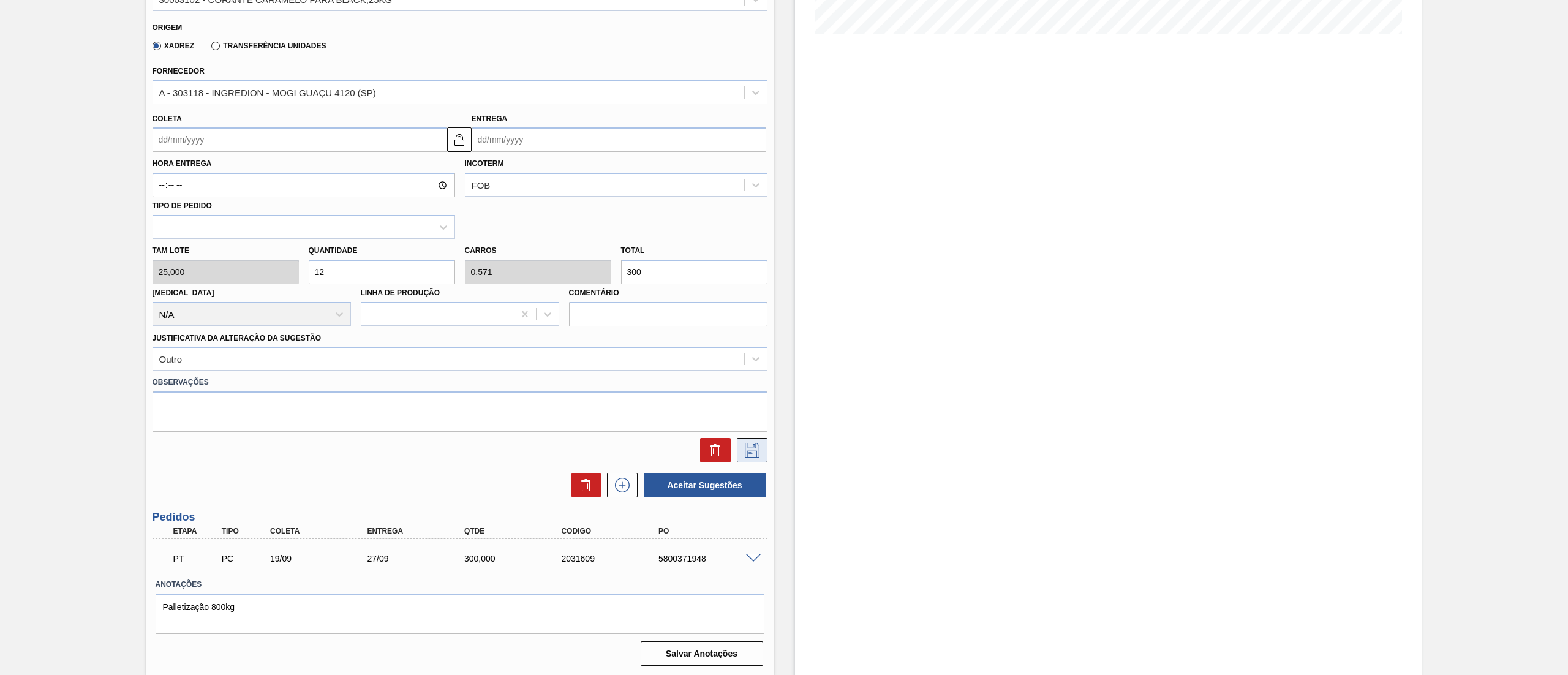
click at [746, 455] on icon at bounding box center [752, 450] width 15 height 15
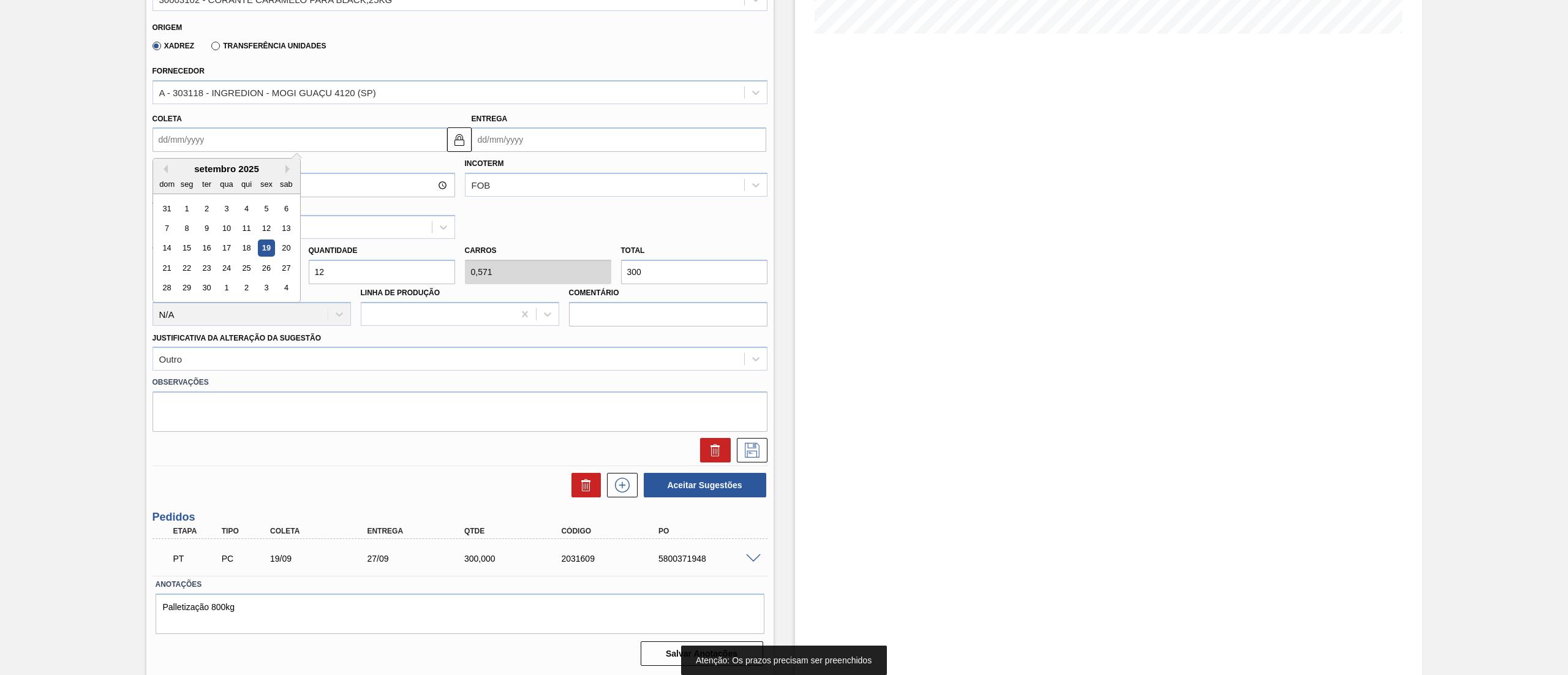
click at [278, 135] on input "Coleta" at bounding box center [300, 139] width 294 height 24
click at [201, 270] on div "23" at bounding box center [206, 268] width 17 height 17
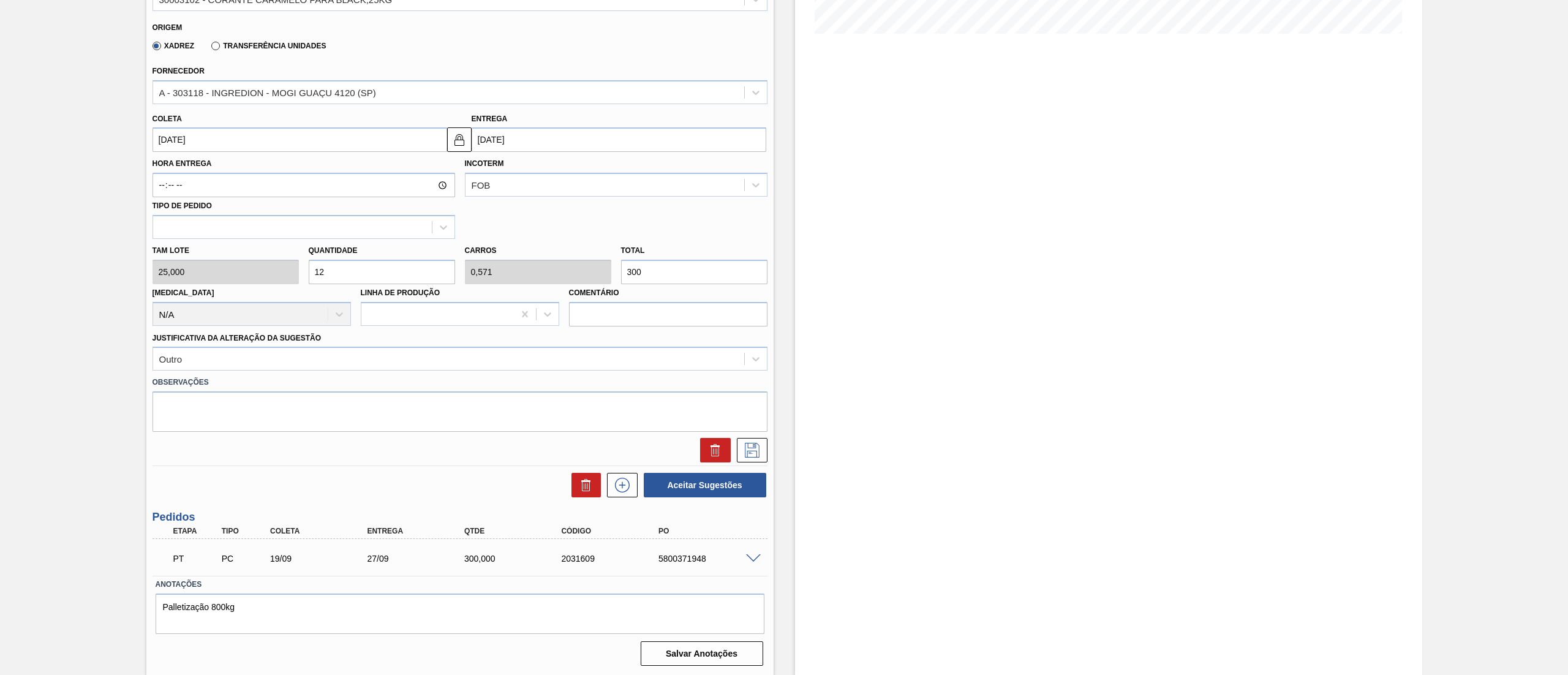
type input "[DATE]"
click at [363, 143] on input "[DATE]" at bounding box center [300, 139] width 294 height 24
click at [191, 269] on div "22" at bounding box center [186, 268] width 17 height 17
type input "[DATE]"
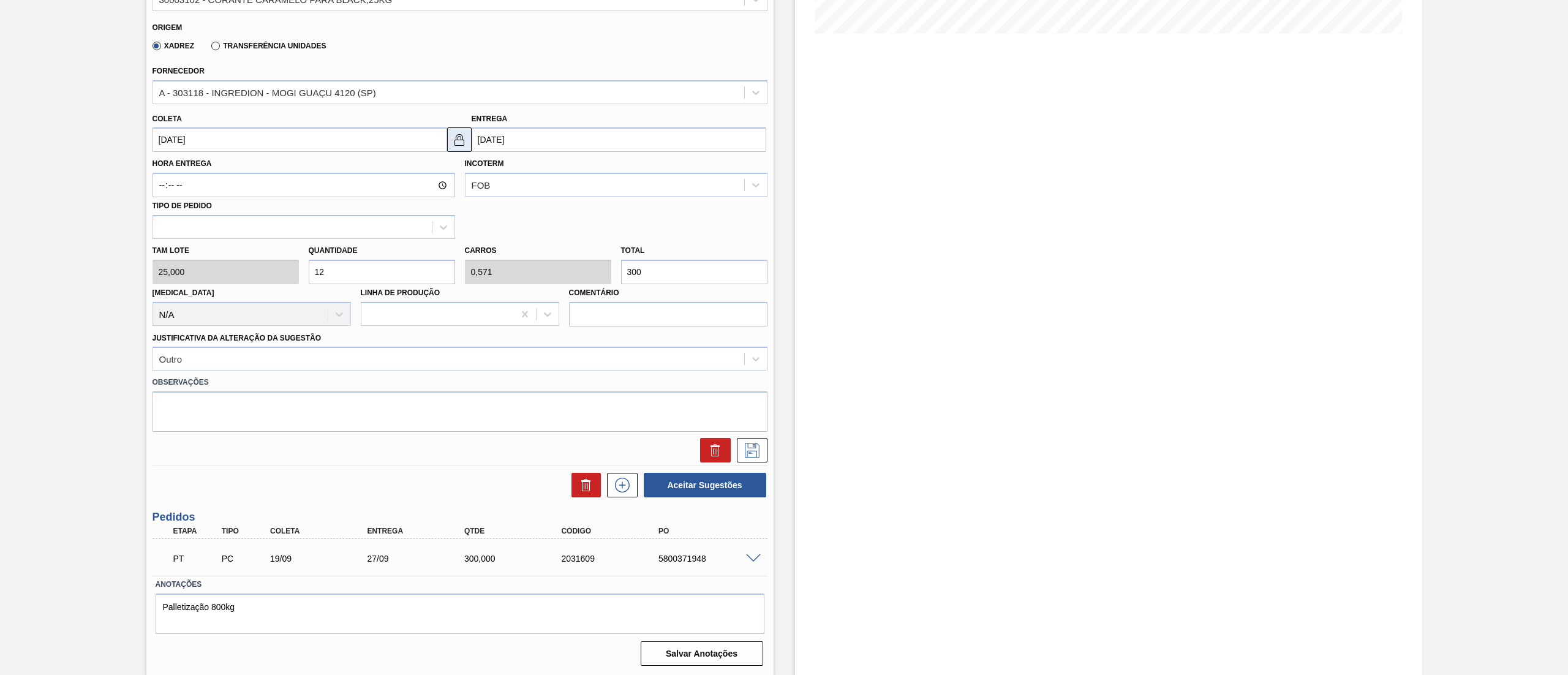
click at [455, 144] on img at bounding box center [460, 140] width 15 height 15
click at [545, 146] on input "[DATE]" at bounding box center [619, 139] width 294 height 24
click at [586, 271] on div "26" at bounding box center [585, 268] width 17 height 17
type input "[DATE]"
drag, startPoint x: 450, startPoint y: 131, endPoint x: 456, endPoint y: 136, distance: 7.8
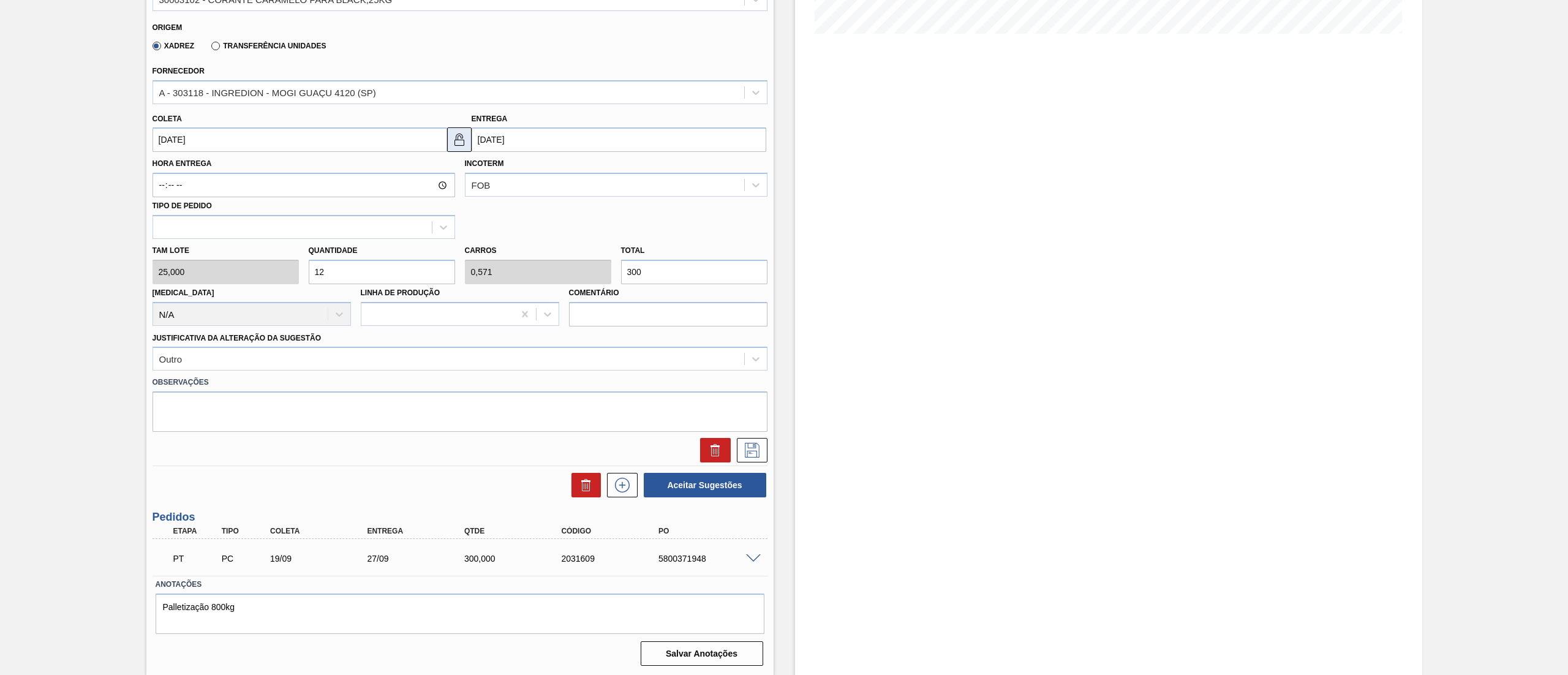
click at [451, 131] on button at bounding box center [459, 139] width 24 height 24
click at [755, 441] on button at bounding box center [751, 450] width 30 height 24
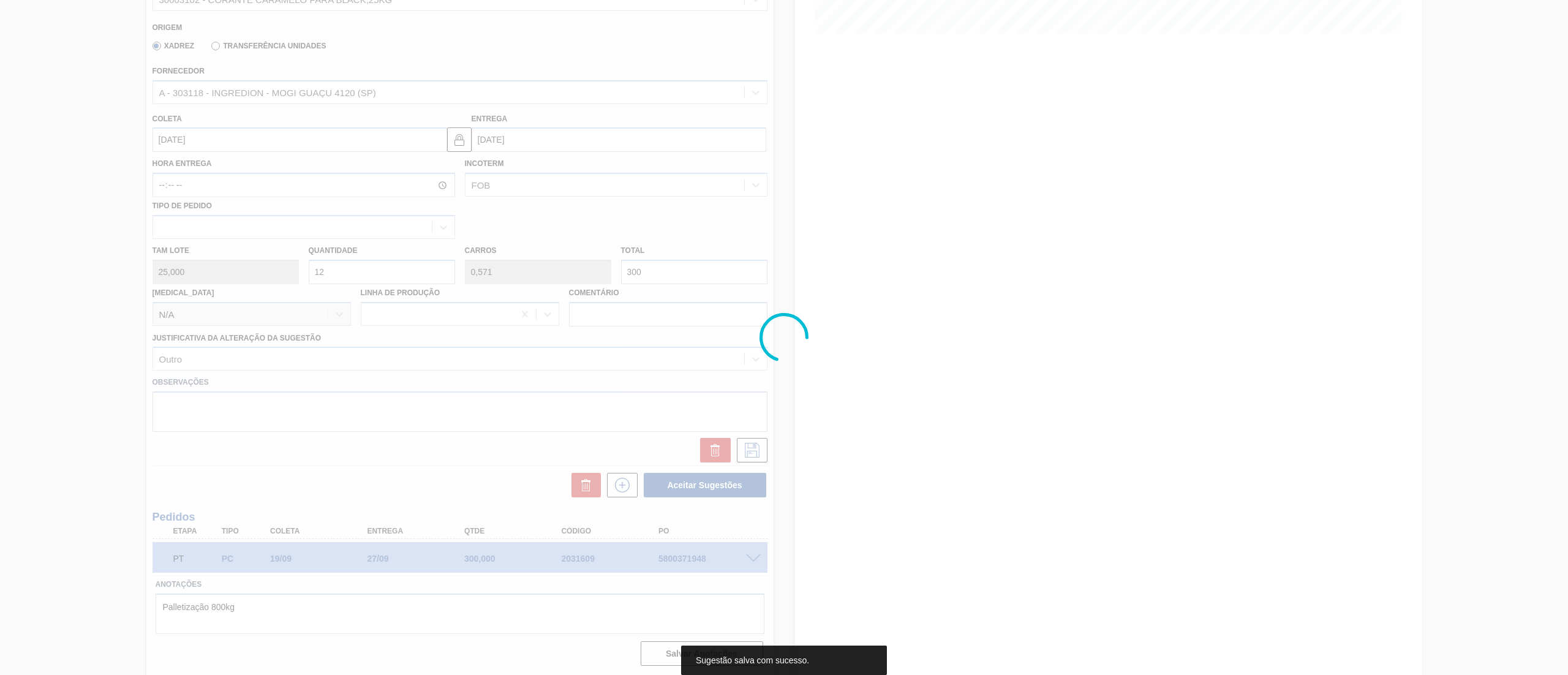
scroll to position [0, 0]
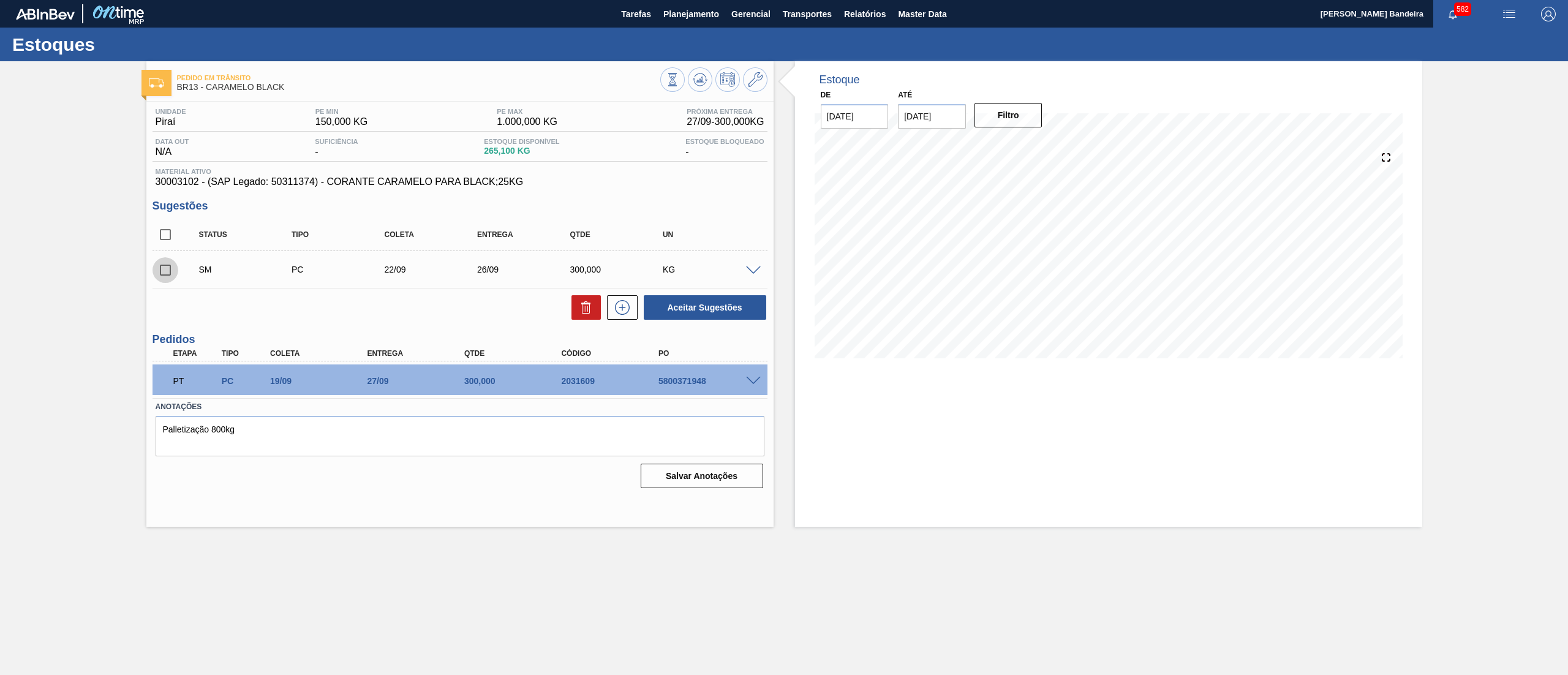
click at [170, 271] on input "checkbox" at bounding box center [165, 270] width 25 height 25
click at [717, 315] on button "Aceitar Sugestões" at bounding box center [705, 307] width 122 height 24
checkbox input "false"
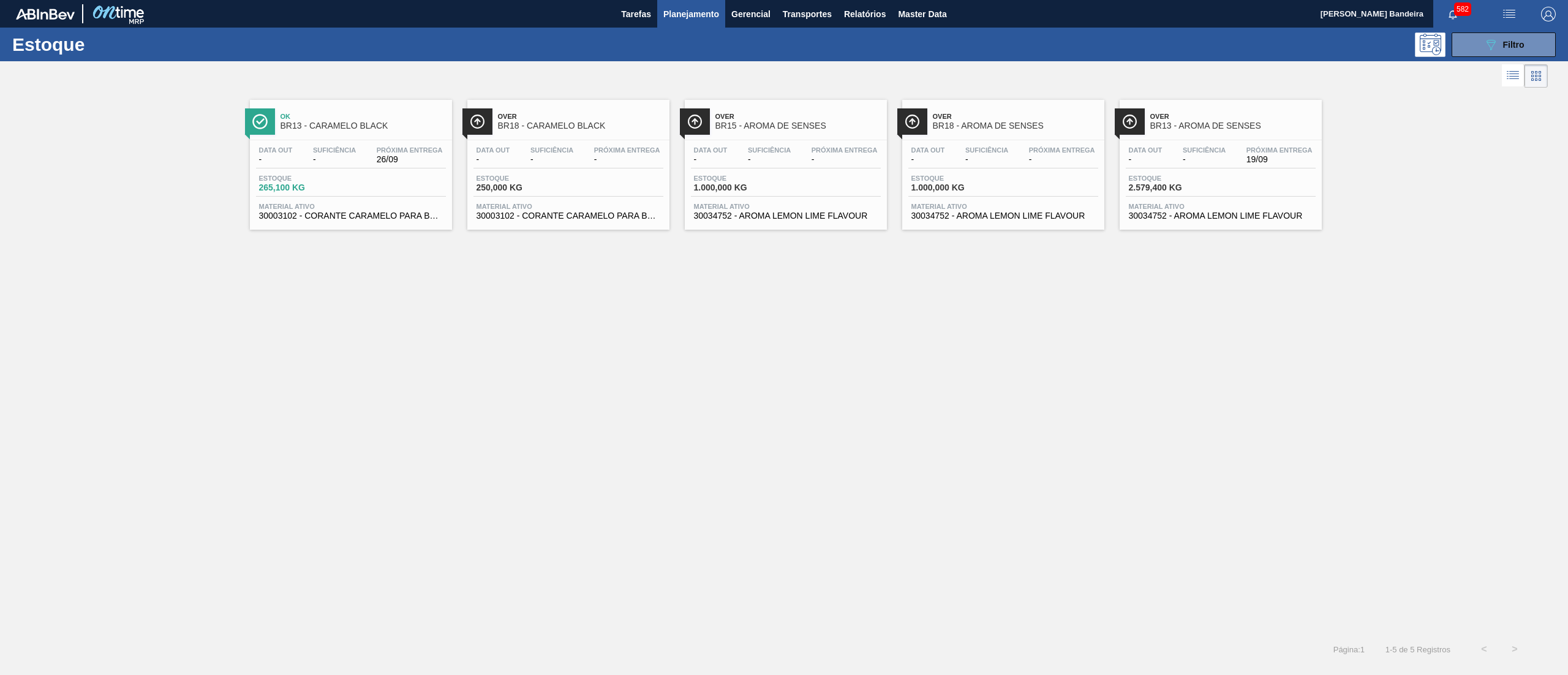
click at [986, 219] on span "30034752 - AROMA LEMON LIME FLAVOUR" at bounding box center [1004, 215] width 184 height 9
click at [1224, 212] on span "30034752 - AROMA LEMON LIME FLAVOUR" at bounding box center [1221, 215] width 184 height 9
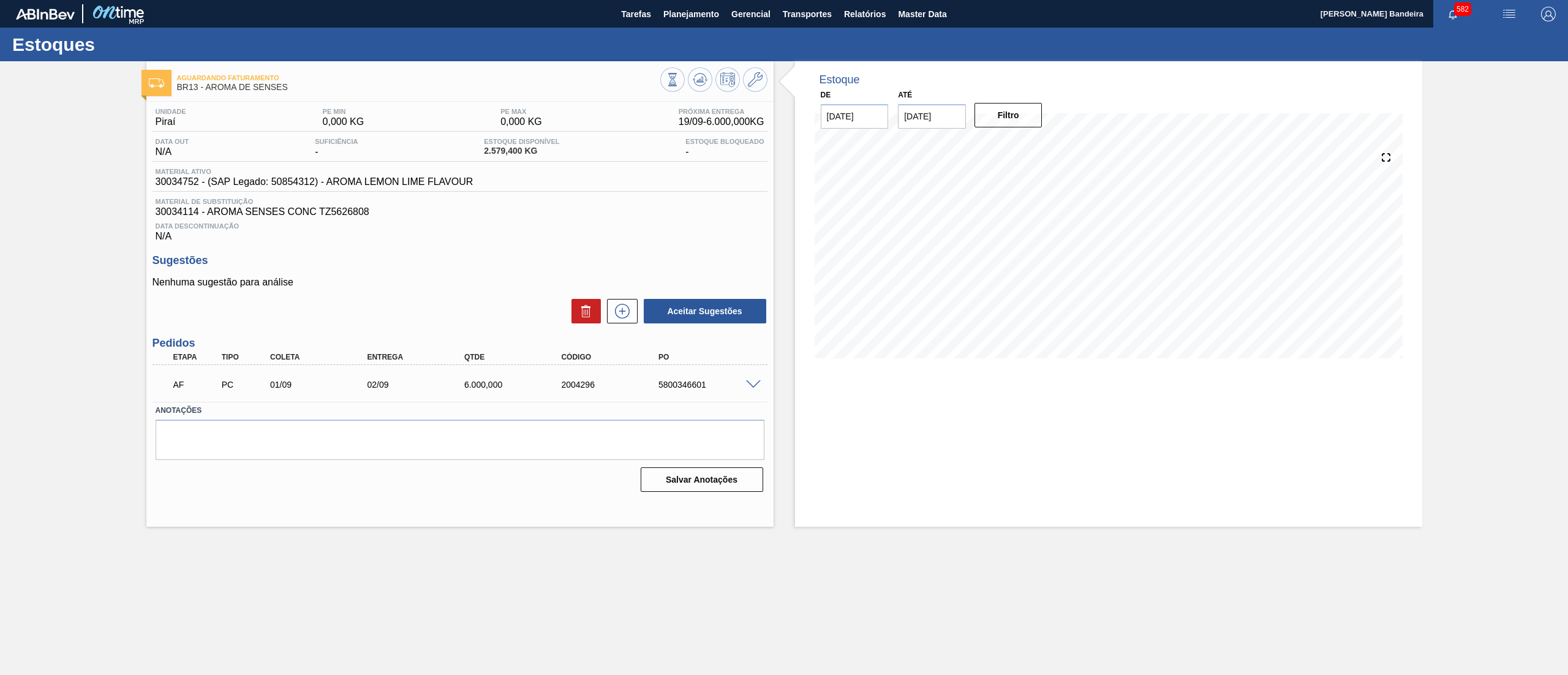
click at [755, 387] on span at bounding box center [753, 384] width 15 height 9
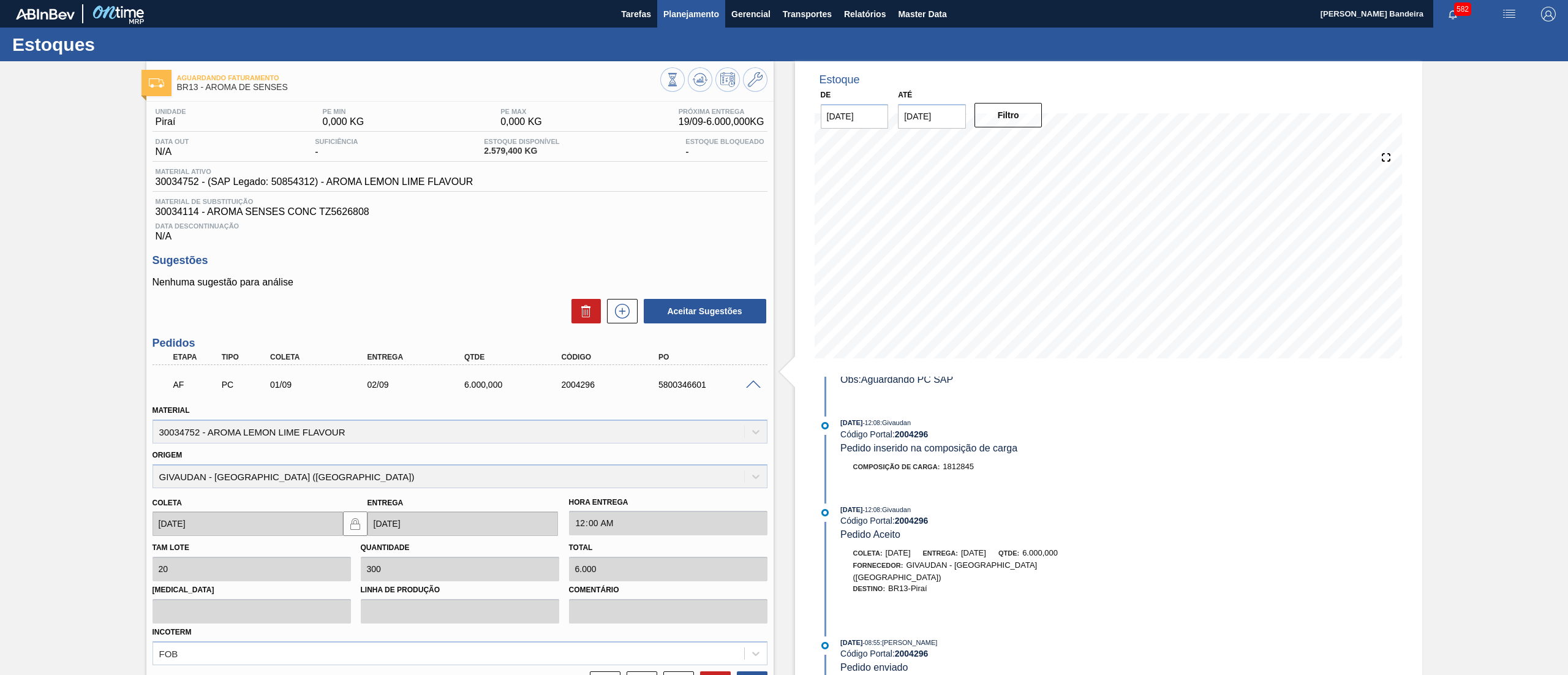
click at [699, 23] on button "Planejamento" at bounding box center [691, 14] width 68 height 27
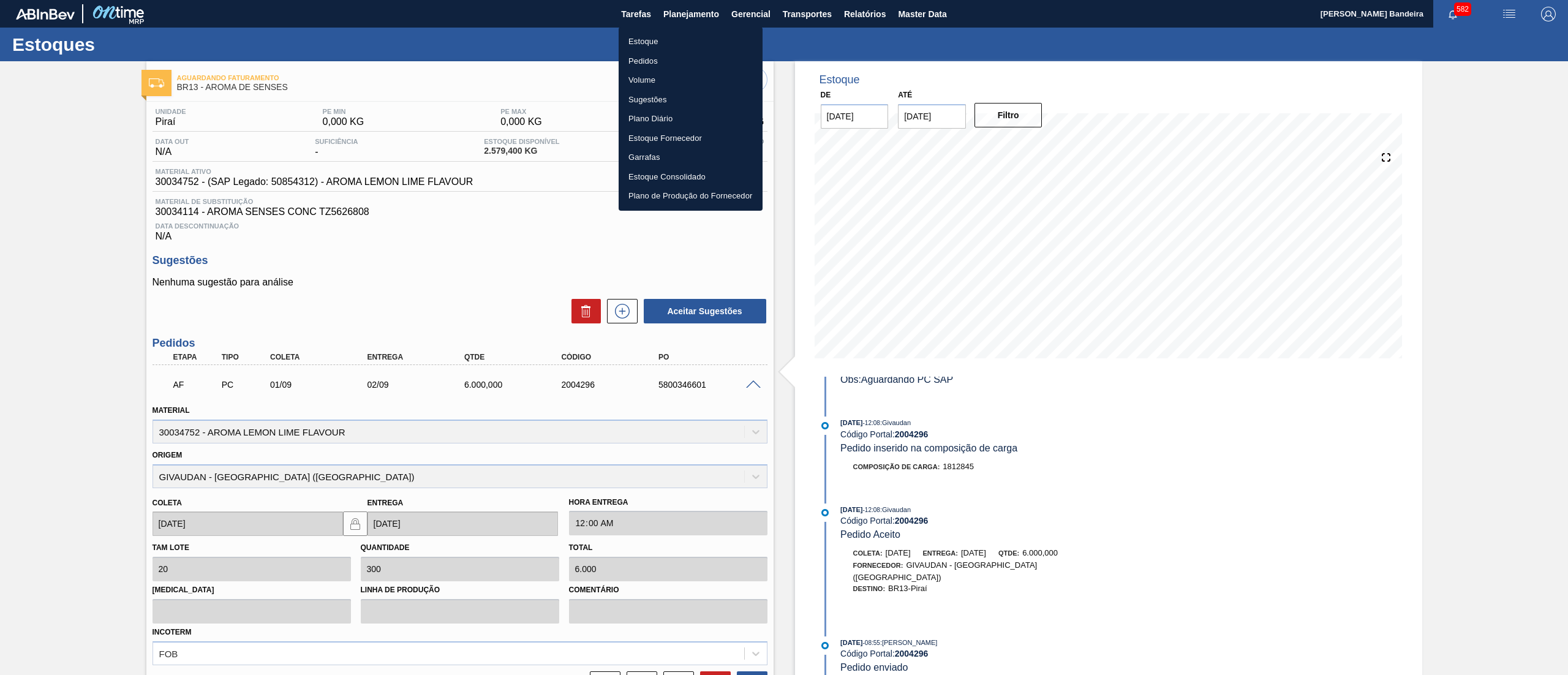
click at [682, 43] on li "Estoque" at bounding box center [691, 42] width 144 height 20
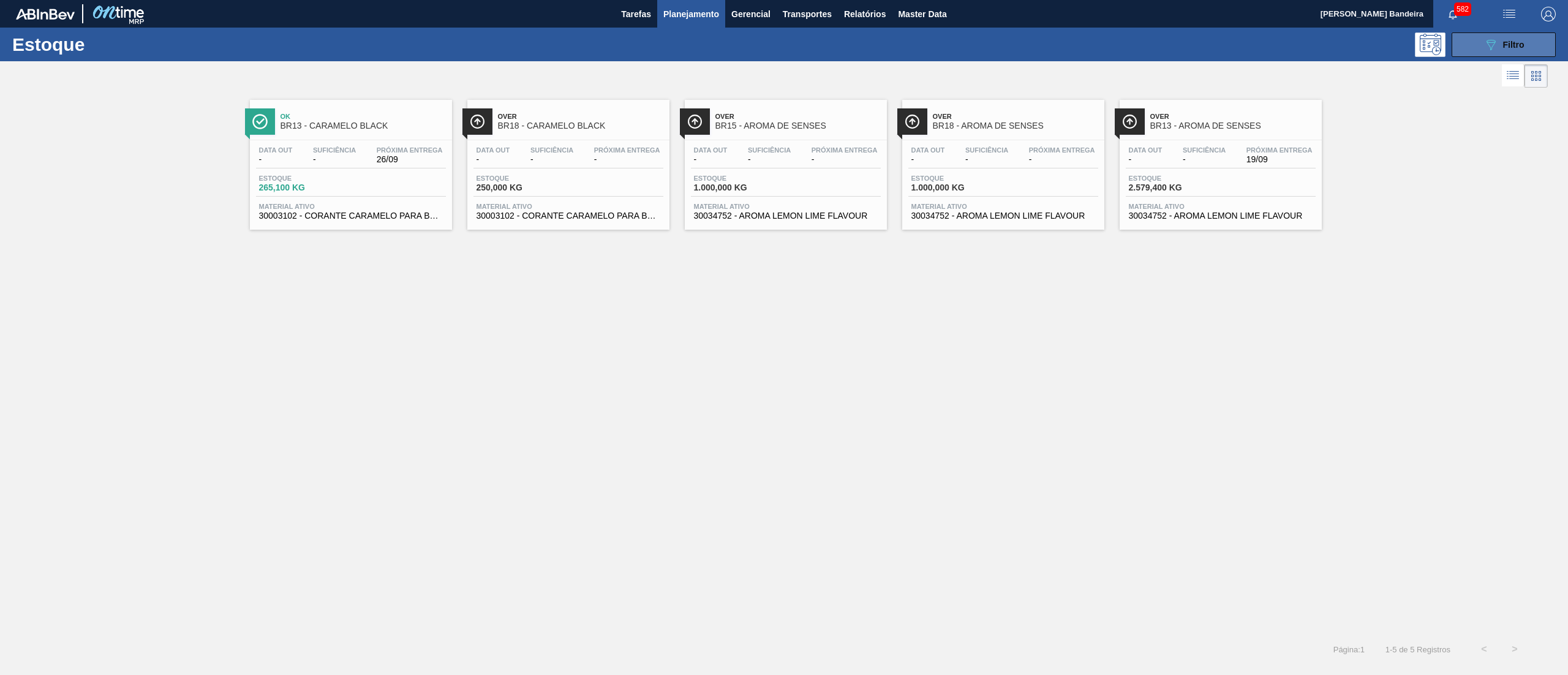
click at [1456, 39] on button "089F7B8B-B2A5-4AFE-B5C0-19BA573D28AC Filtro" at bounding box center [1503, 44] width 104 height 24
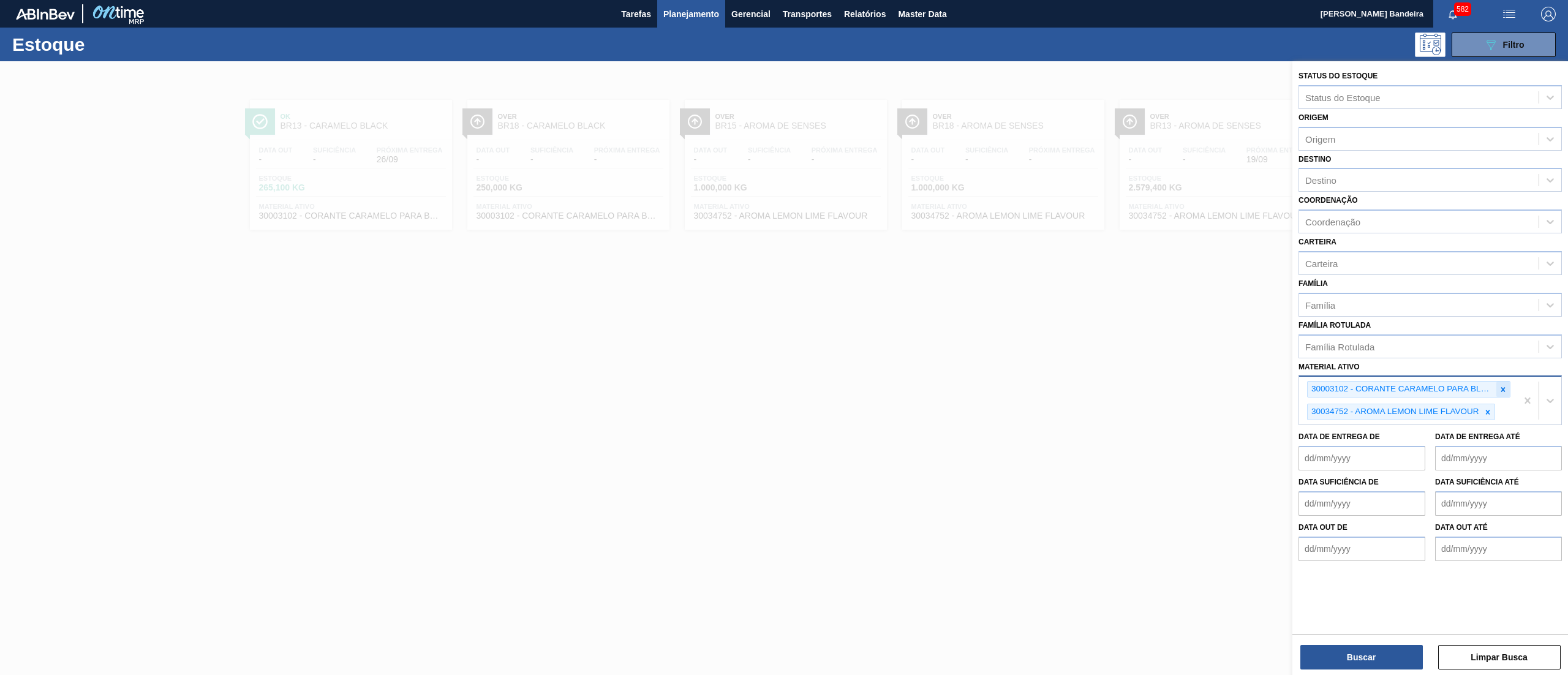
click at [1502, 385] on icon at bounding box center [1503, 389] width 9 height 9
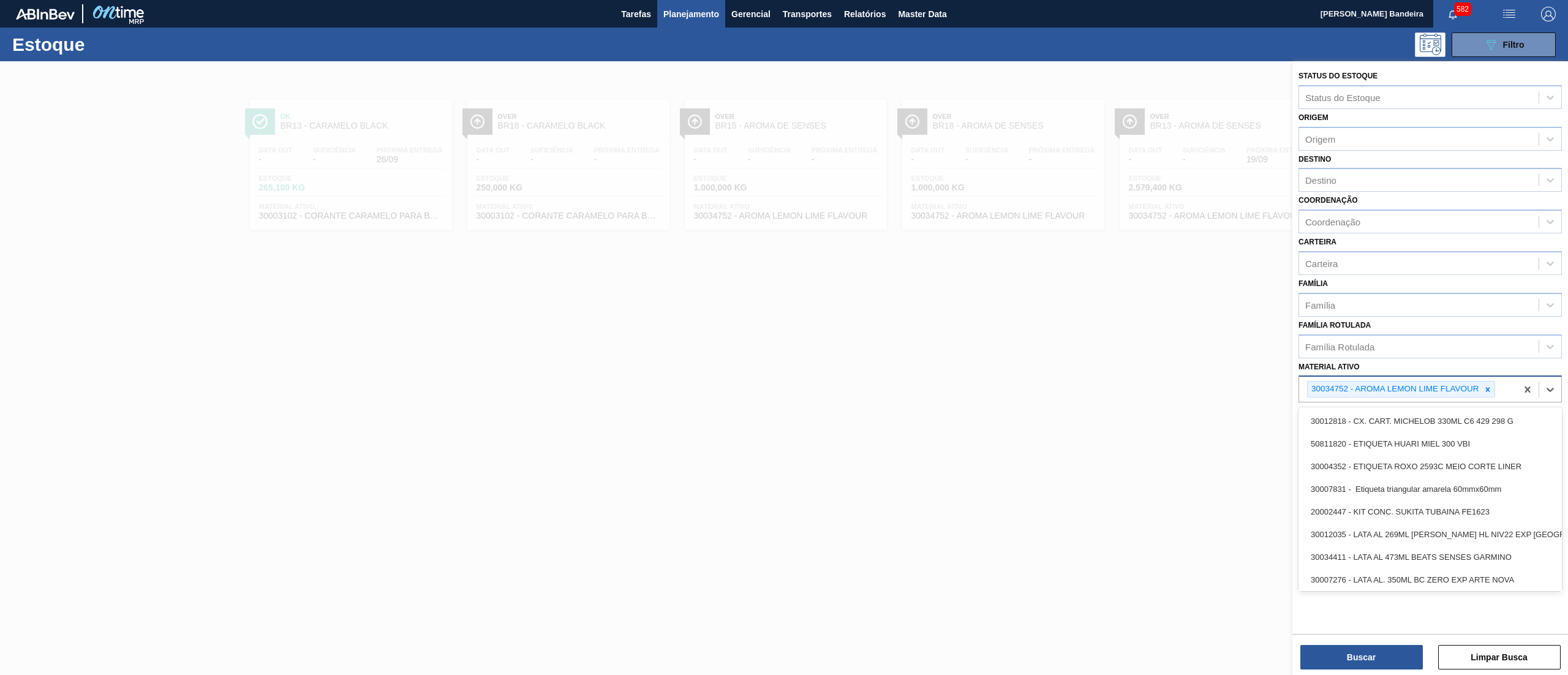
click at [1500, 386] on div "30034752 - AROMA LEMON LIME FLAVOUR" at bounding box center [1408, 389] width 217 height 25
click at [1485, 389] on icon at bounding box center [1488, 389] width 9 height 9
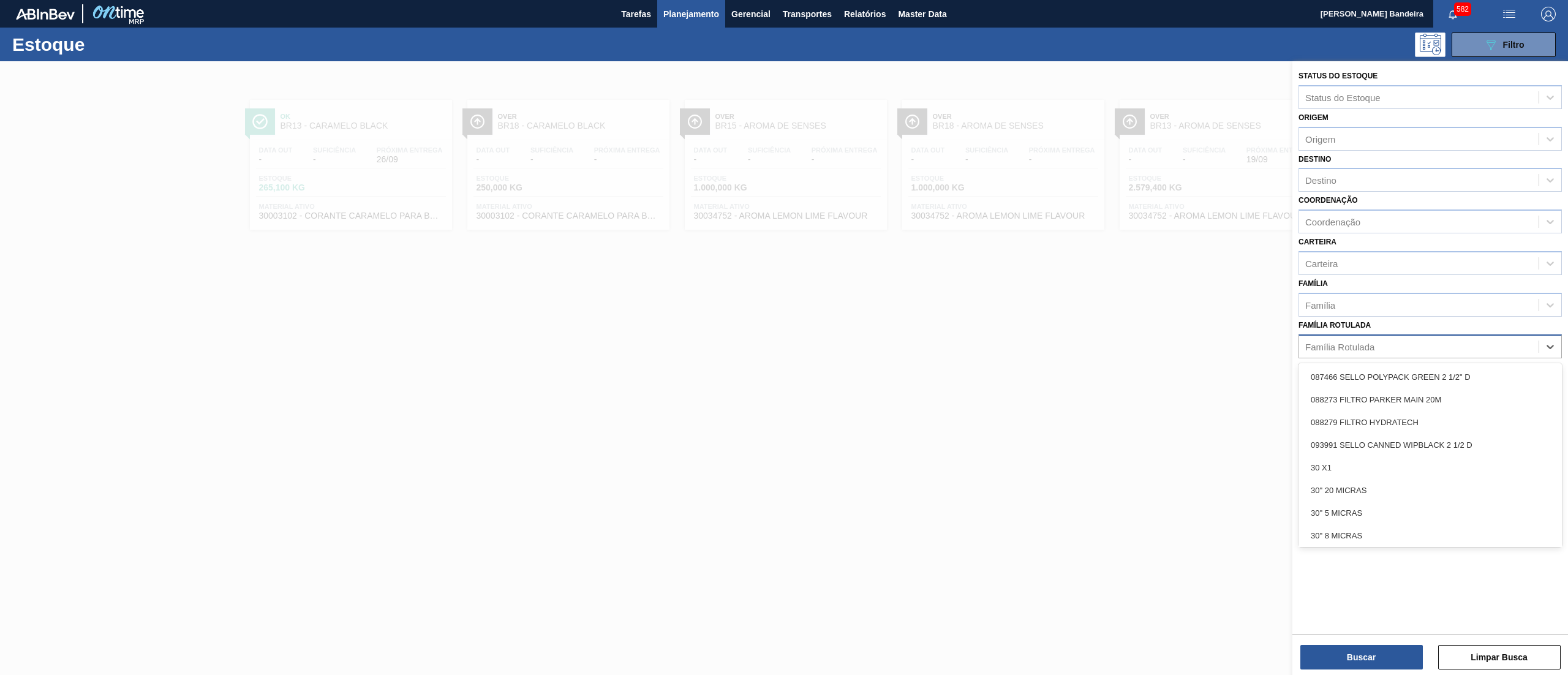
click at [1421, 347] on div "Família Rotulada" at bounding box center [1419, 346] width 240 height 18
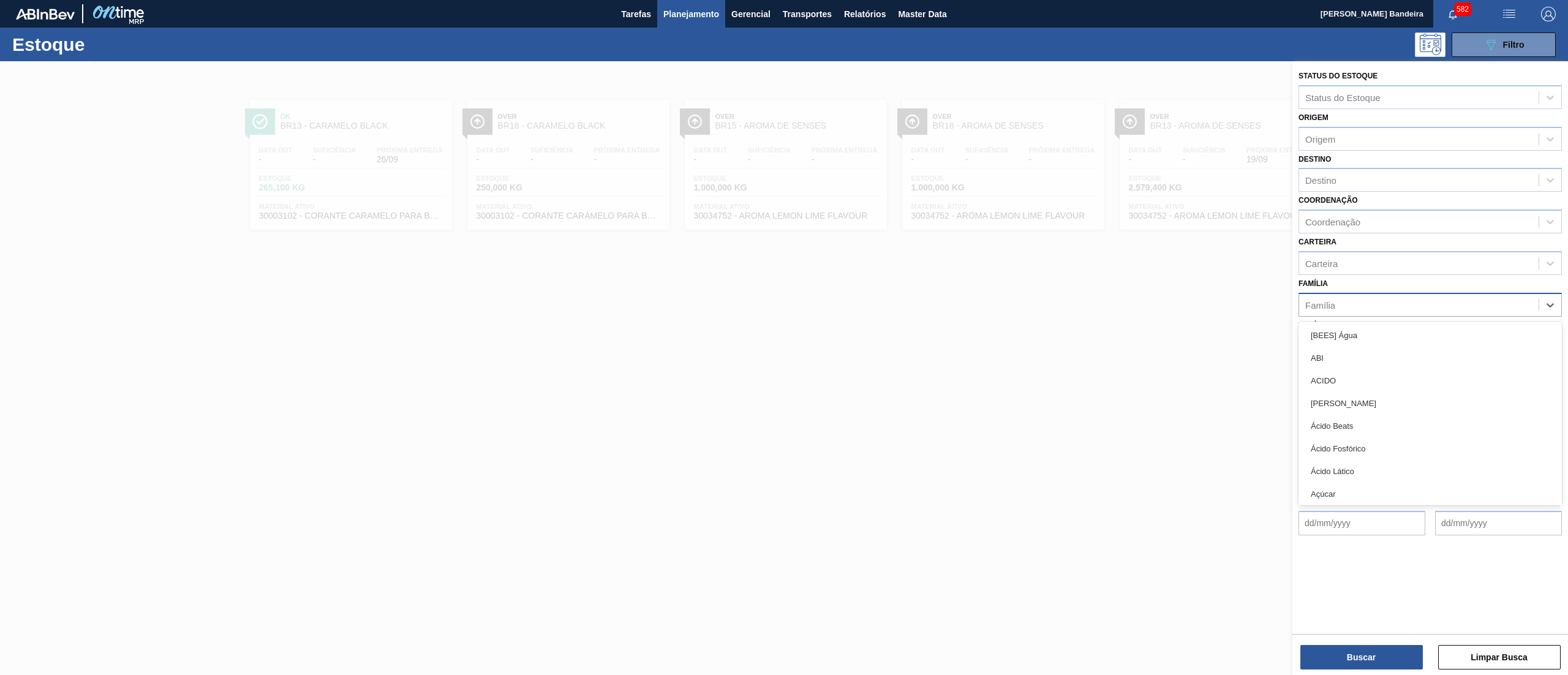
click at [1382, 304] on div "Família" at bounding box center [1419, 304] width 240 height 18
type input "caixa"
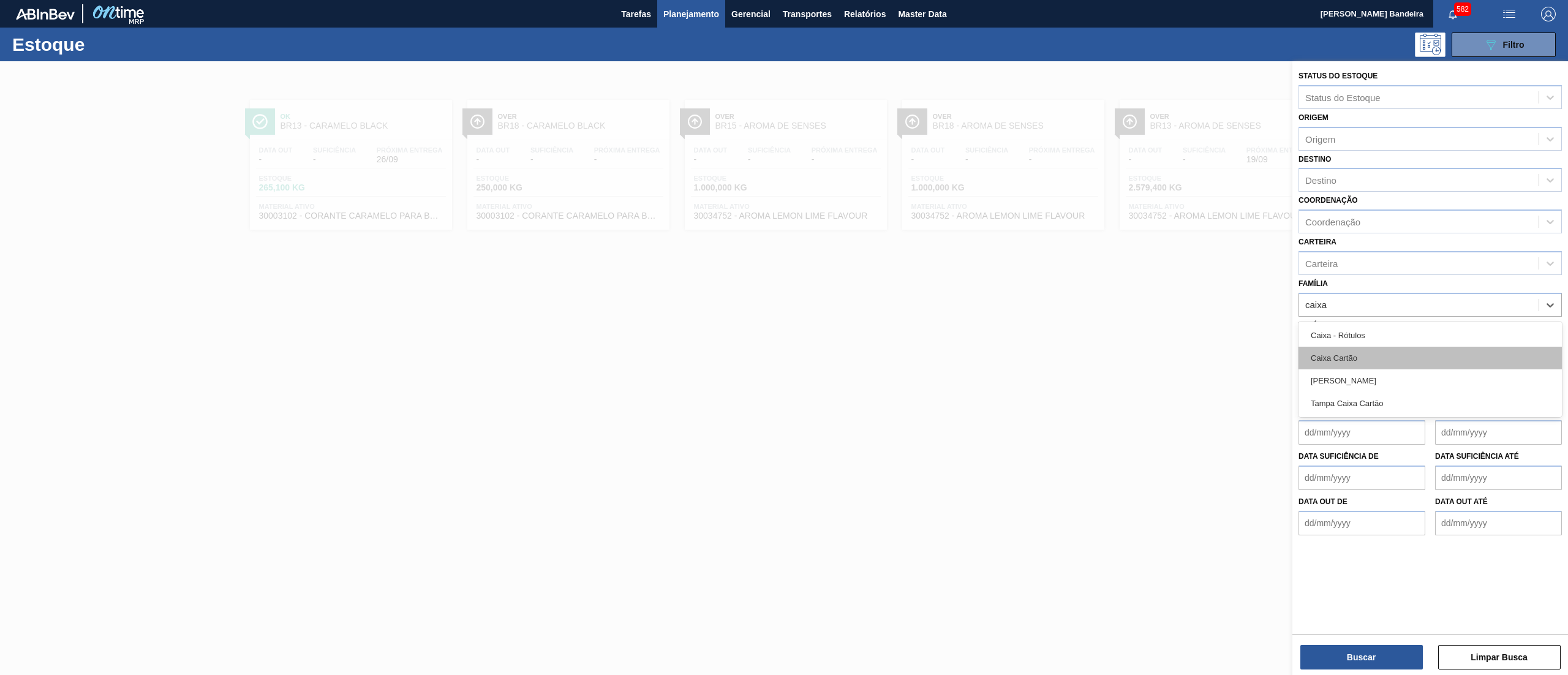
click at [1382, 355] on div "Caixa Cartão" at bounding box center [1430, 358] width 263 height 22
click at [1343, 179] on div "Destino" at bounding box center [1419, 180] width 240 height 18
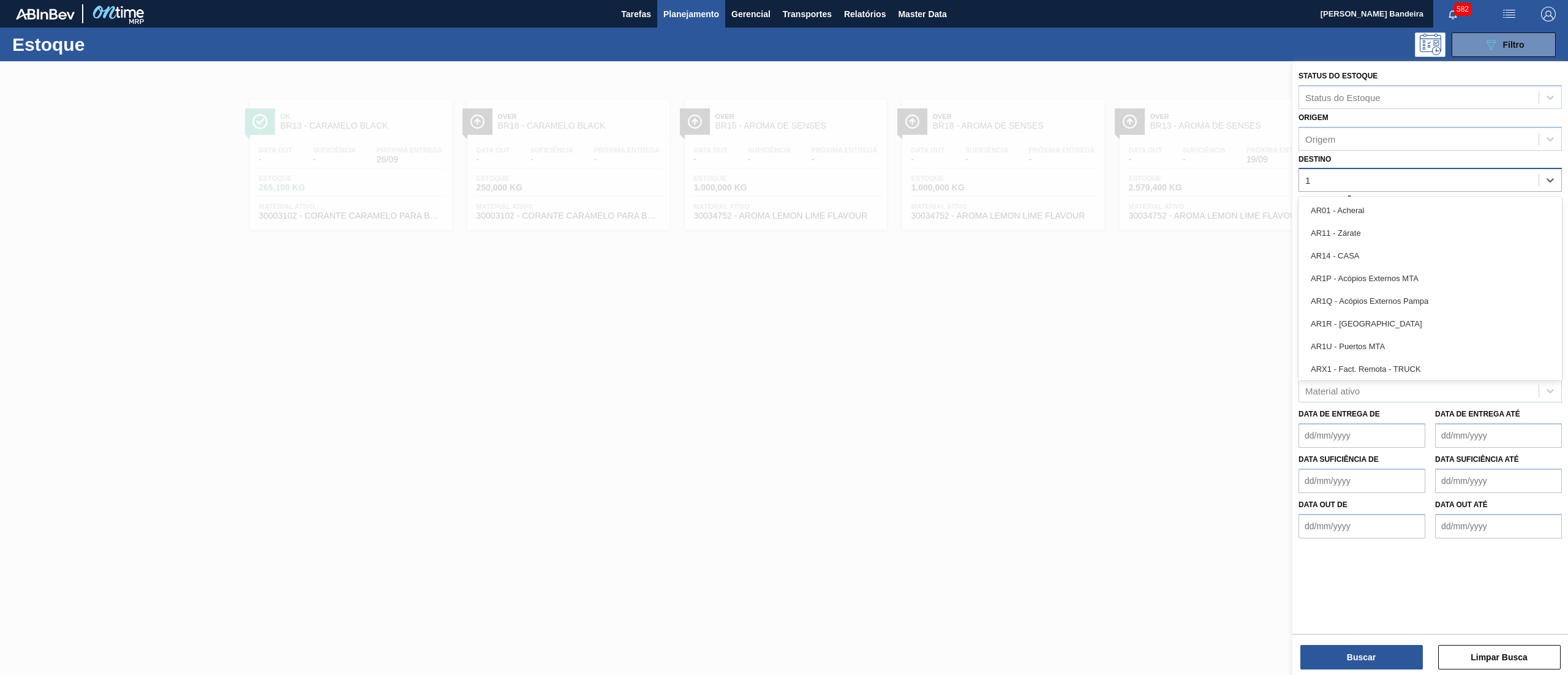
type input "18"
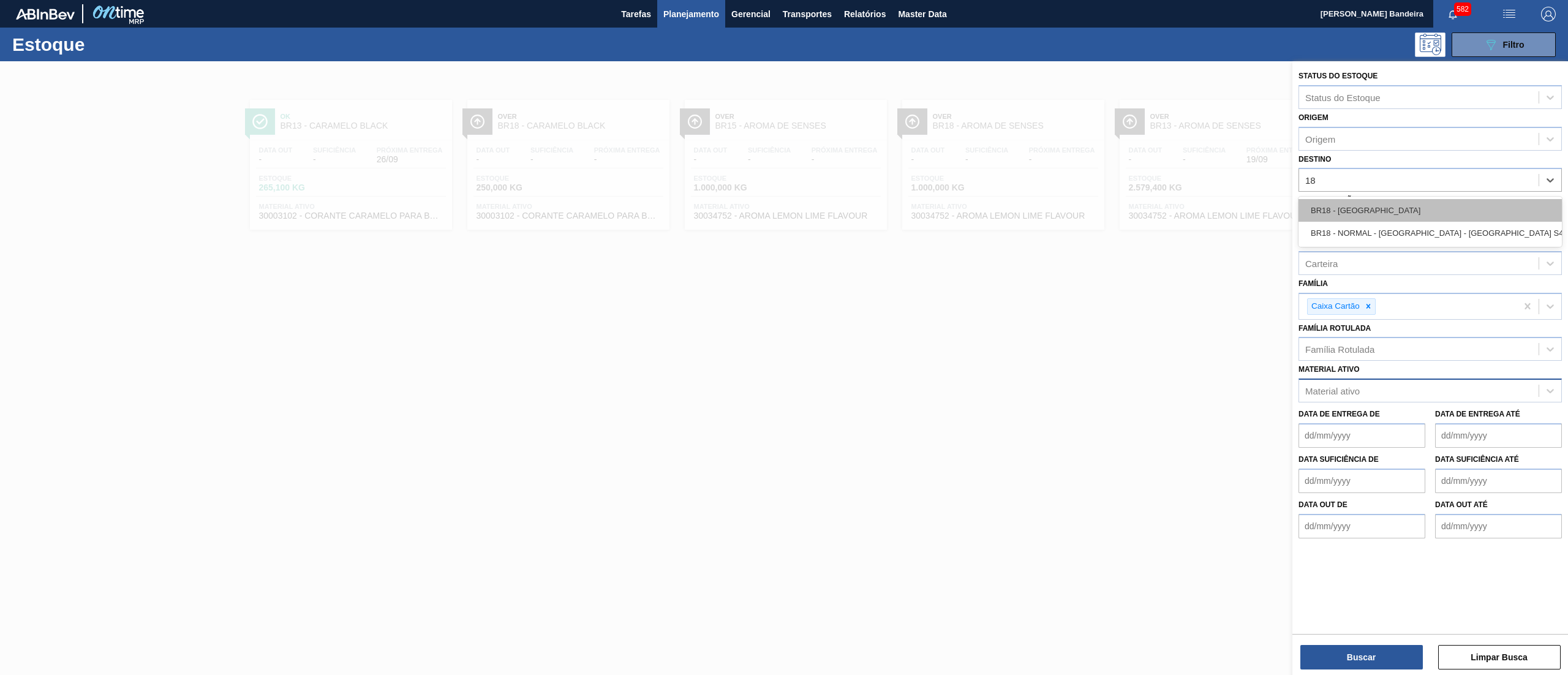
click at [1351, 211] on div "BR18 - [GEOGRAPHIC_DATA]" at bounding box center [1430, 211] width 263 height 22
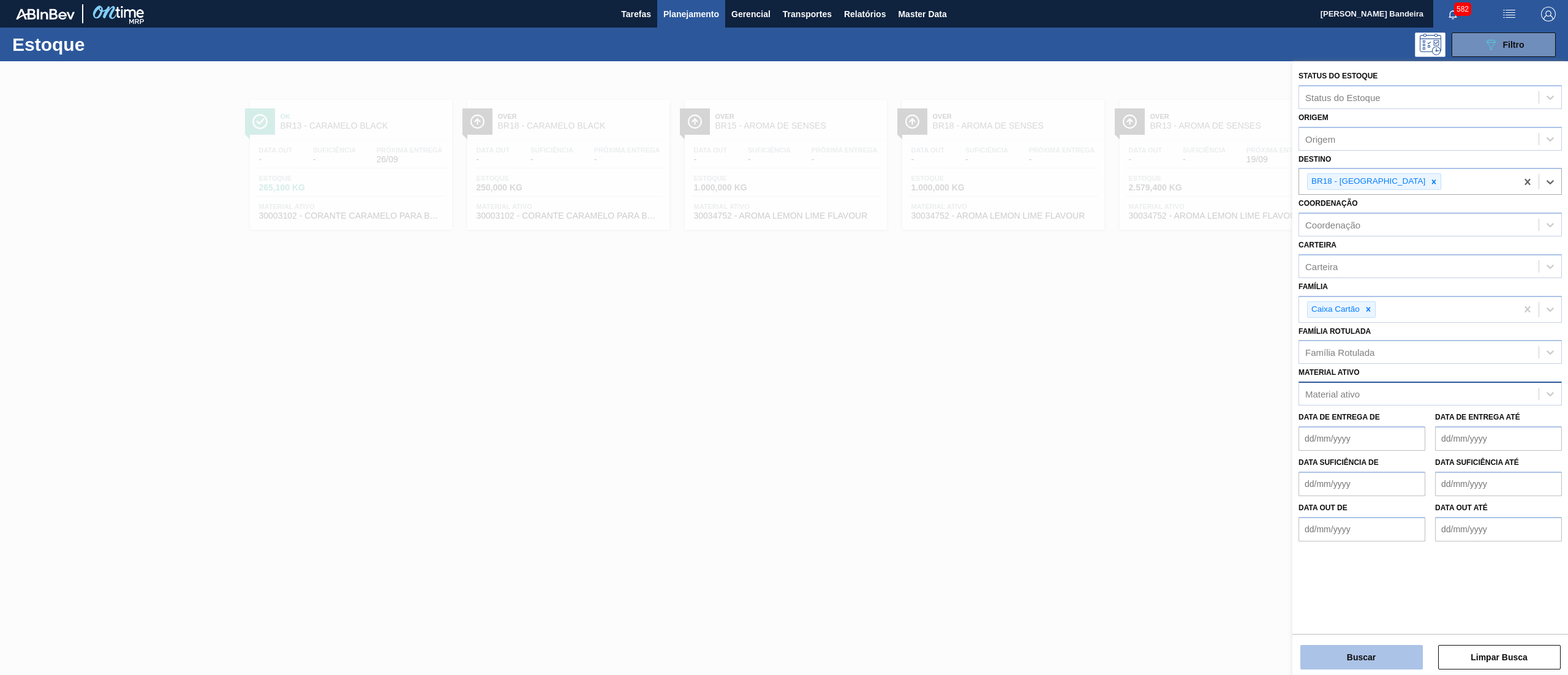
click at [1370, 659] on button "Buscar" at bounding box center [1361, 657] width 122 height 24
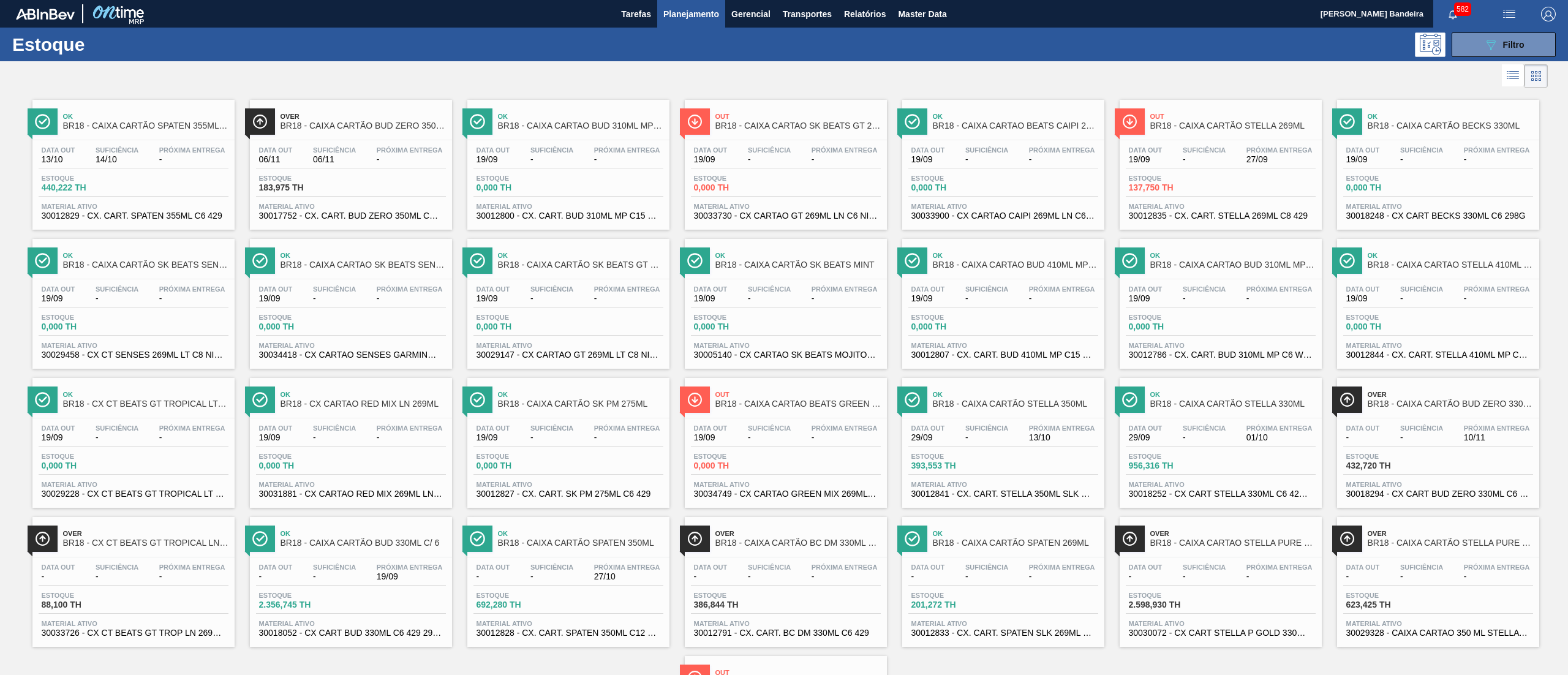
click at [817, 213] on span "30033730 - CX CARTAO GT 269ML LN C6 NIV25" at bounding box center [786, 215] width 184 height 9
click at [834, 214] on span "30033730 - CX CARTAO GT 269ML LN C6 NIV25" at bounding box center [786, 215] width 184 height 9
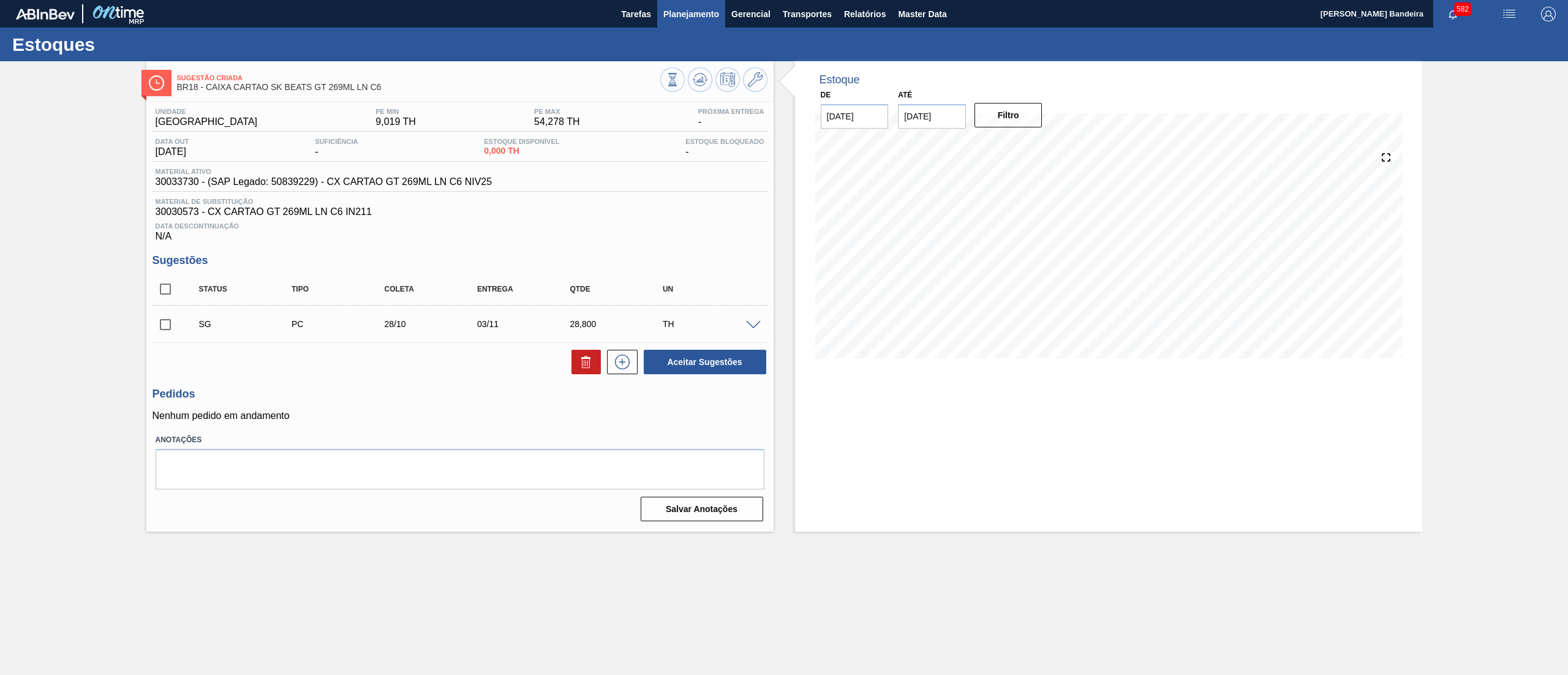
click at [679, 15] on span "Planejamento" at bounding box center [691, 14] width 56 height 15
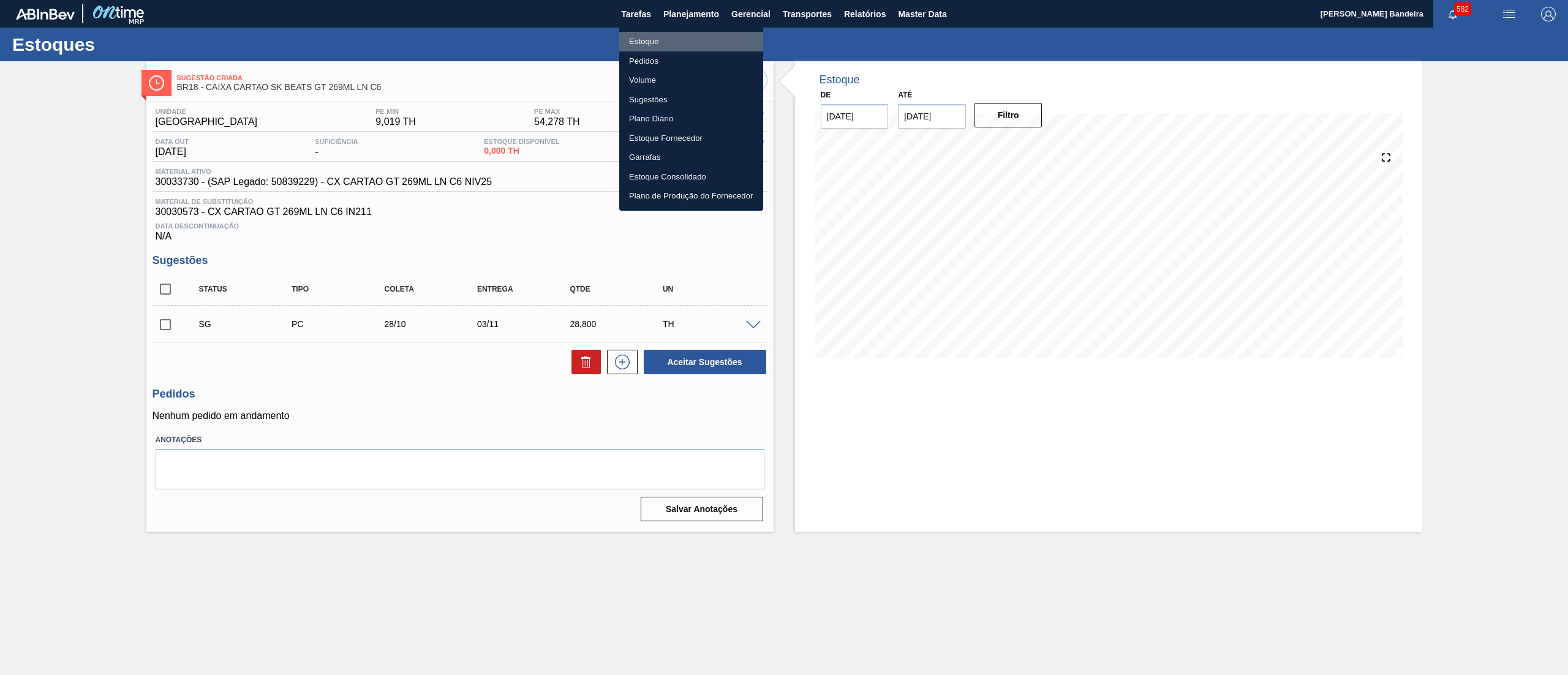
click at [685, 39] on li "Estoque" at bounding box center [691, 42] width 144 height 20
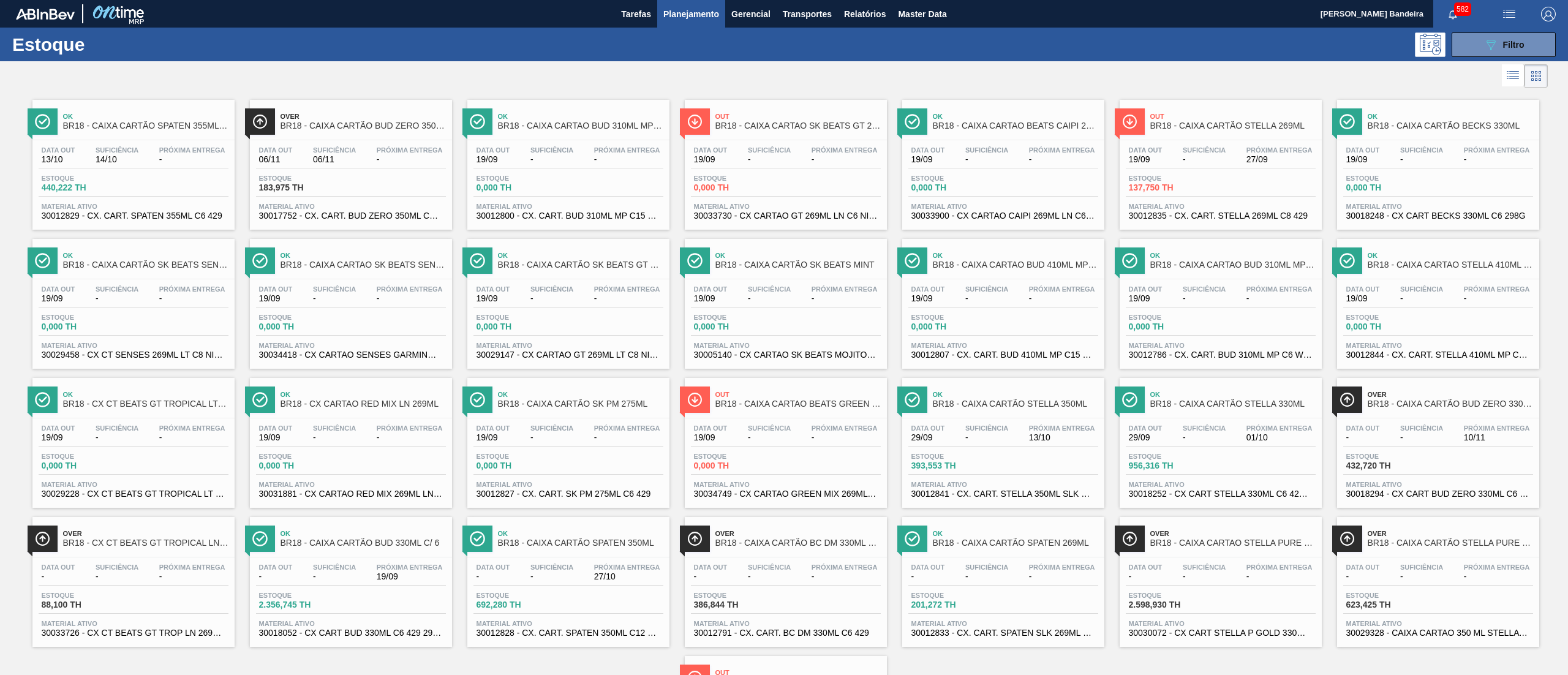
click at [836, 215] on span "30033730 - CX CARTAO GT 269ML LN C6 NIV25" at bounding box center [786, 215] width 184 height 9
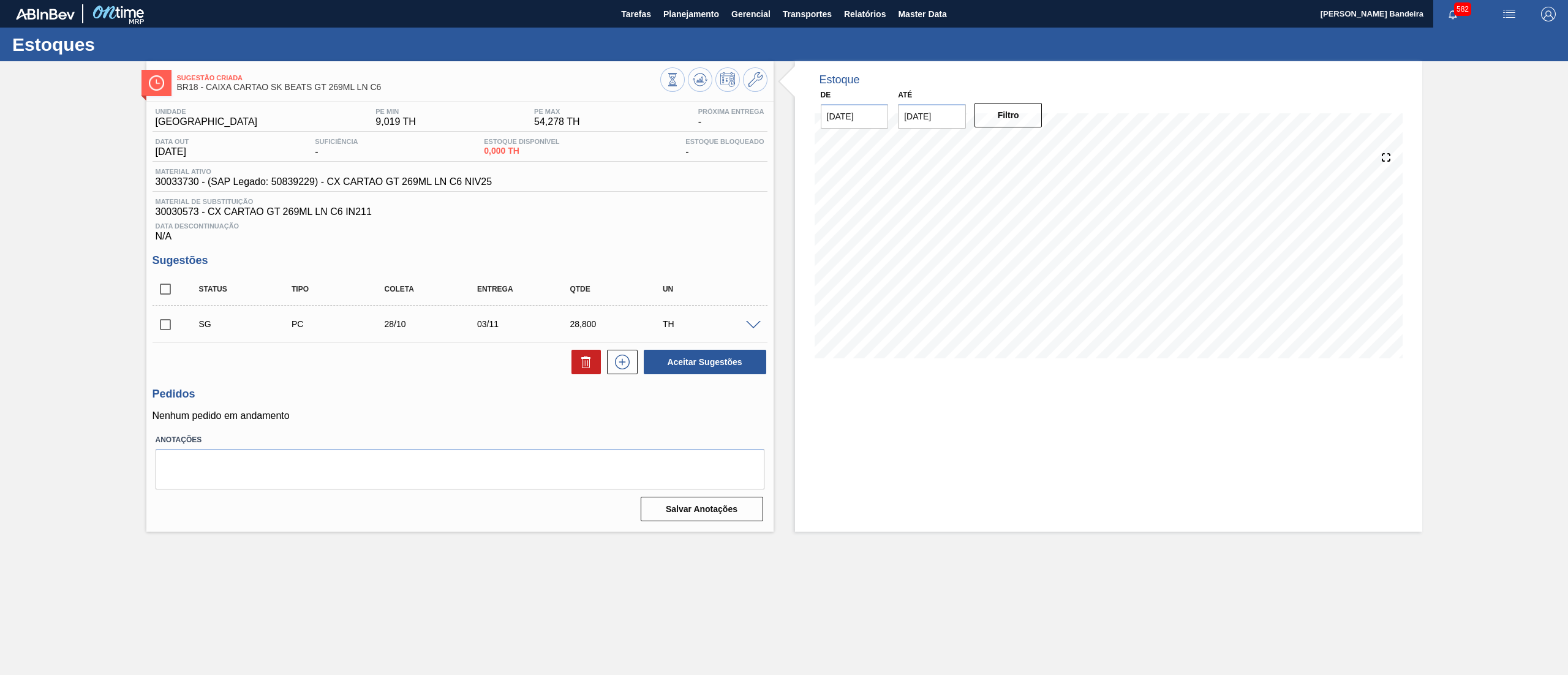
click at [755, 323] on span at bounding box center [753, 325] width 15 height 9
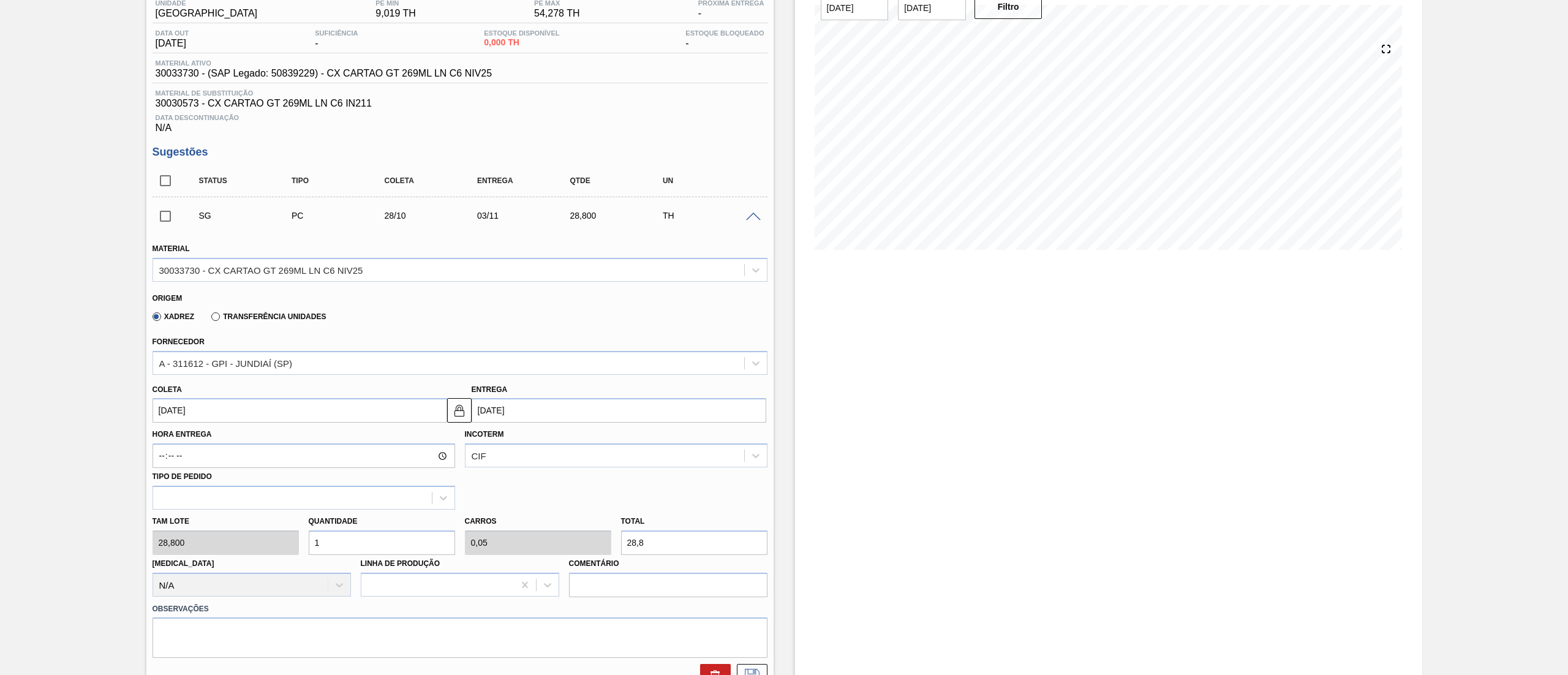
scroll to position [195, 0]
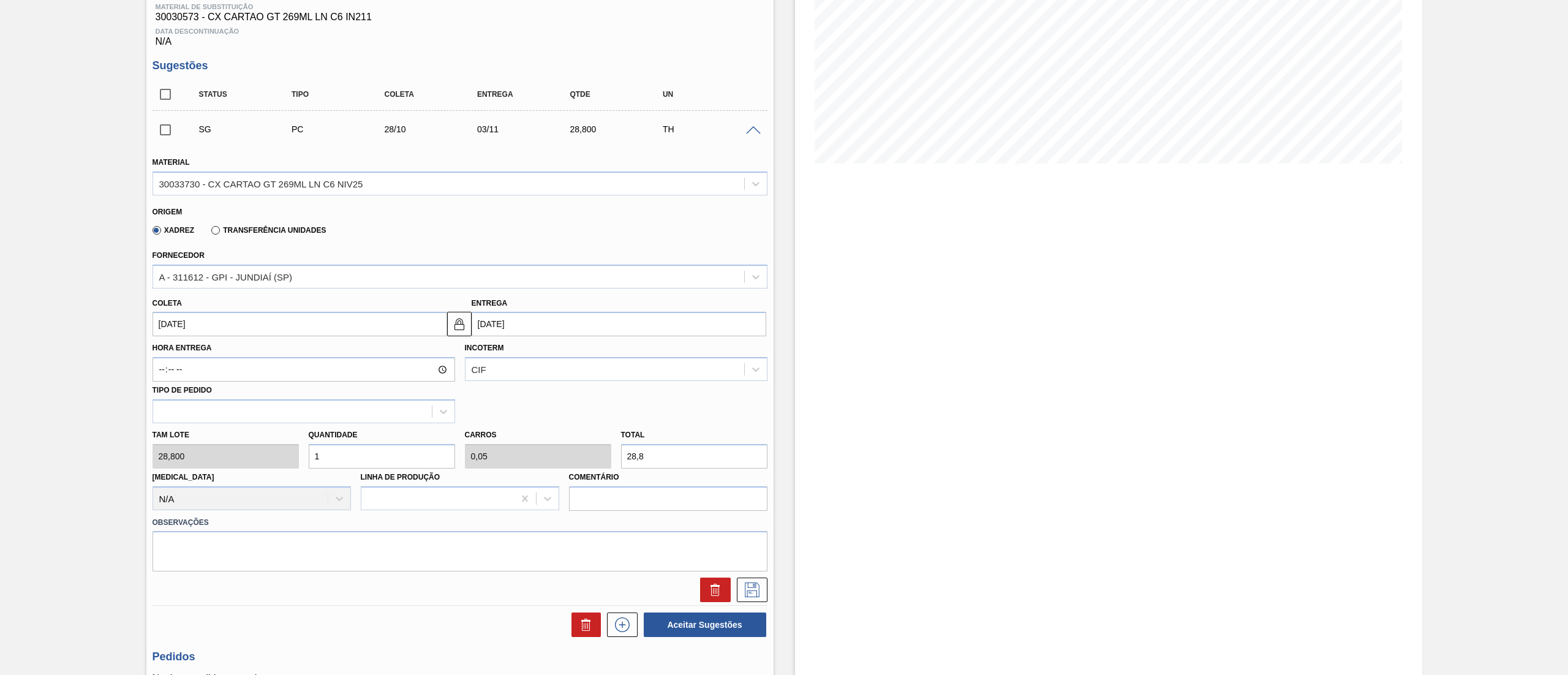
click at [250, 456] on div "Tam lote 28,800 Quantidade 1 Carros 0,05 Total 28,8 [MEDICAL_DATA] N/A Linha de…" at bounding box center [460, 466] width 625 height 88
type input "3"
type input "0,15"
type input "86,4"
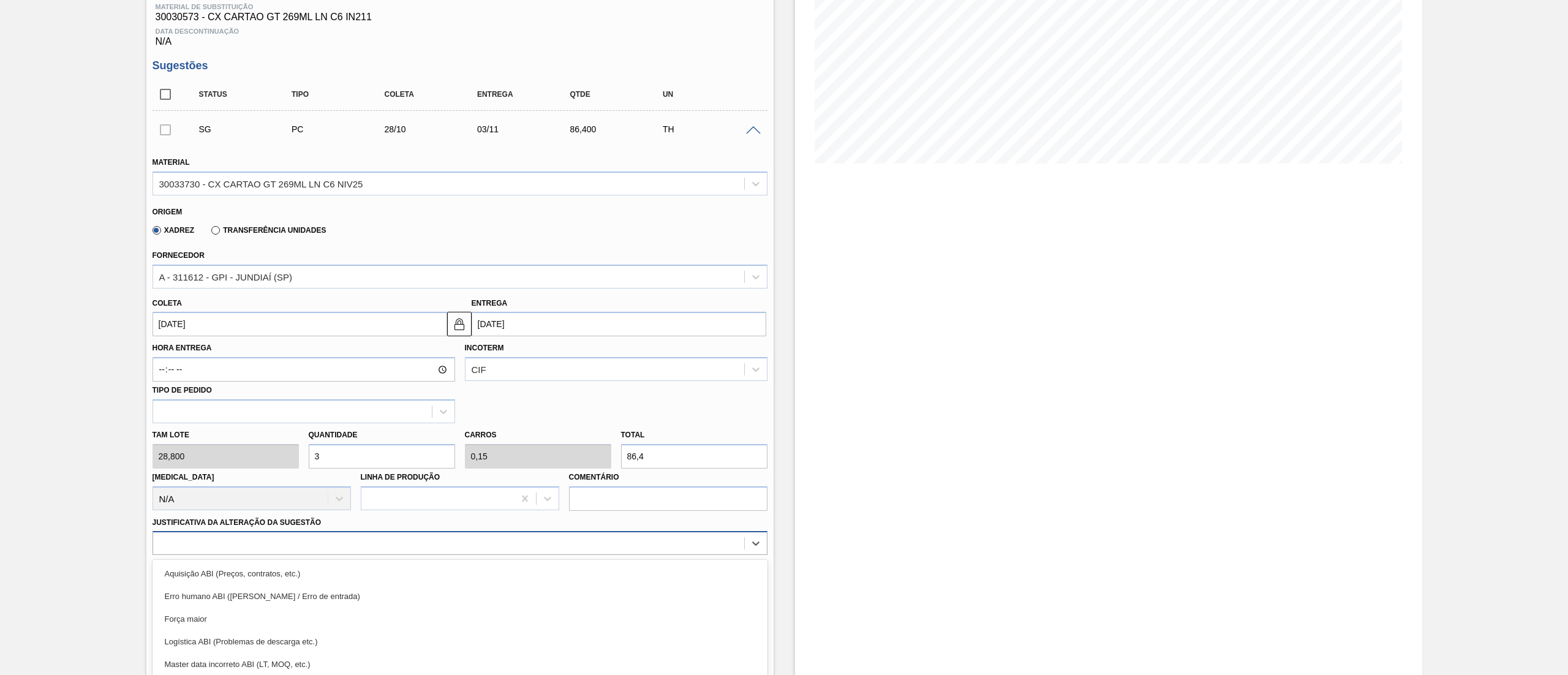
click at [297, 543] on div "option Força maior focused, 3 of 18. 18 results available. Use Up and Down to c…" at bounding box center [460, 543] width 615 height 24
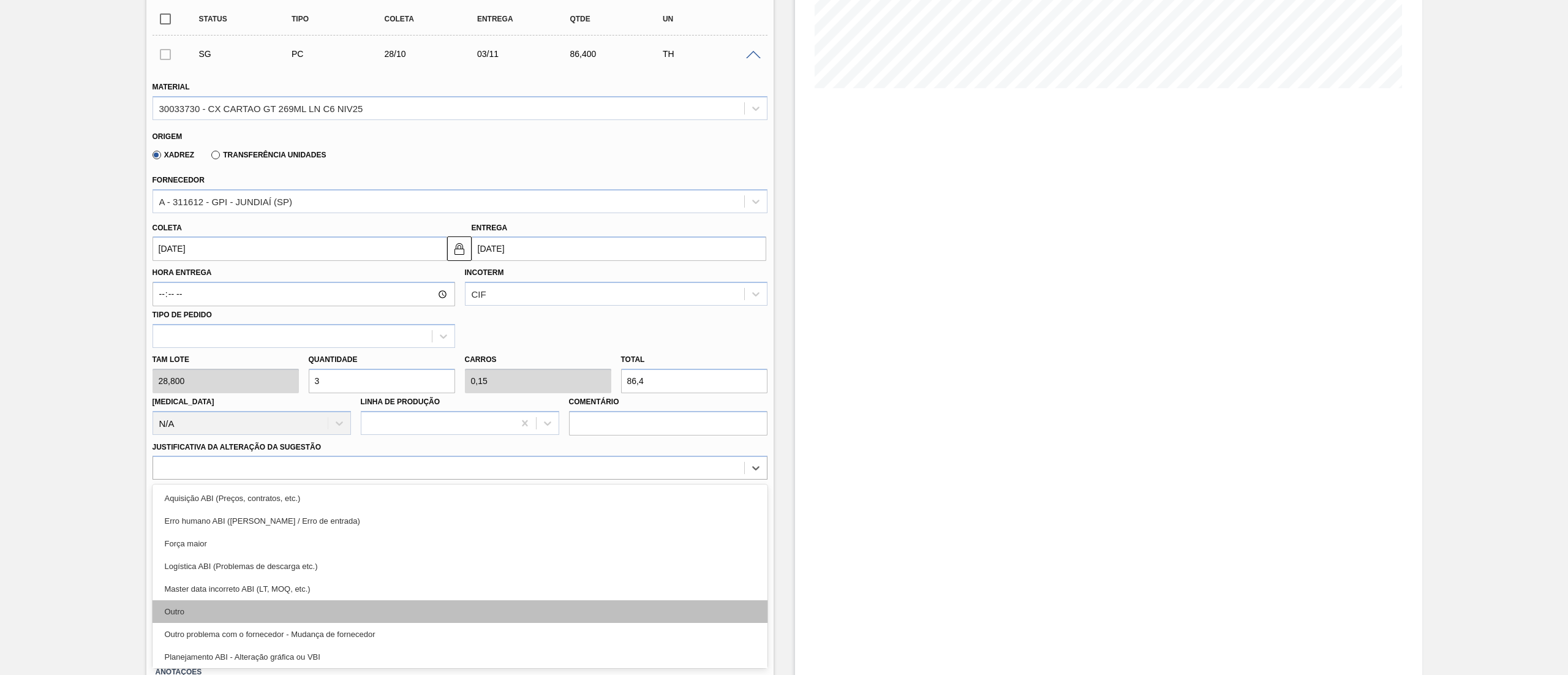
click at [278, 605] on div "Outro" at bounding box center [460, 612] width 615 height 22
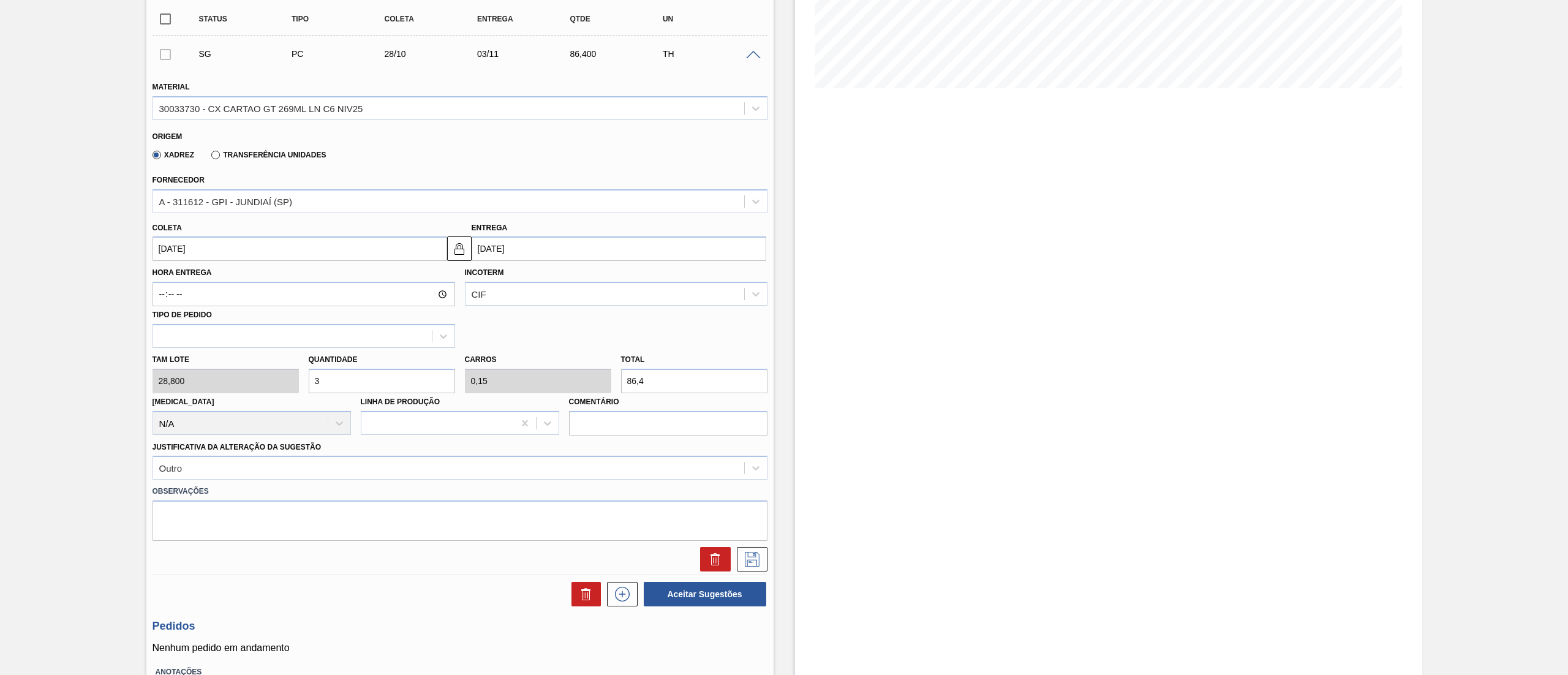
click at [209, 379] on div "Tam lote 28,800 Quantidade 3 Carros 0,15 Total 86,4 [MEDICAL_DATA] N/A Linha de…" at bounding box center [460, 391] width 625 height 88
type input "5"
type input "0,25"
type input "144"
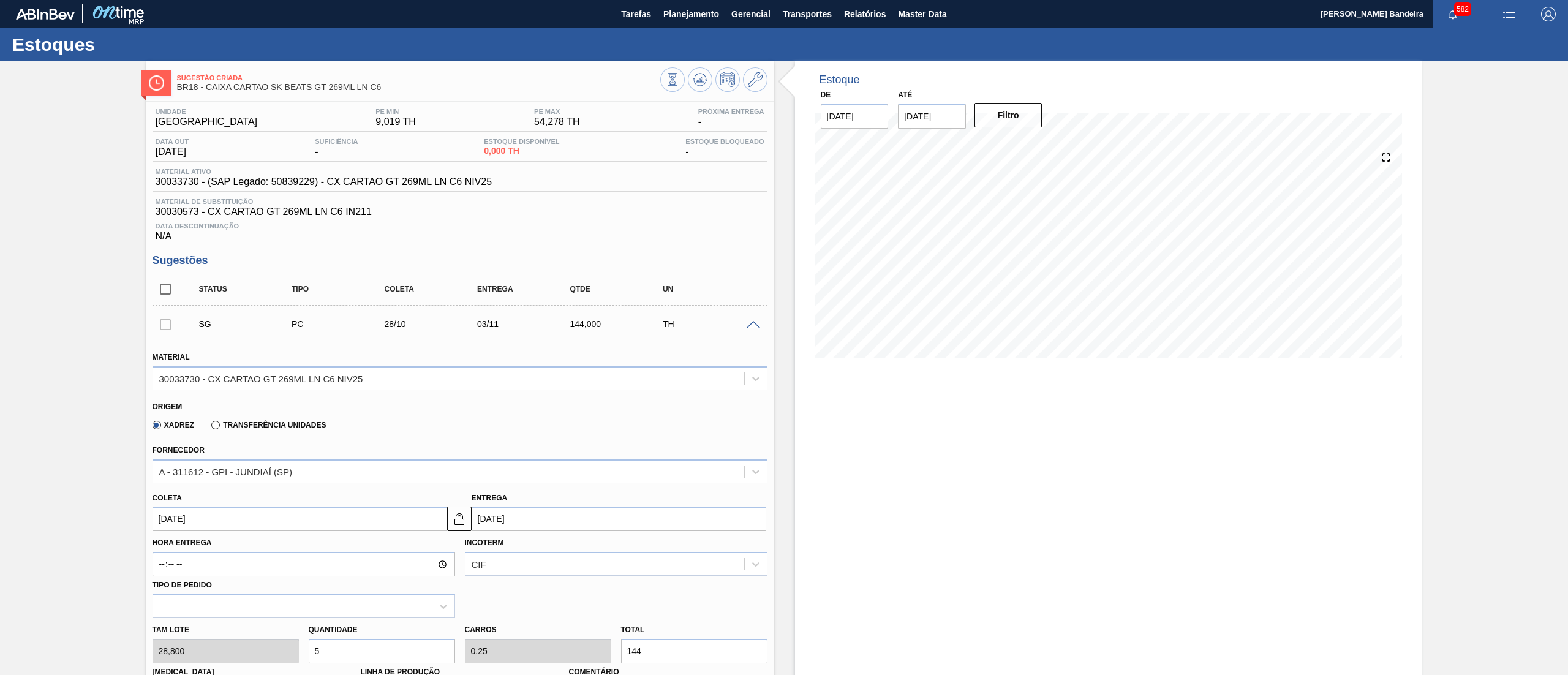
scroll to position [359, 0]
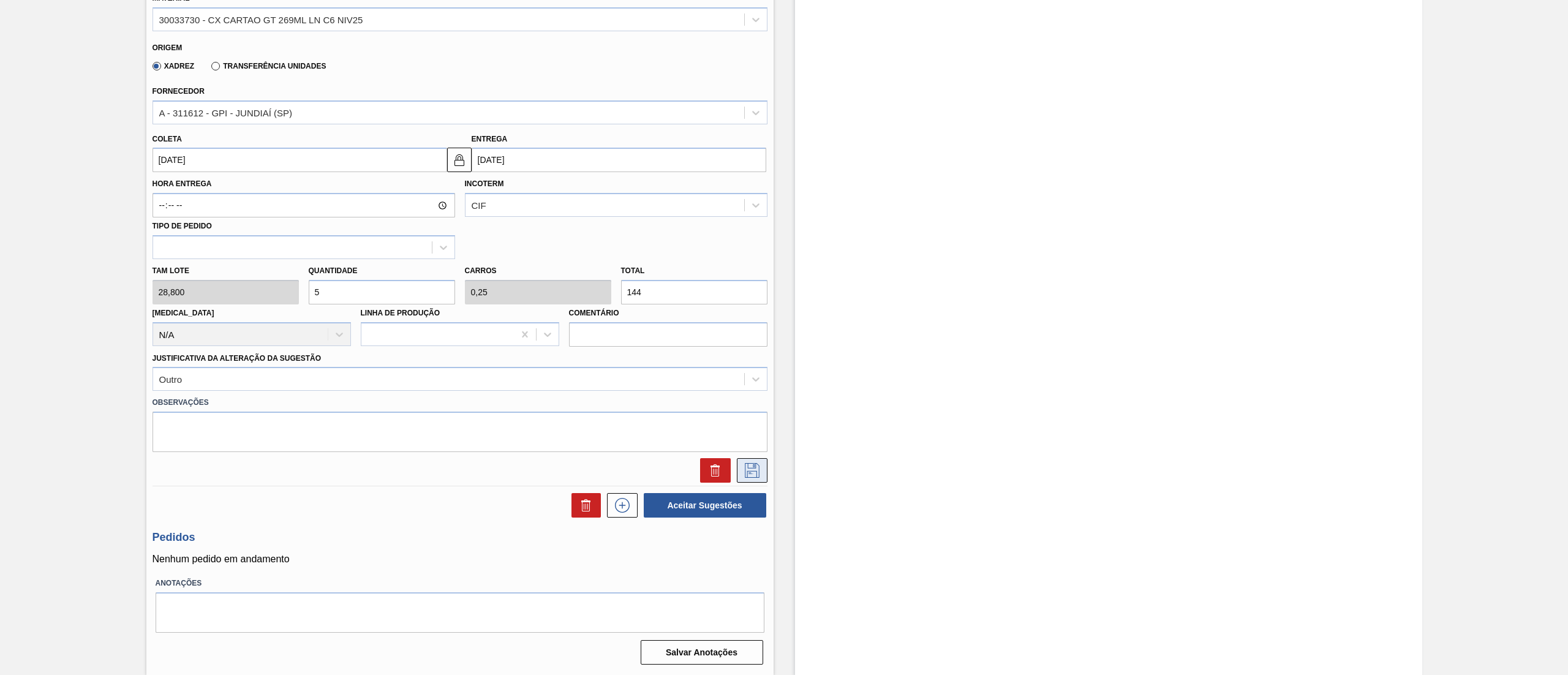
type input "5"
click at [761, 470] on button at bounding box center [751, 470] width 30 height 24
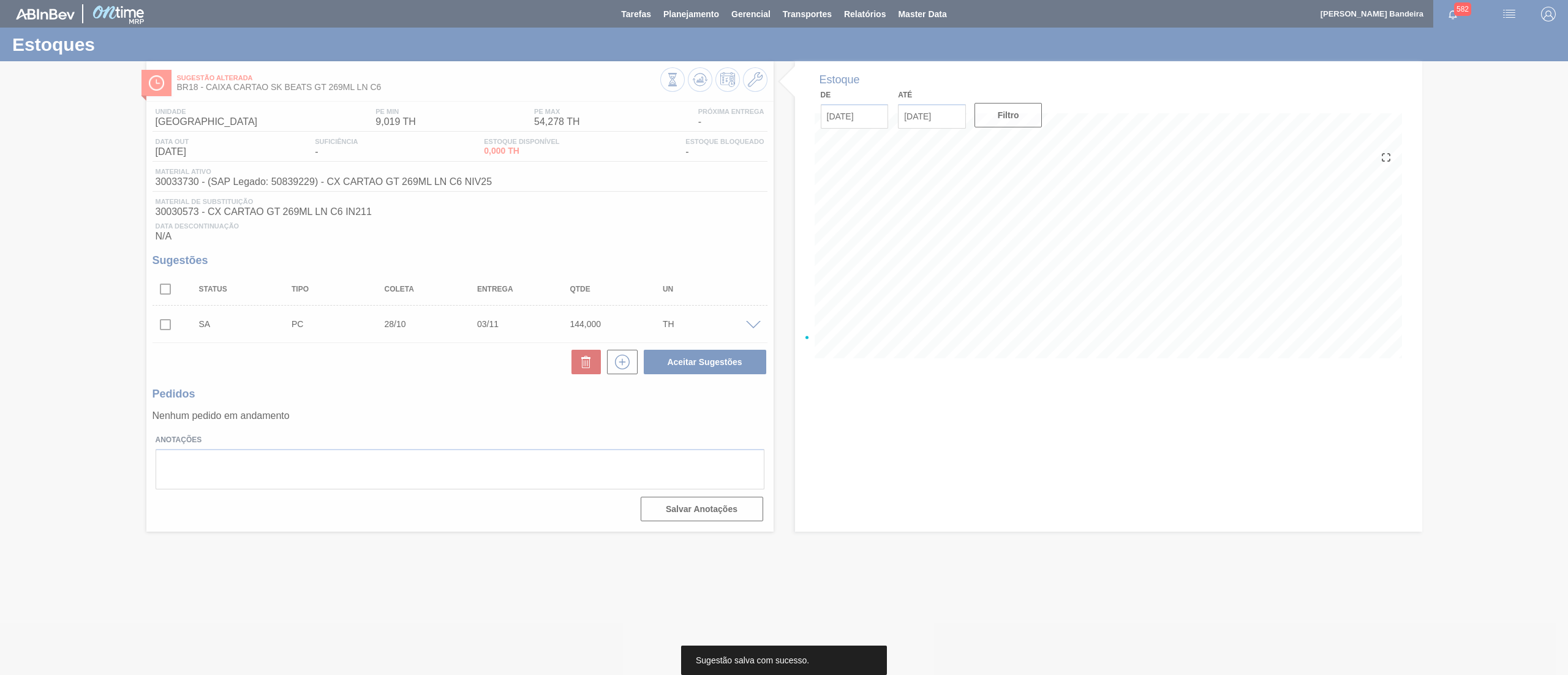
scroll to position [0, 0]
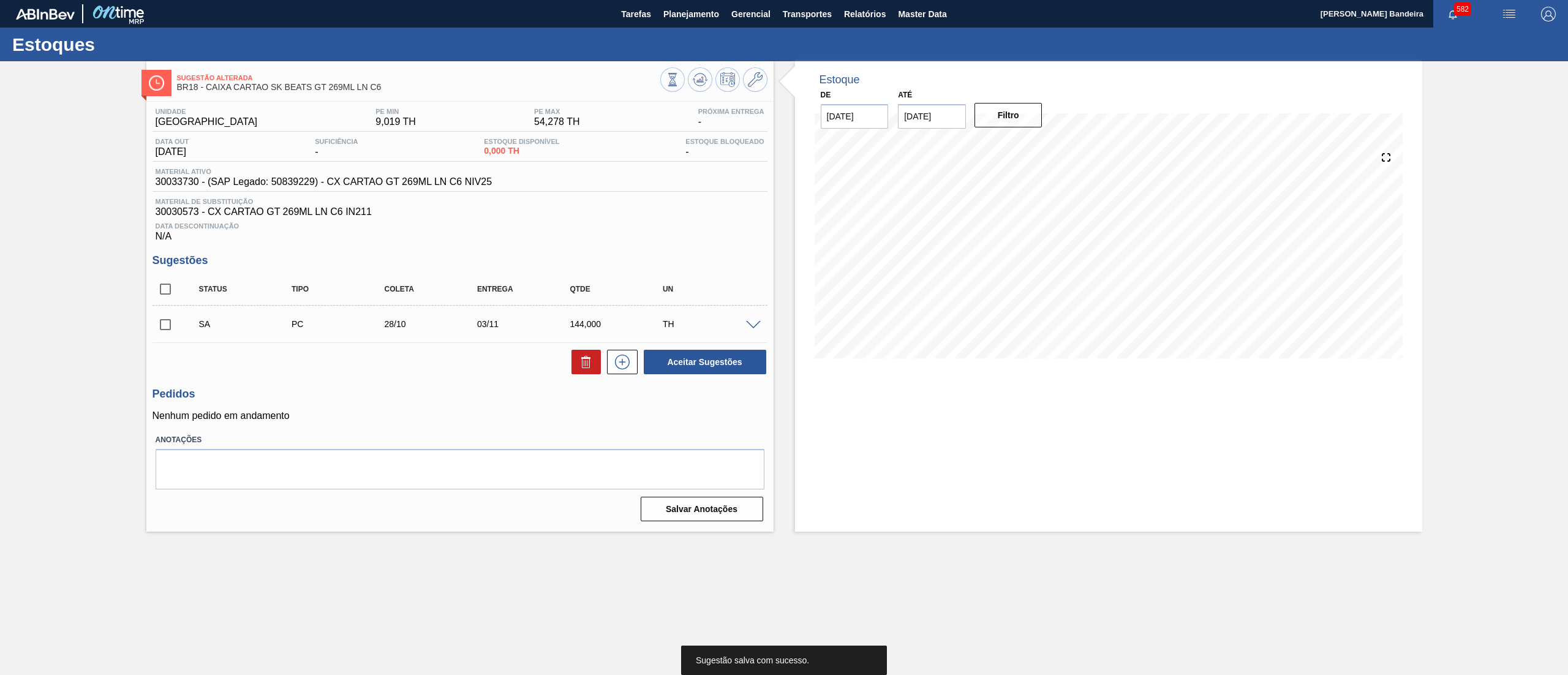
click at [163, 325] on input "checkbox" at bounding box center [165, 324] width 25 height 25
click at [692, 360] on button "Aceitar Sugestões" at bounding box center [705, 361] width 122 height 24
checkbox input "false"
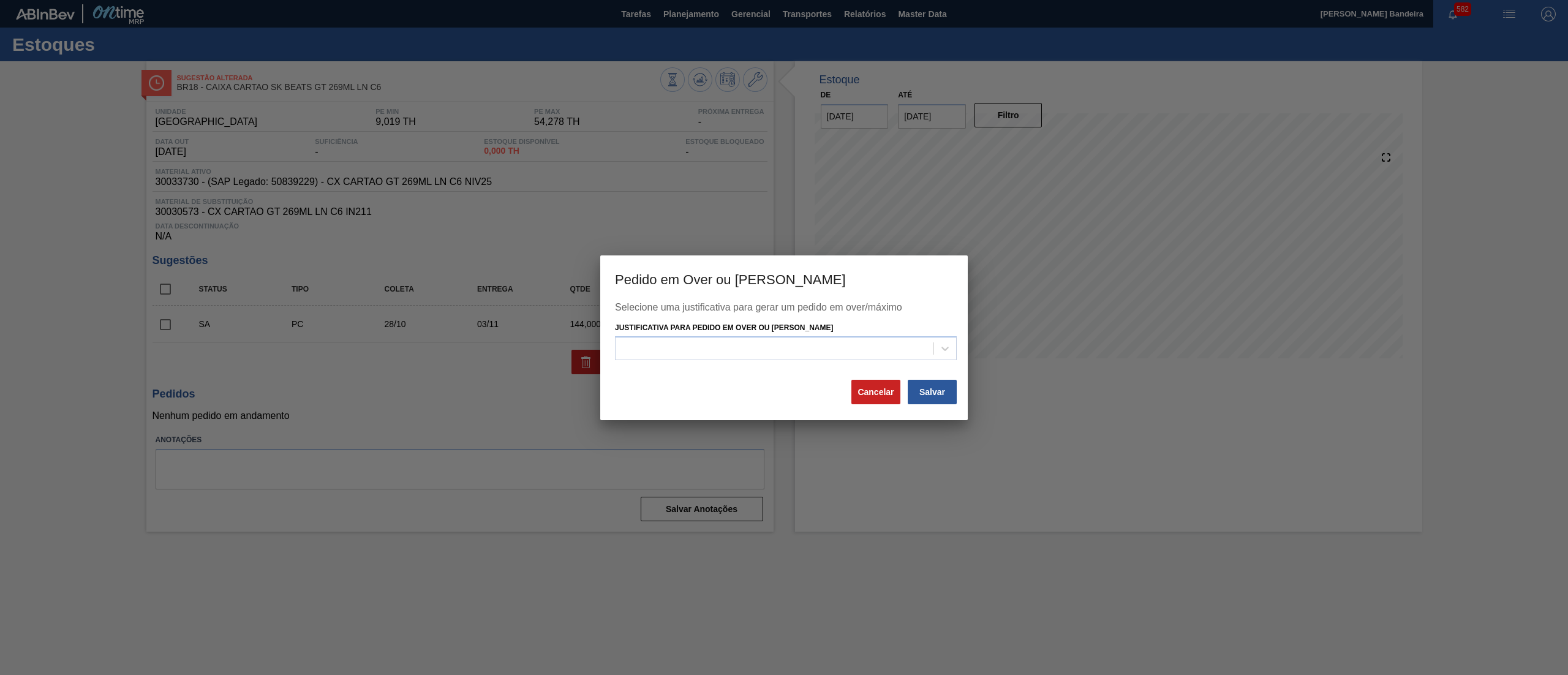
click at [868, 335] on div "Justificativa para Pedido em Over ou [PERSON_NAME]" at bounding box center [786, 340] width 342 height 42
click at [663, 349] on div at bounding box center [774, 348] width 318 height 18
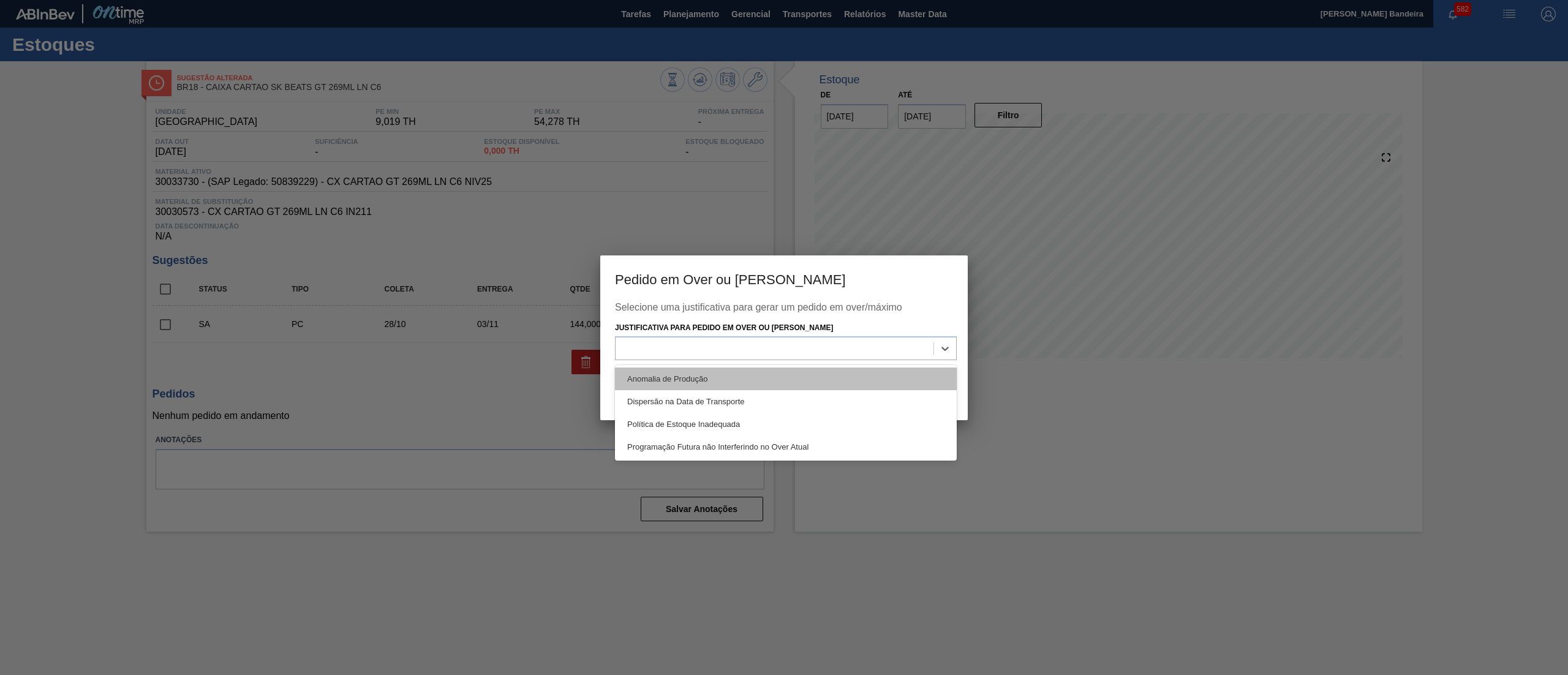
click at [655, 375] on div "Anomalia de Produção" at bounding box center [786, 379] width 342 height 22
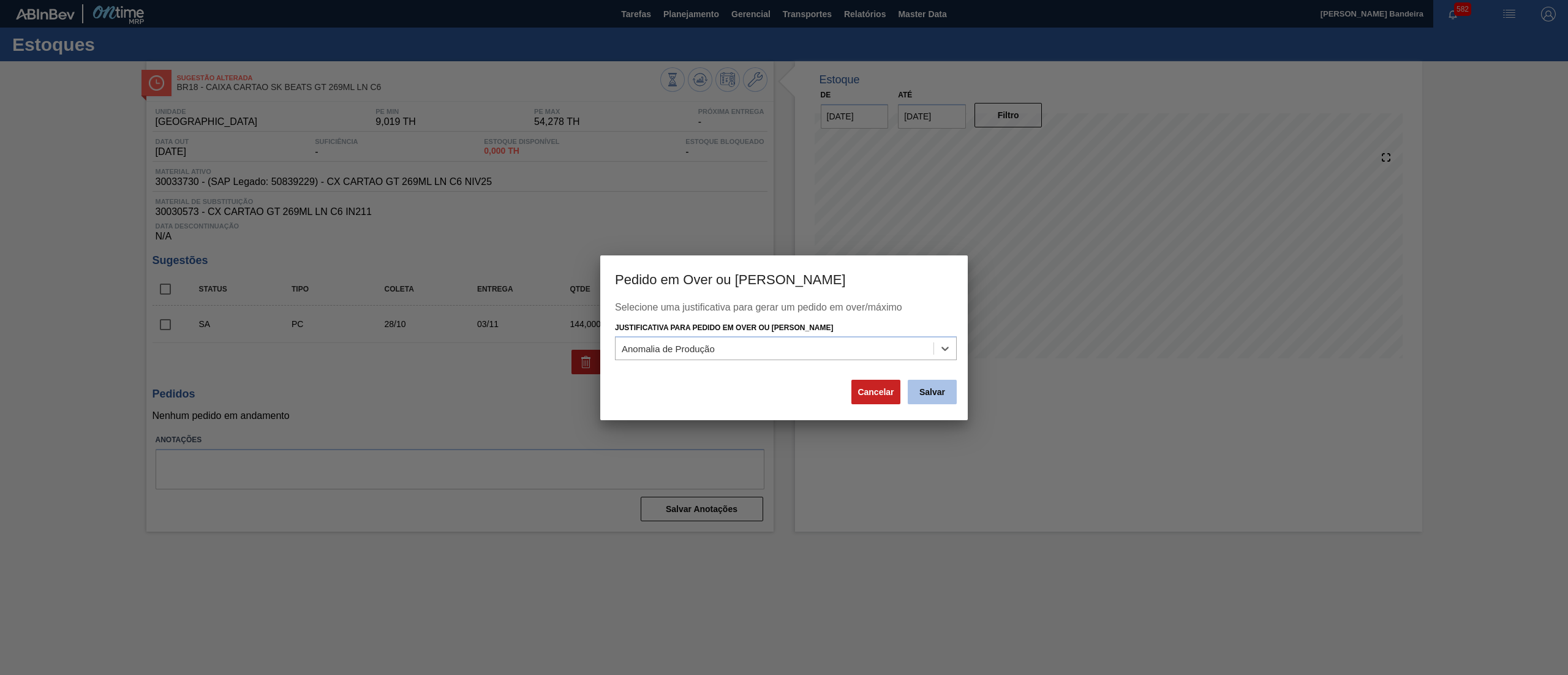
click at [926, 397] on button "Salvar" at bounding box center [932, 391] width 49 height 24
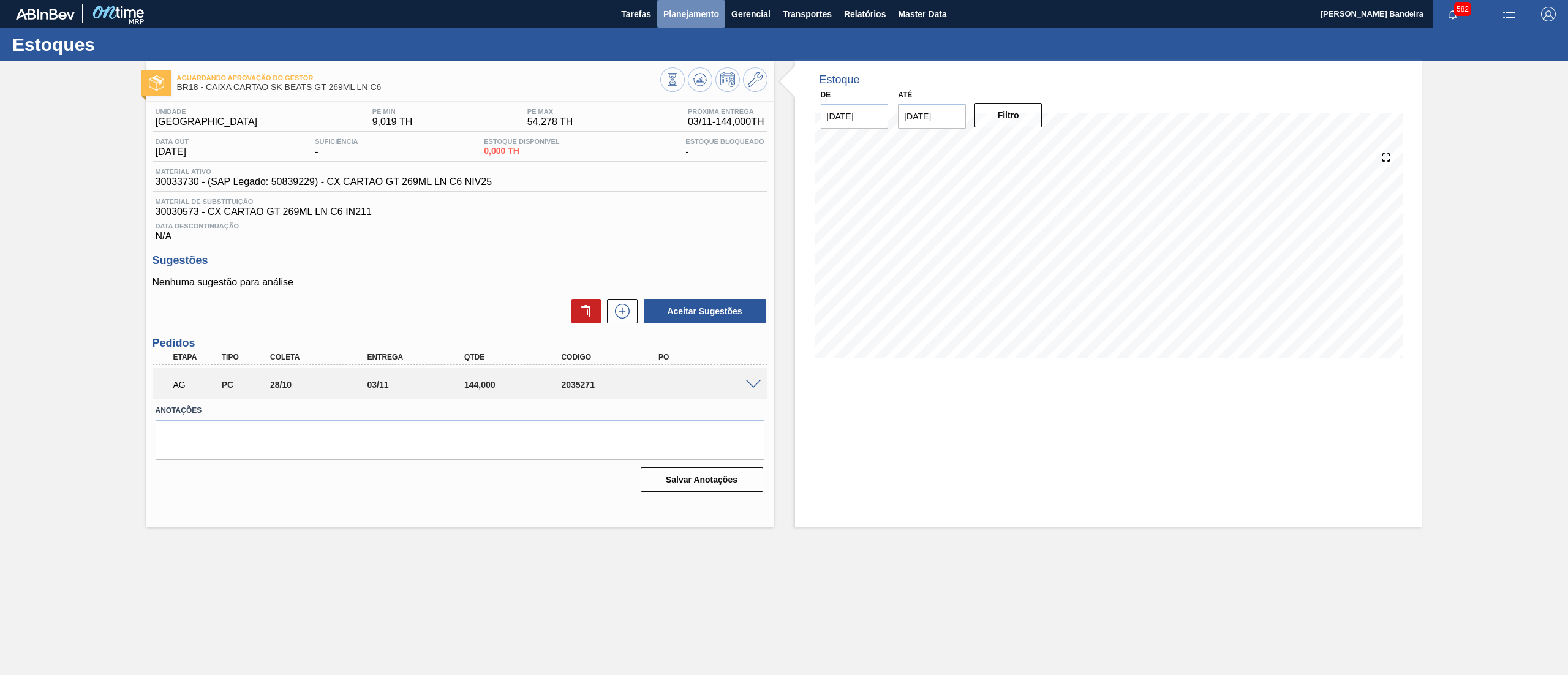
click at [691, 15] on span "Planejamento" at bounding box center [691, 14] width 56 height 15
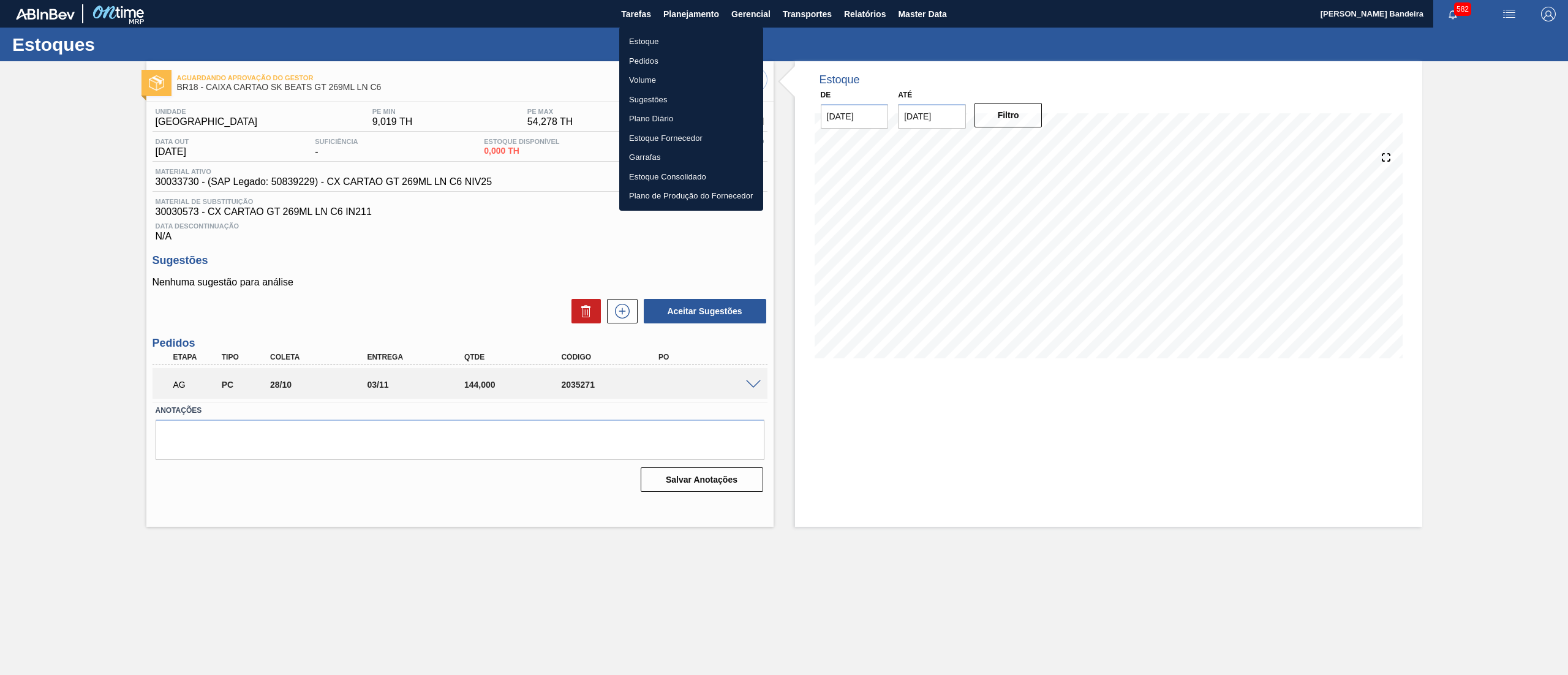
click at [681, 32] on li "Estoque" at bounding box center [691, 42] width 144 height 20
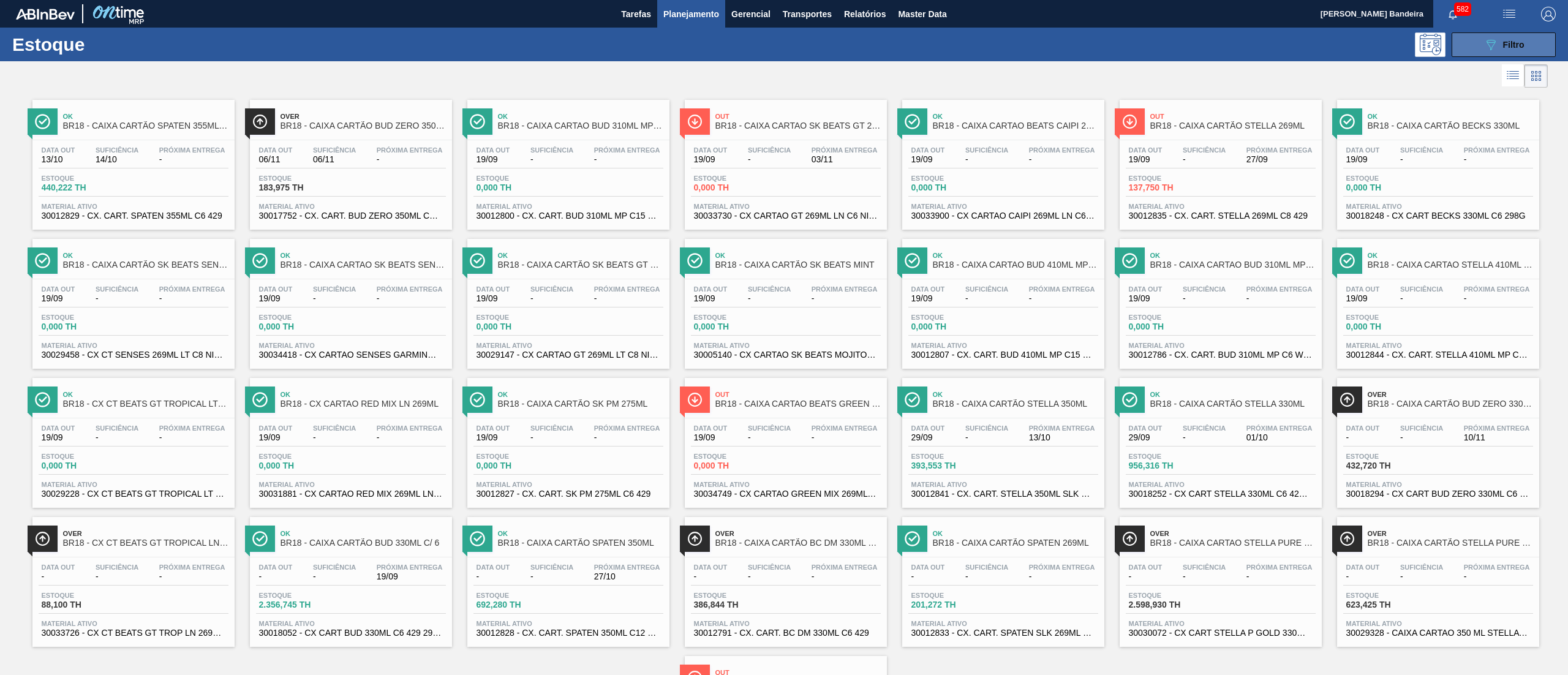
click at [1484, 48] on icon "089F7B8B-B2A5-4AFE-B5C0-19BA573D28AC" at bounding box center [1491, 45] width 15 height 15
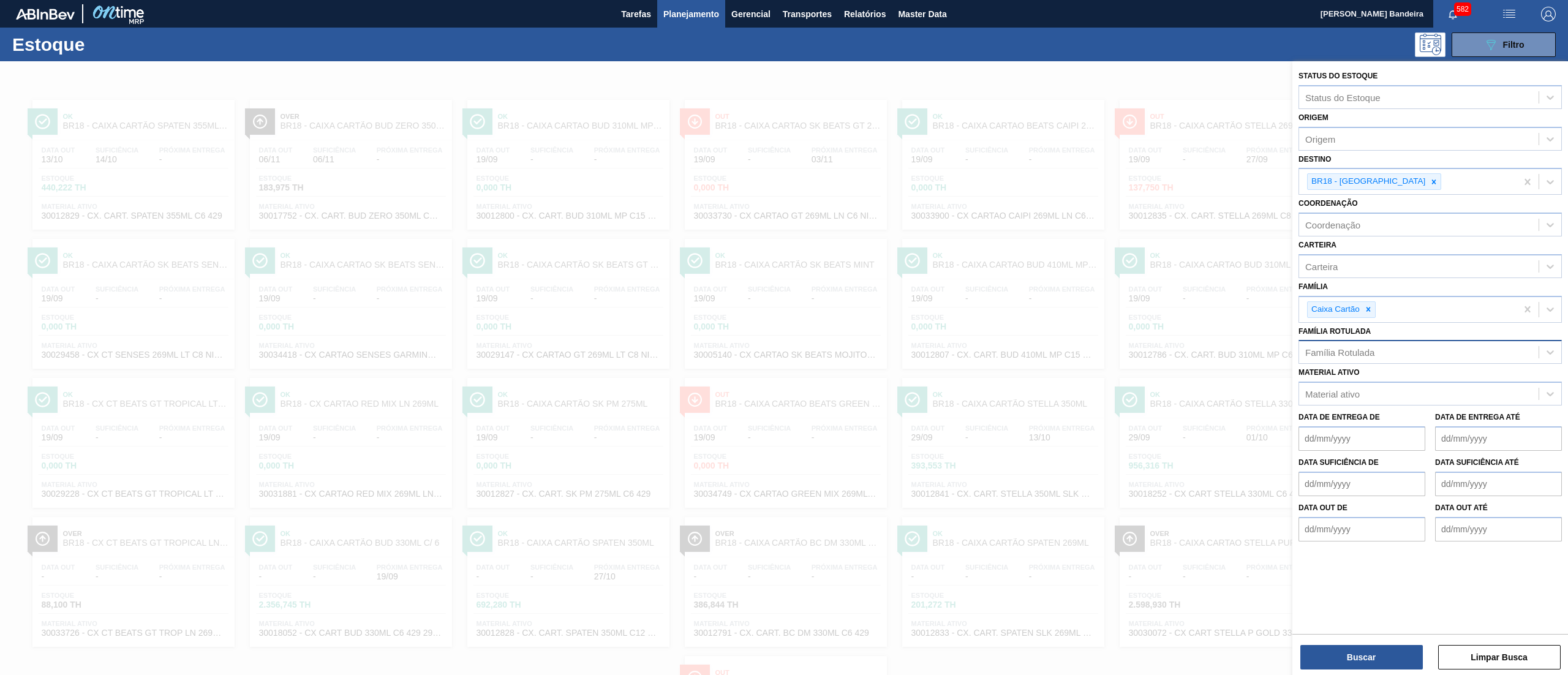
click at [1333, 343] on div "Família Rotulada" at bounding box center [1419, 352] width 240 height 18
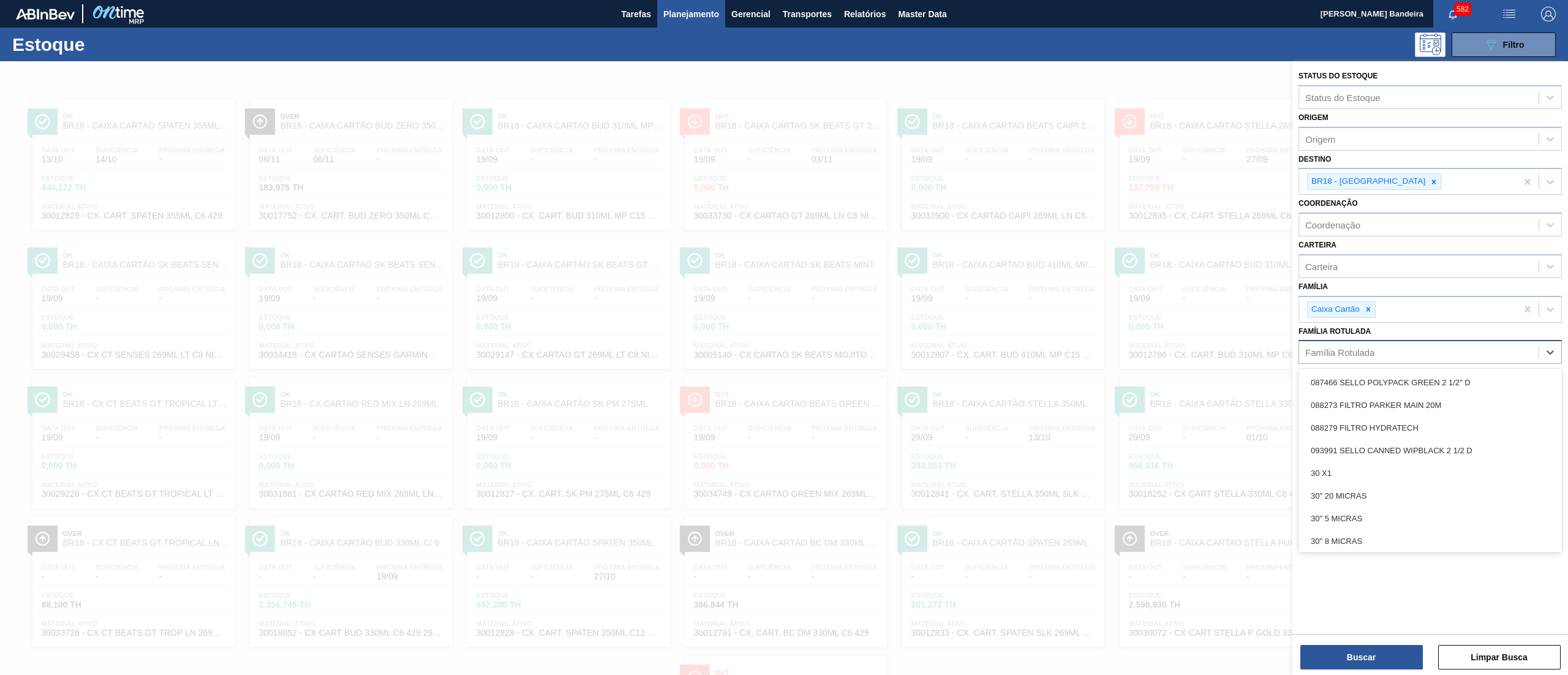
paste Rotulada "AROMA CARAMBOLA"
type Rotulada "AROMA CARAMBOLA"
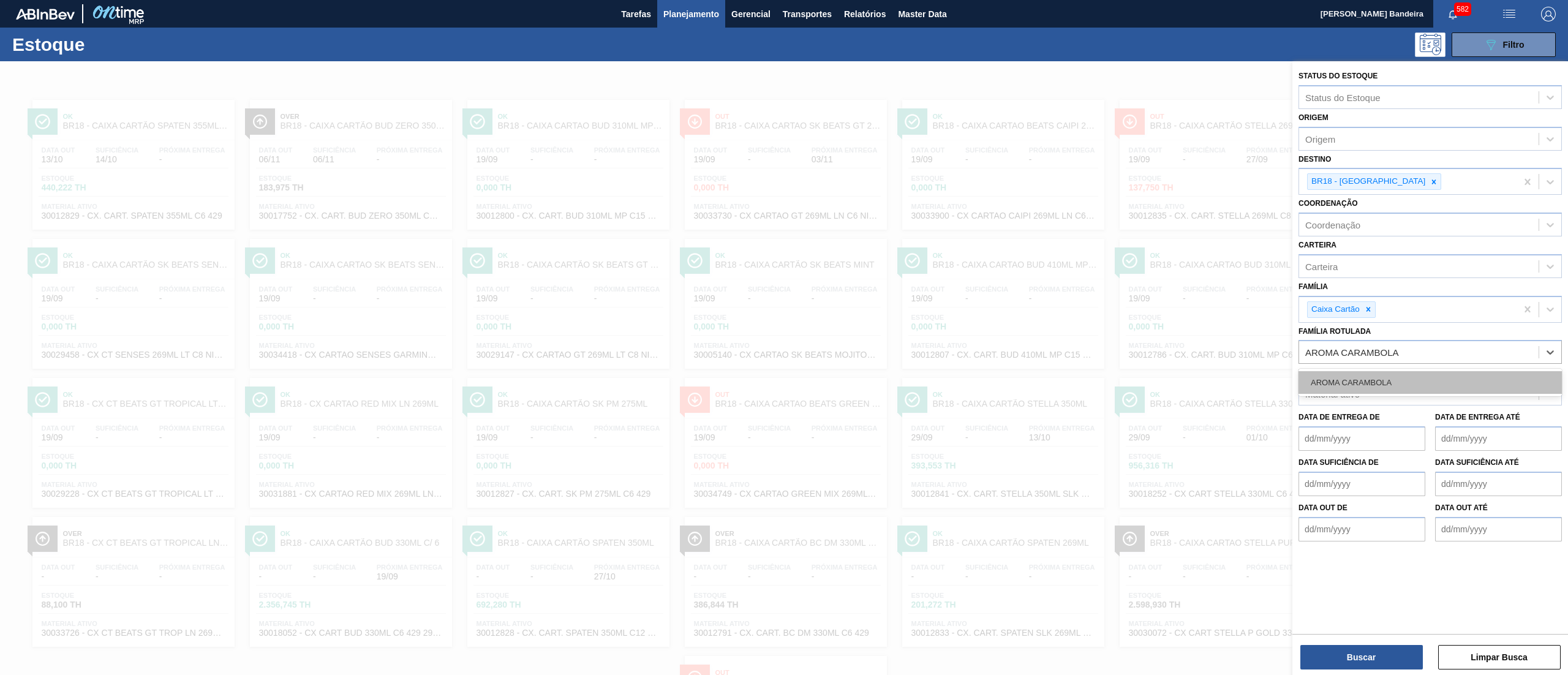
click at [1351, 377] on div "AROMA CARAMBOLA" at bounding box center [1430, 383] width 263 height 22
click at [1368, 311] on icon at bounding box center [1368, 309] width 9 height 9
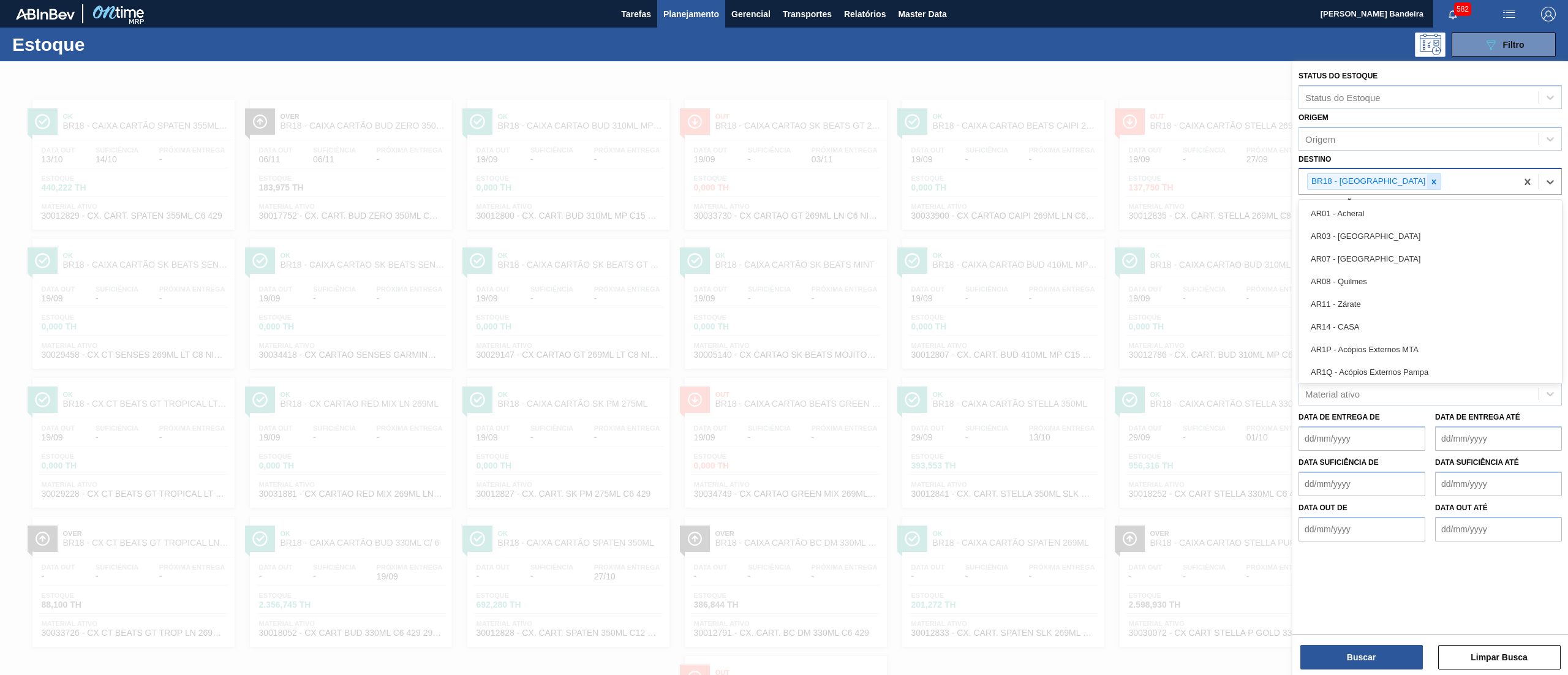
click at [1400, 181] on div "BR18 - [GEOGRAPHIC_DATA]" at bounding box center [1374, 181] width 134 height 17
click at [1430, 181] on icon at bounding box center [1434, 182] width 9 height 9
click at [1331, 648] on button "Buscar" at bounding box center [1361, 657] width 122 height 24
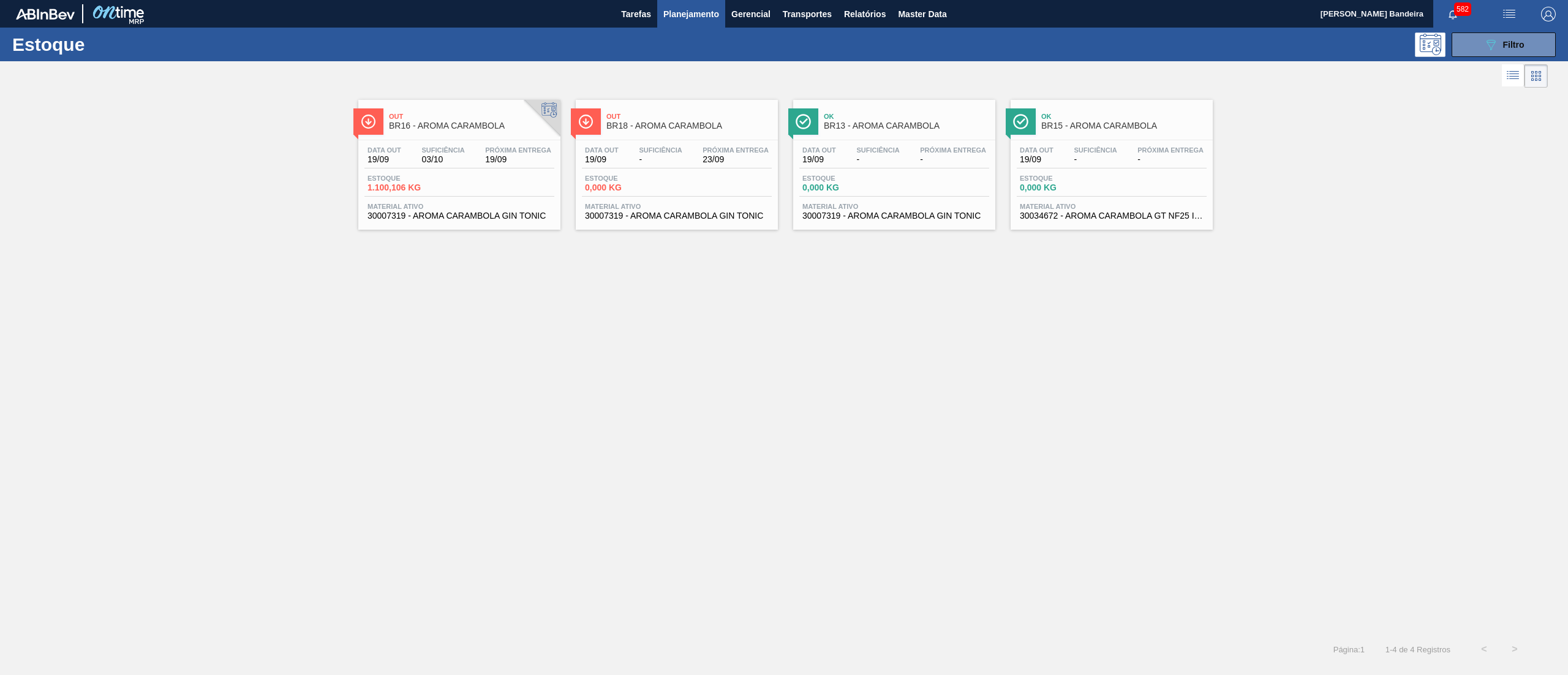
click at [740, 223] on div "Data [DATE] Suficiência - Próxima Entrega 23/09 Estoque 0,000 KG Material ativo…" at bounding box center [676, 182] width 202 height 83
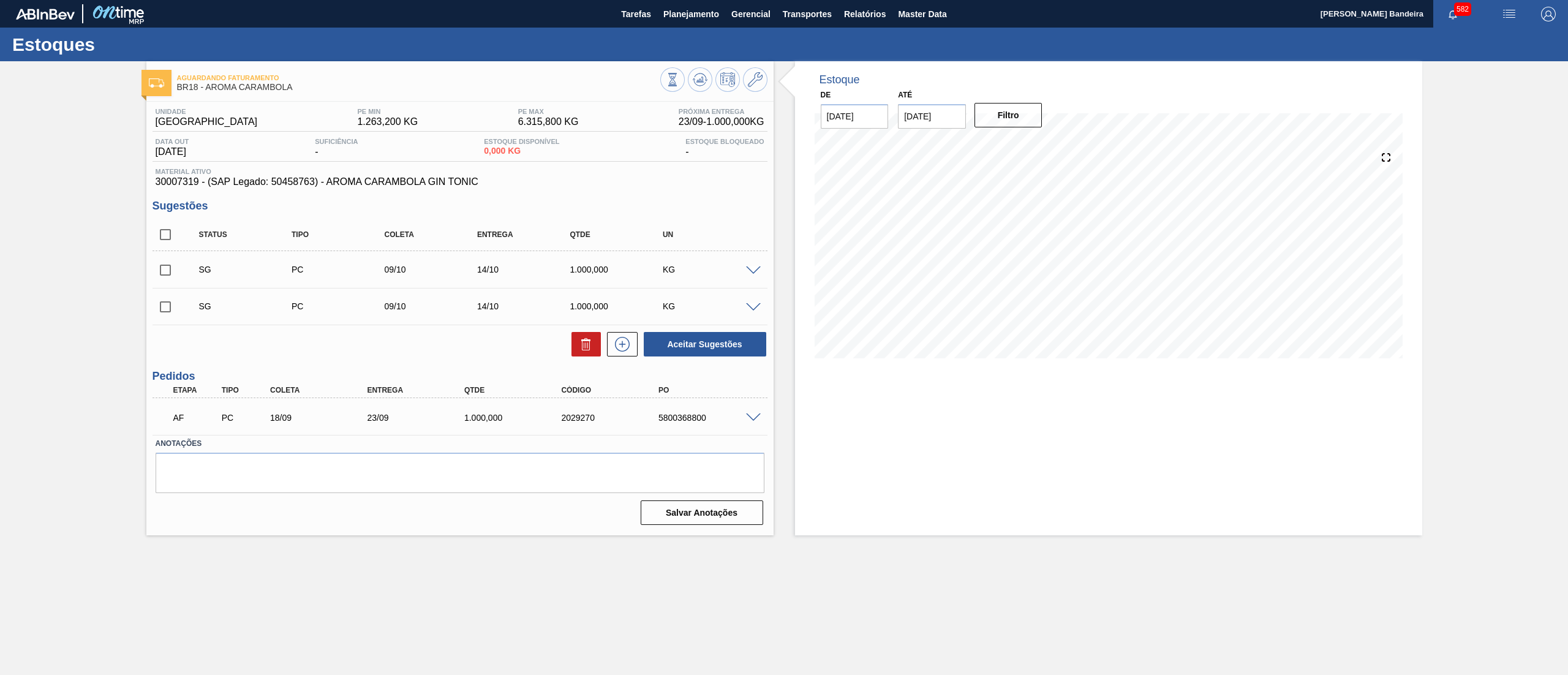
click at [751, 421] on span at bounding box center [753, 418] width 15 height 9
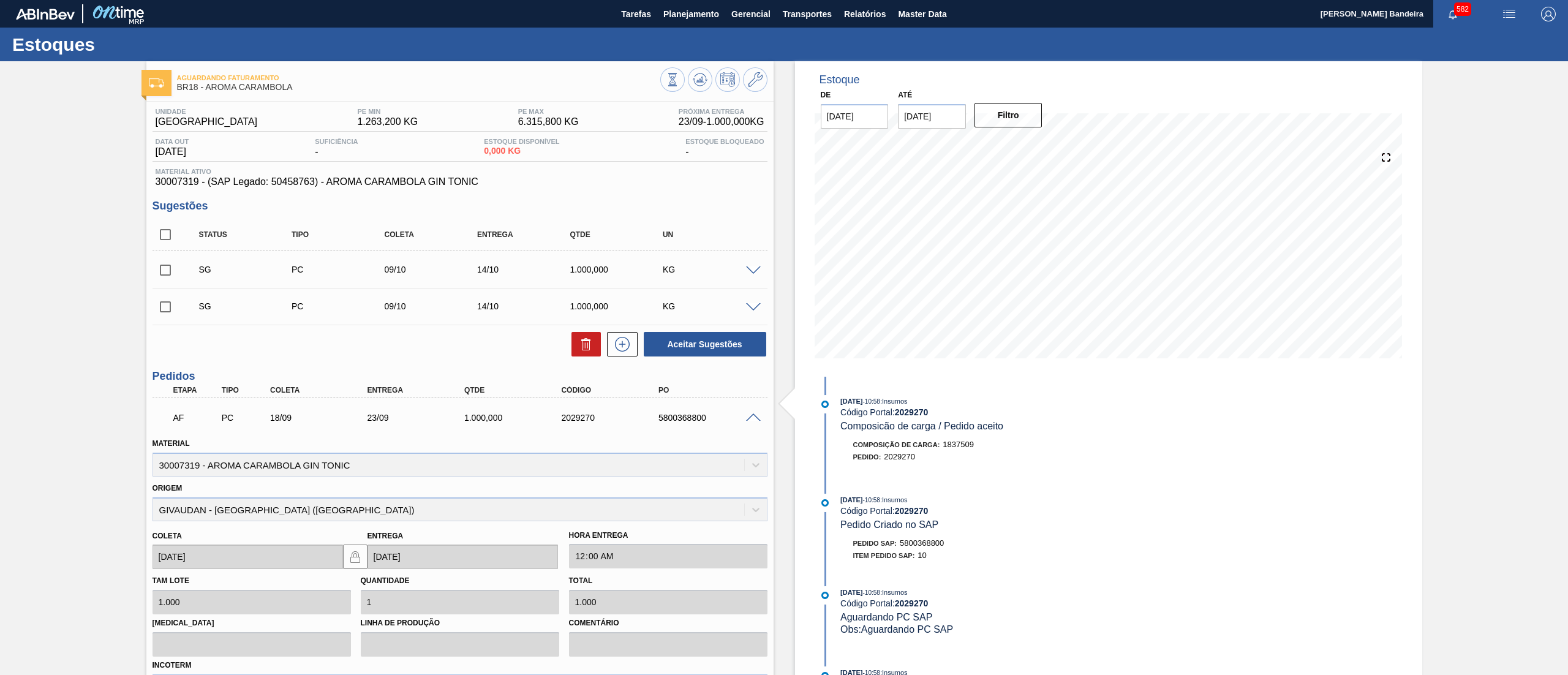
click at [751, 421] on span at bounding box center [753, 418] width 15 height 9
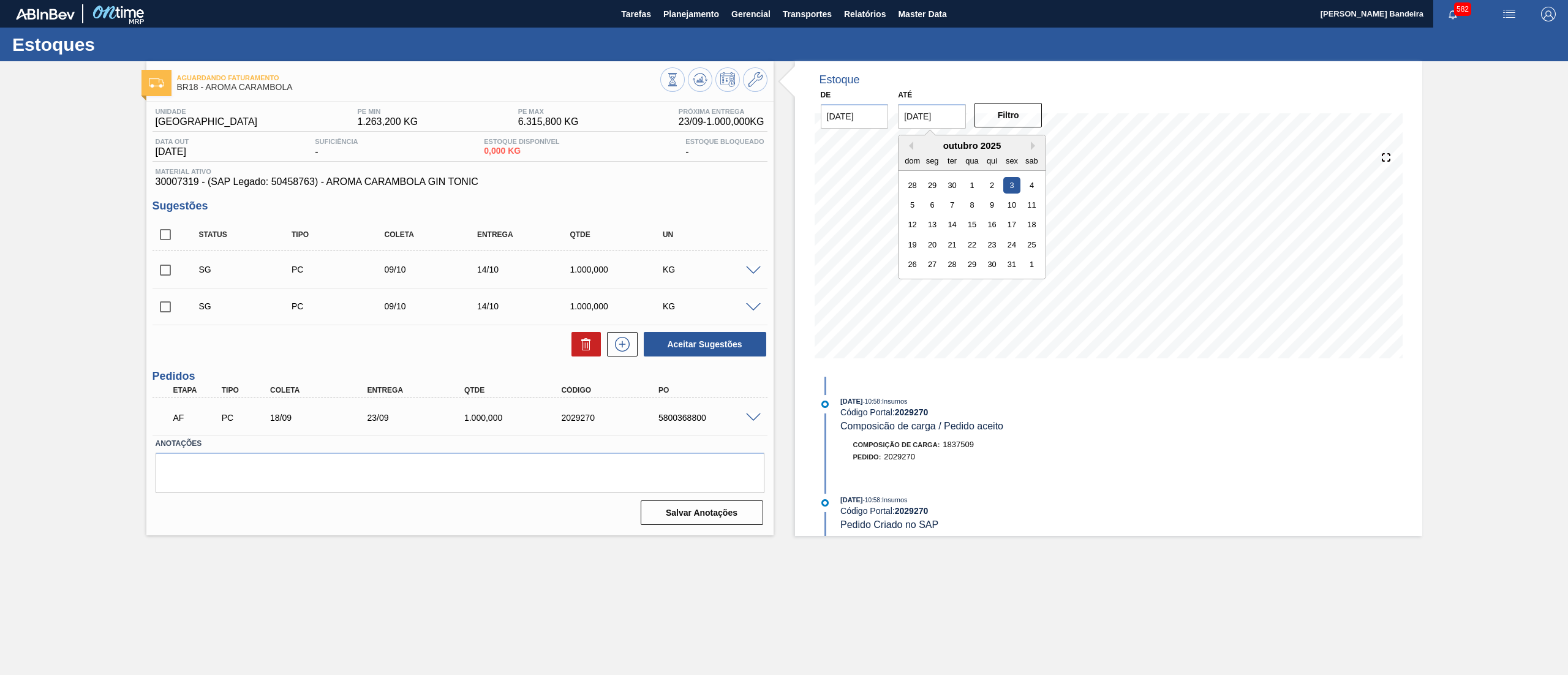
click at [949, 117] on input "[DATE]" at bounding box center [931, 116] width 68 height 24
click at [1034, 142] on button "Next Month" at bounding box center [1035, 146] width 9 height 9
click at [1035, 261] on div "29" at bounding box center [1031, 264] width 17 height 17
type input "[DATE]"
click at [1005, 125] on button "Filtro" at bounding box center [1008, 115] width 68 height 24
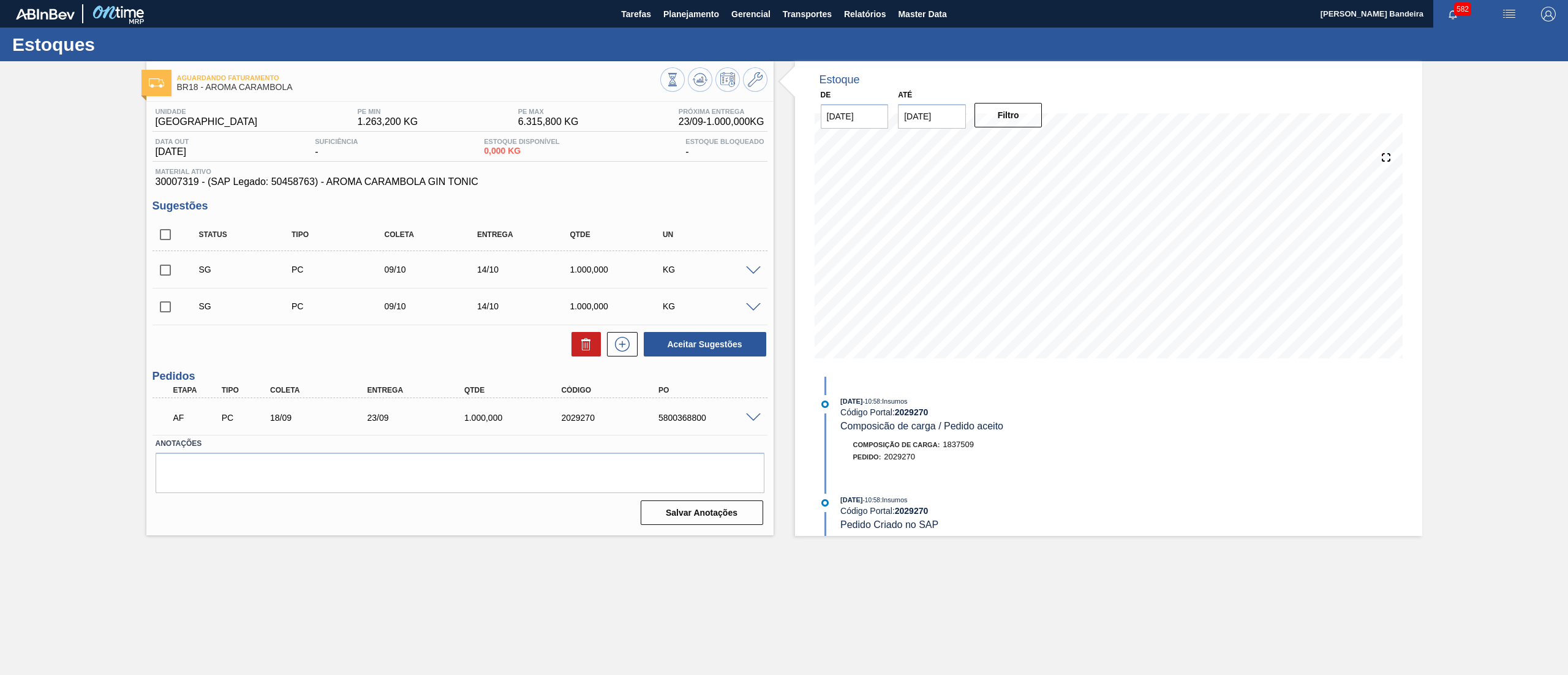
click at [789, 351] on div "Estoque De [DATE] Até [DATE] Filtro 19/09 Projeção de Estoque 0 [DOMAIN_NAME] 0…" at bounding box center [1098, 299] width 648 height 474
click at [685, 23] on button "Planejamento" at bounding box center [691, 14] width 68 height 27
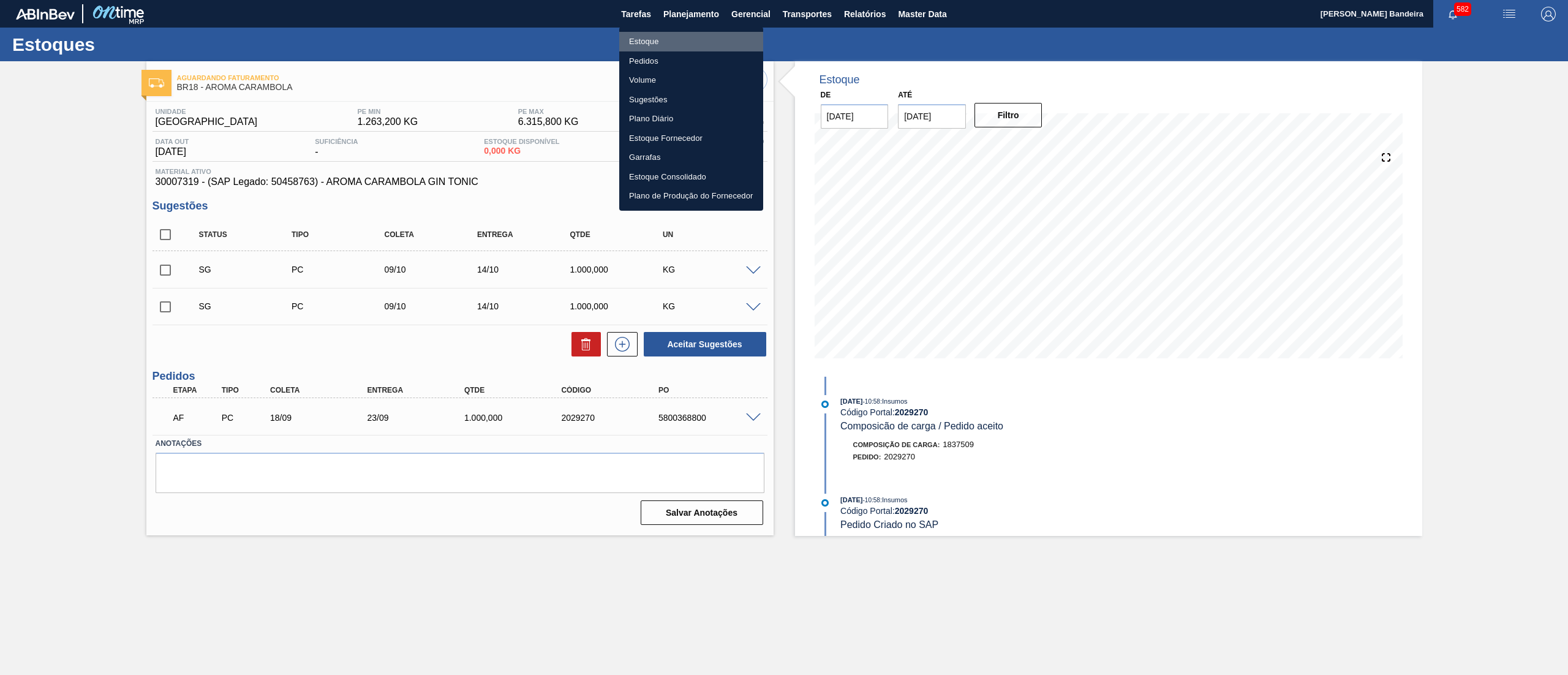
click at [681, 35] on li "Estoque" at bounding box center [691, 42] width 144 height 20
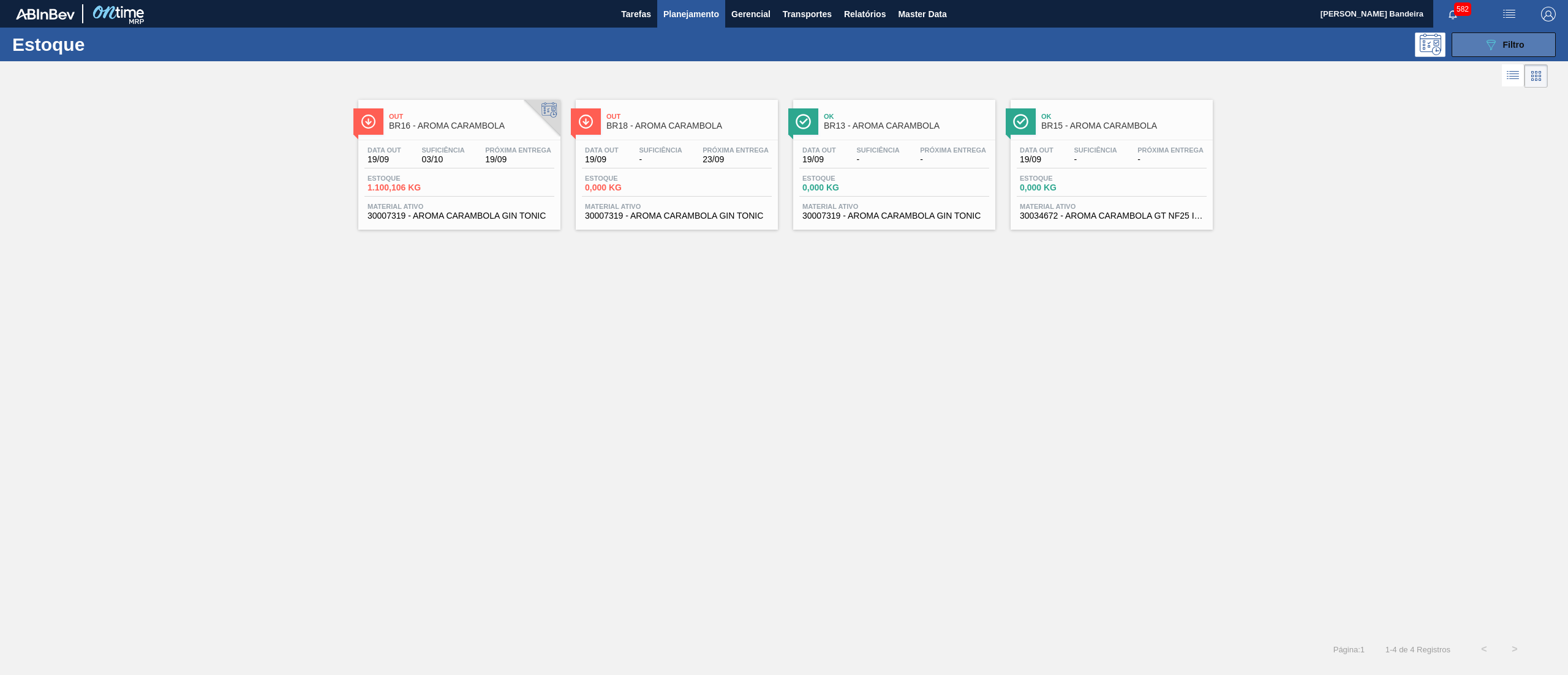
click at [1489, 39] on icon "089F7B8B-B2A5-4AFE-B5C0-19BA573D28AC" at bounding box center [1491, 45] width 15 height 15
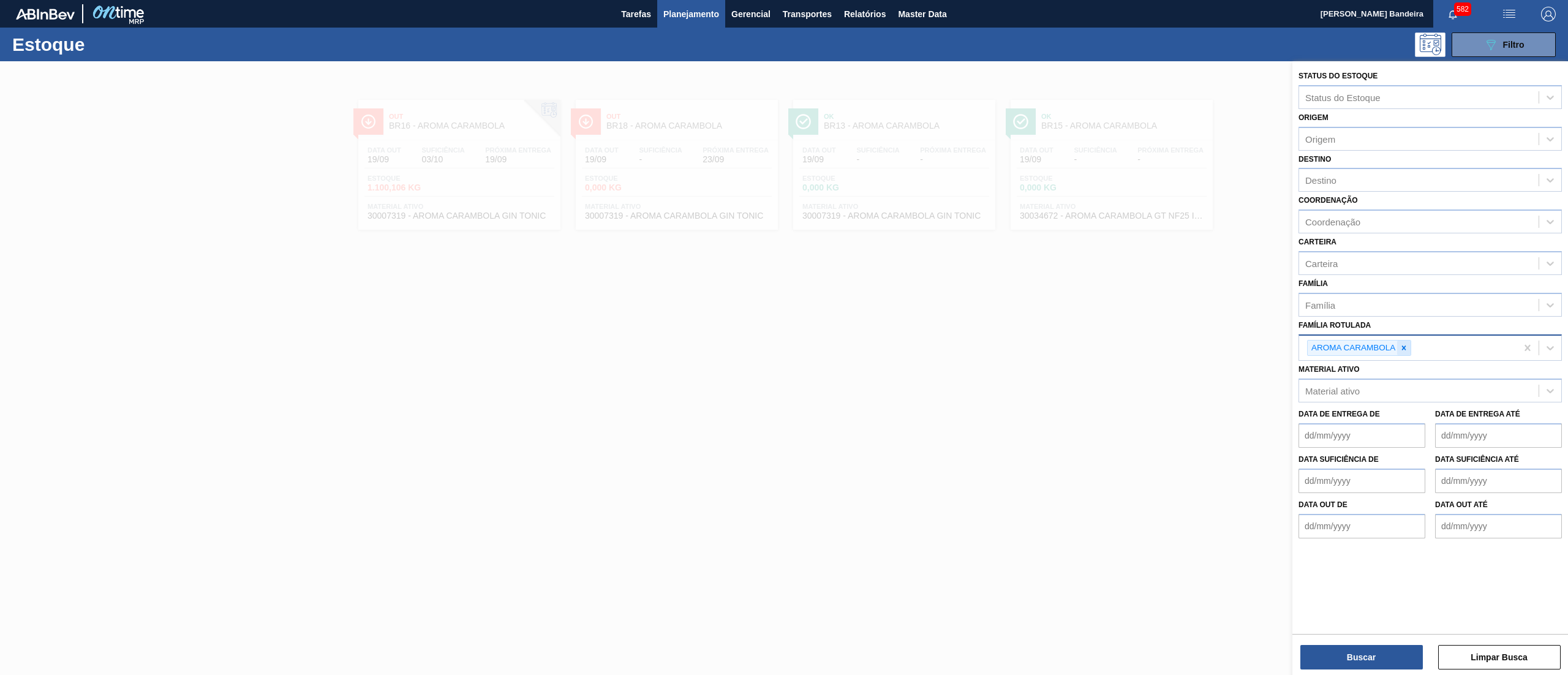
click at [1400, 351] on div at bounding box center [1404, 348] width 14 height 16
click at [1392, 376] on div "Material ativo" at bounding box center [1430, 387] width 263 height 24
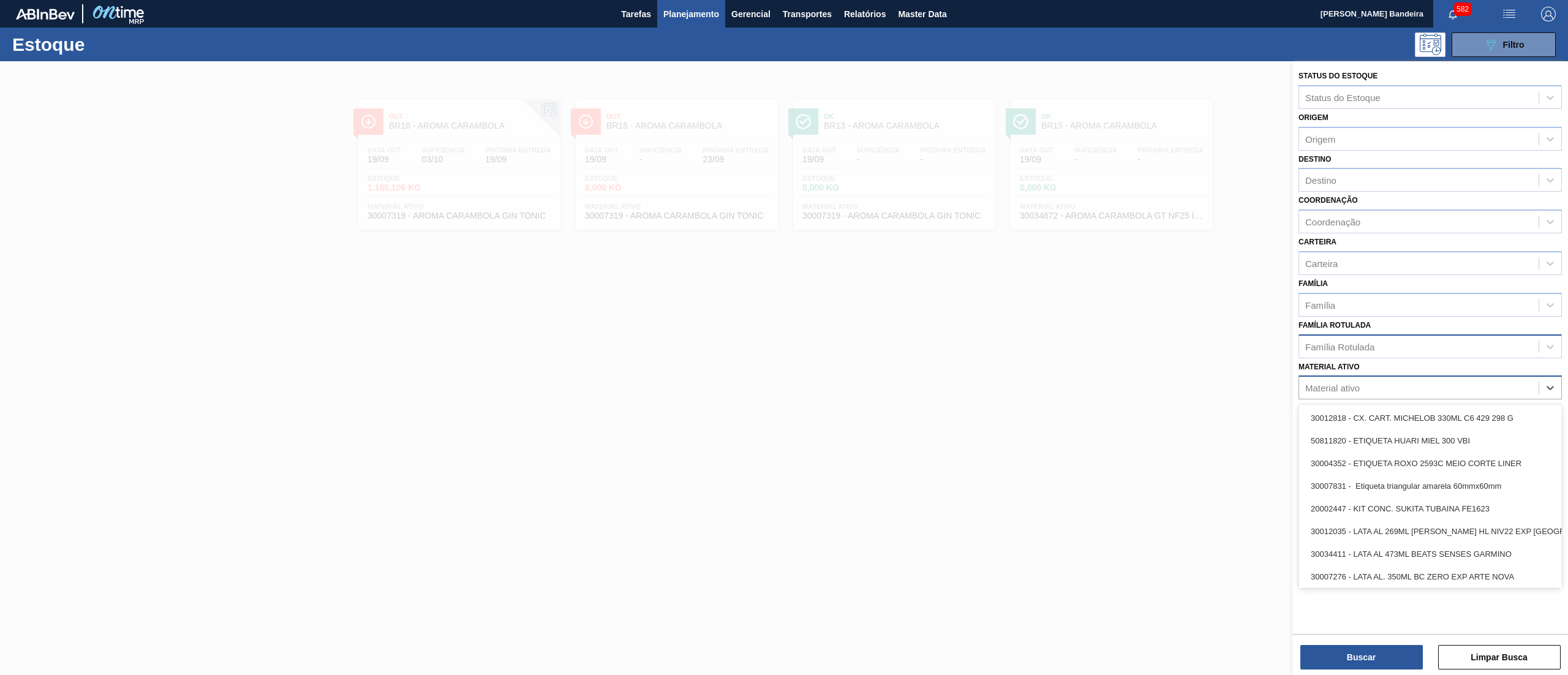
paste ativo "30036580"
type ativo "30036580"
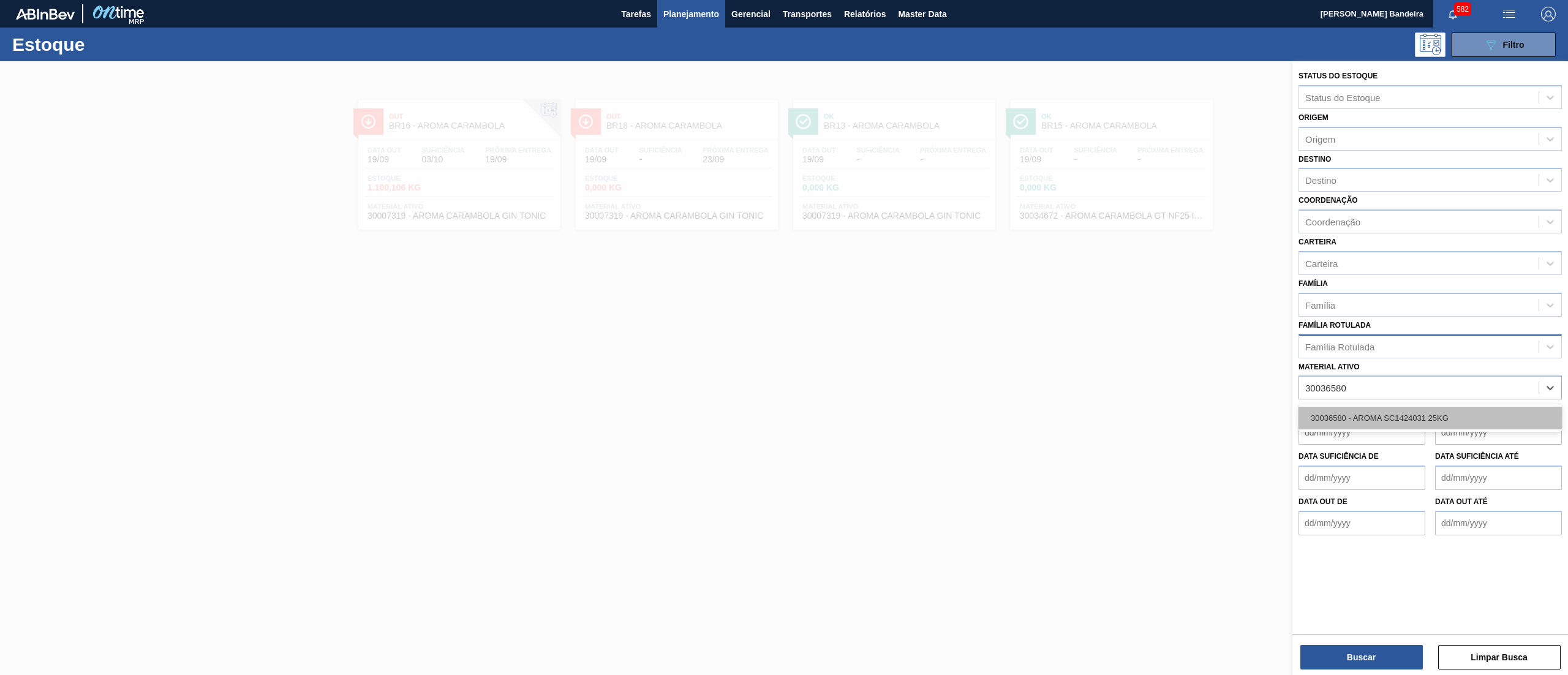
click at [1385, 408] on div "30036580 - AROMA SC1424031 25KG" at bounding box center [1430, 418] width 263 height 22
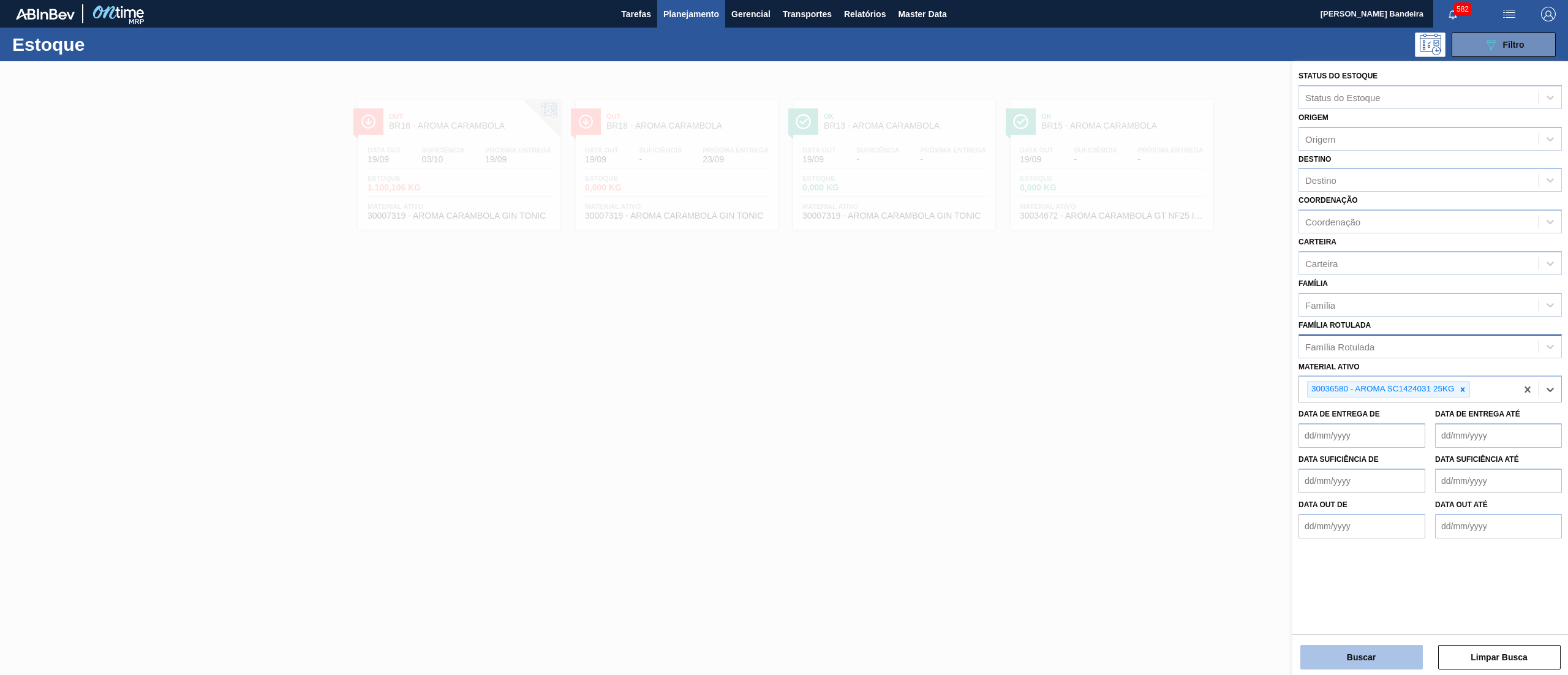
click at [1344, 658] on button "Buscar" at bounding box center [1361, 657] width 122 height 24
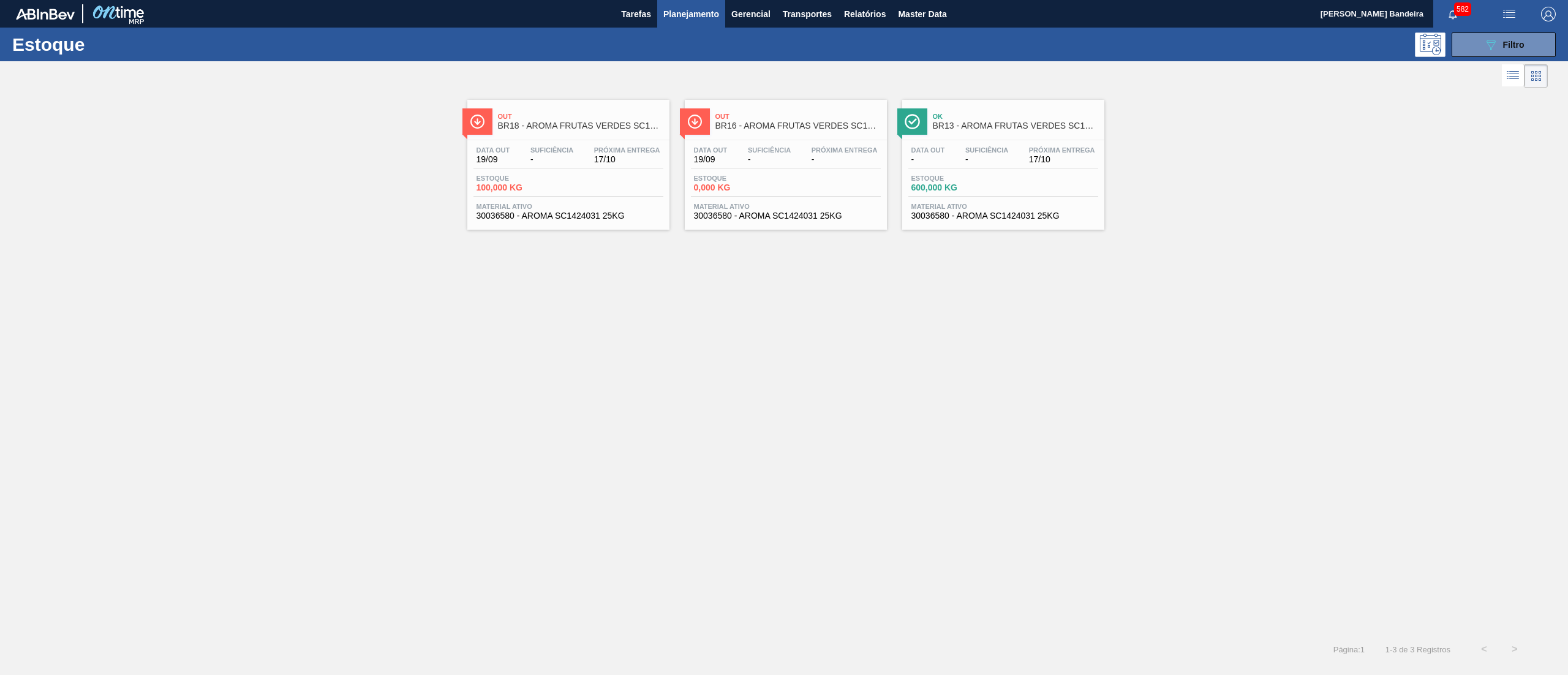
click at [1010, 220] on span "30036580 - AROMA SC1424031 25KG" at bounding box center [1004, 215] width 184 height 9
